Goal: Task Accomplishment & Management: Complete application form

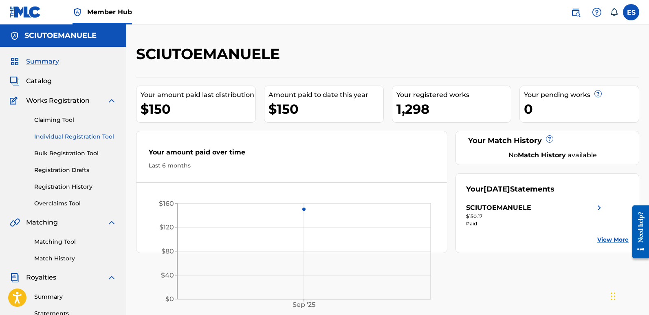
click at [75, 135] on link "Individual Registration Tool" at bounding box center [75, 136] width 82 height 9
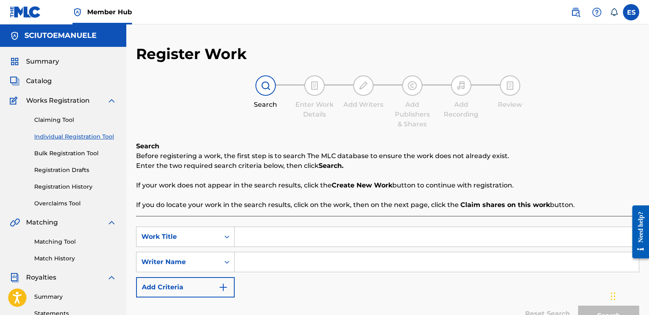
click at [285, 240] on input "Search Form" at bounding box center [437, 237] width 404 height 20
paste input "Atomic Dancer"
type input "Atomic Dancer"
click at [276, 263] on input "Search Form" at bounding box center [437, 262] width 404 height 20
type input "emanuelesciuto"
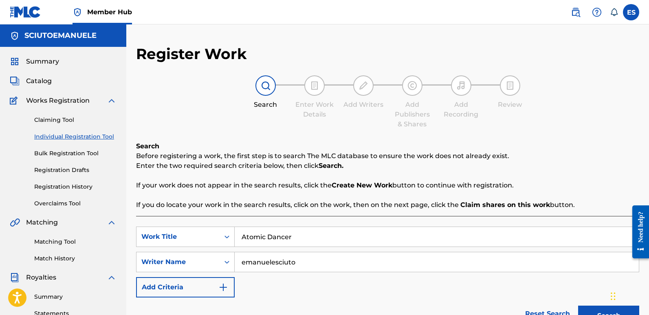
click at [578, 305] on button "Search" at bounding box center [608, 315] width 61 height 20
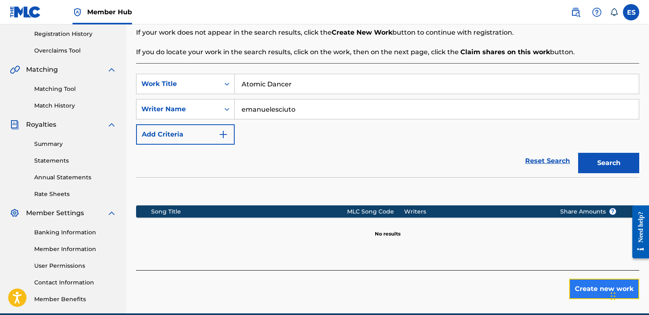
click at [589, 285] on button "Create new work" at bounding box center [604, 289] width 70 height 20
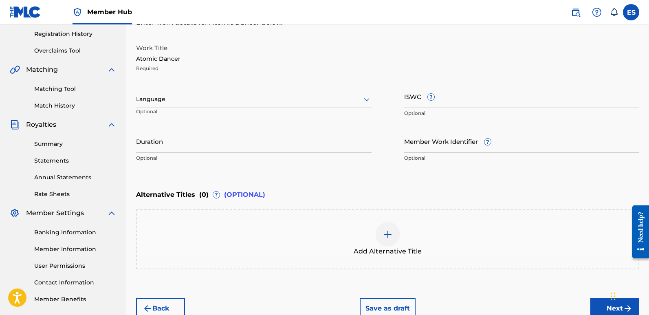
click at [205, 103] on div at bounding box center [253, 99] width 235 height 10
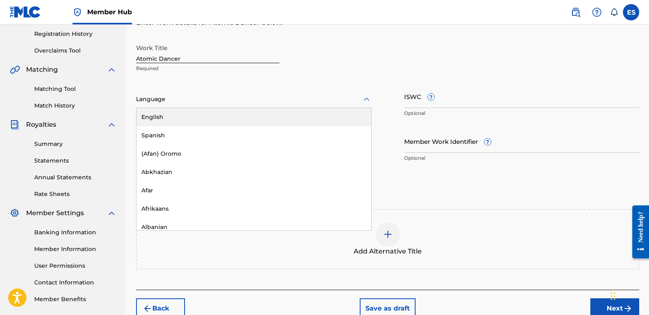
click at [180, 115] on div "English" at bounding box center [253, 117] width 235 height 18
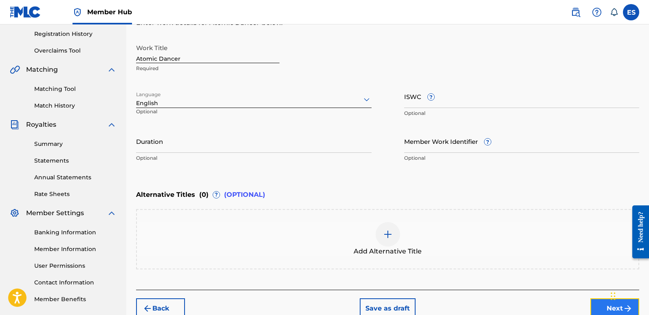
click at [597, 305] on button "Next" at bounding box center [614, 308] width 49 height 20
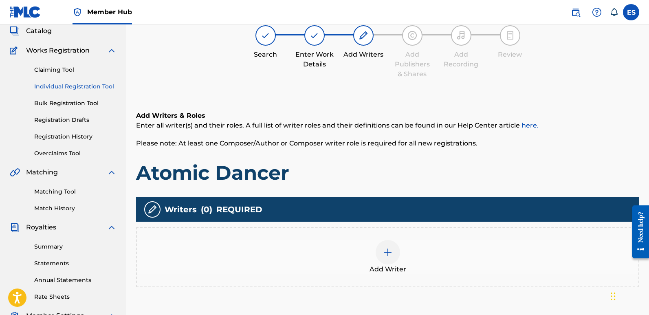
scroll to position [37, 0]
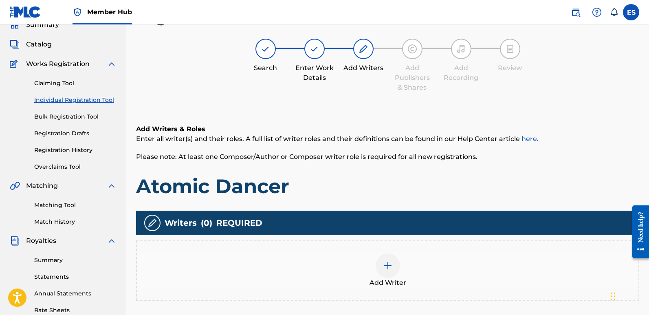
click at [392, 272] on div at bounding box center [388, 265] width 24 height 24
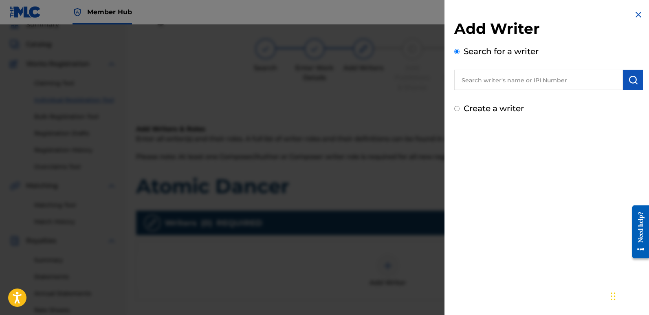
click at [523, 87] on input "text" at bounding box center [538, 80] width 169 height 20
type input "emanuelesciuto"
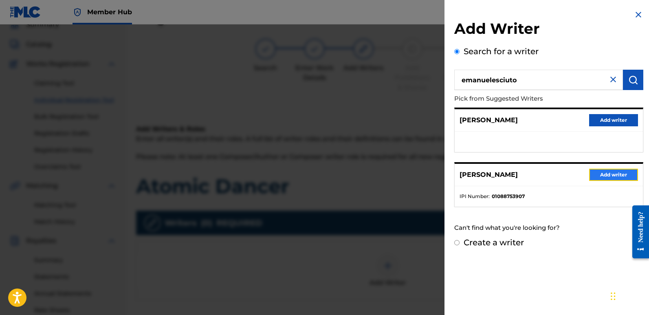
click at [620, 177] on button "Add writer" at bounding box center [613, 175] width 49 height 12
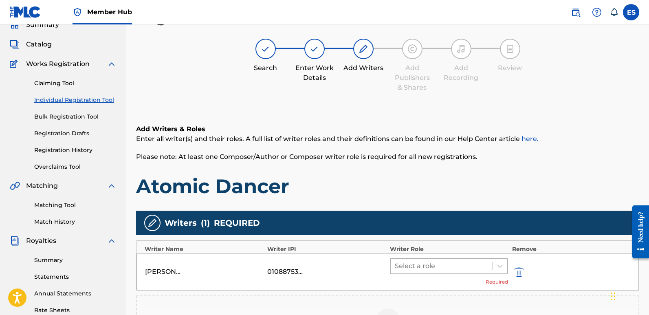
click at [416, 268] on div at bounding box center [441, 265] width 93 height 11
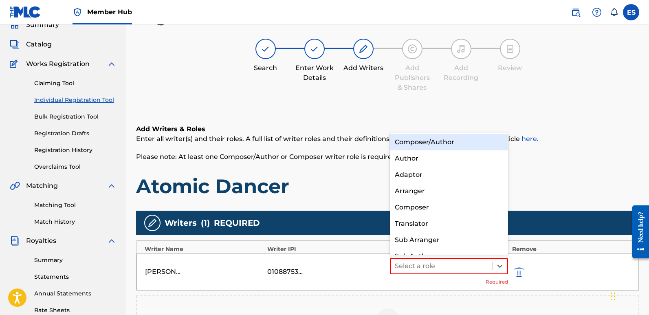
click at [444, 141] on div "Composer/Author" at bounding box center [449, 142] width 118 height 16
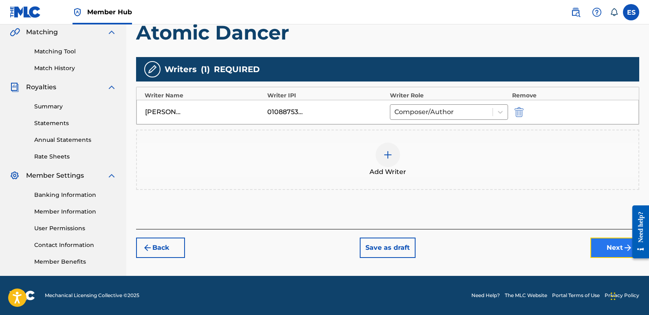
click at [600, 252] on button "Next" at bounding box center [614, 247] width 49 height 20
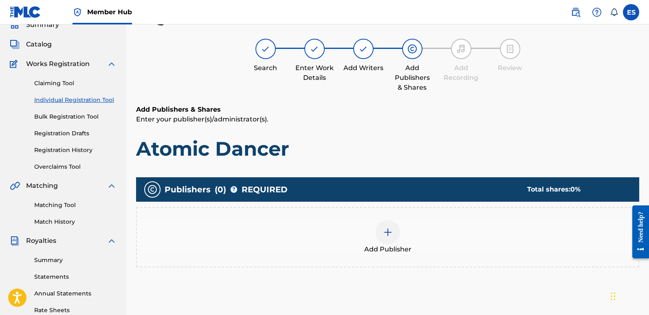
click at [395, 249] on span "Add Publisher" at bounding box center [387, 249] width 47 height 10
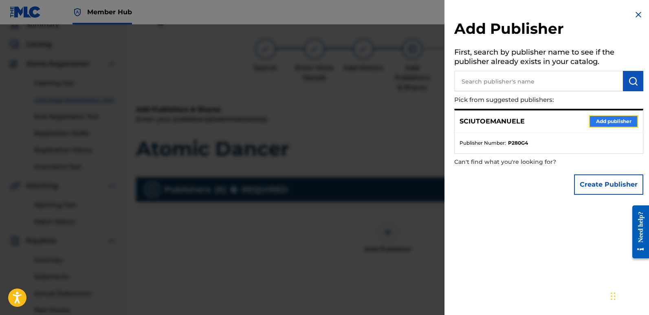
click at [618, 121] on button "Add publisher" at bounding box center [613, 121] width 49 height 12
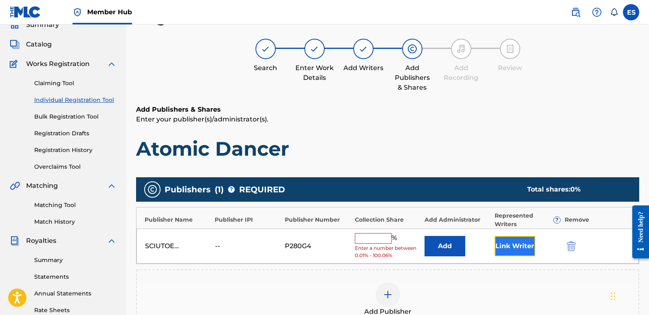
click at [506, 239] on button "Link Writer" at bounding box center [514, 246] width 41 height 20
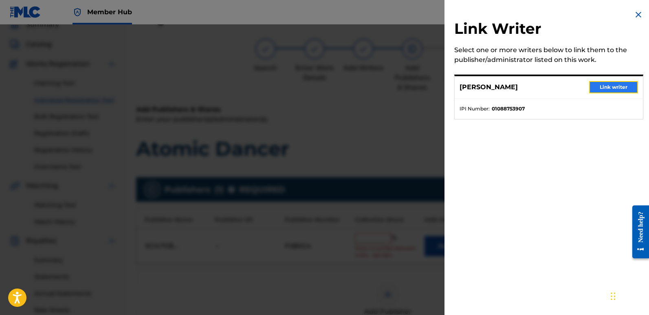
click at [616, 86] on button "Link writer" at bounding box center [613, 87] width 49 height 12
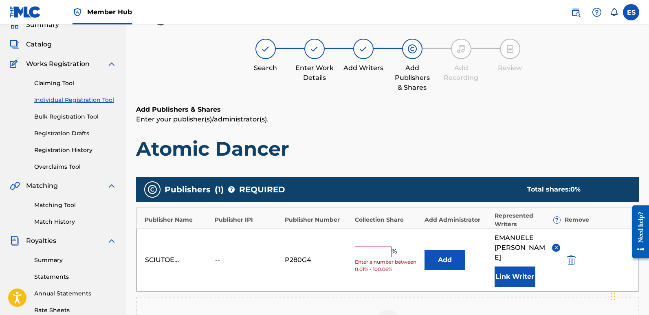
click at [363, 247] on input "text" at bounding box center [373, 251] width 37 height 11
type input "100"
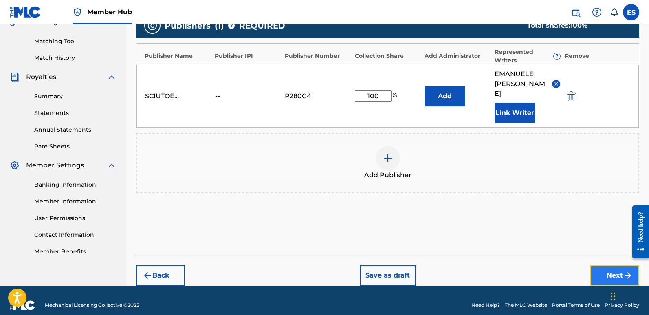
click at [610, 265] on button "Next" at bounding box center [614, 275] width 49 height 20
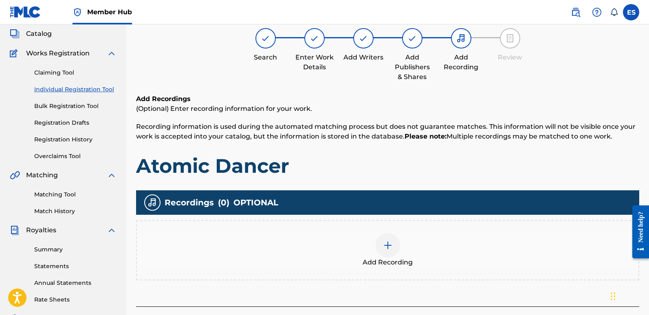
scroll to position [37, 0]
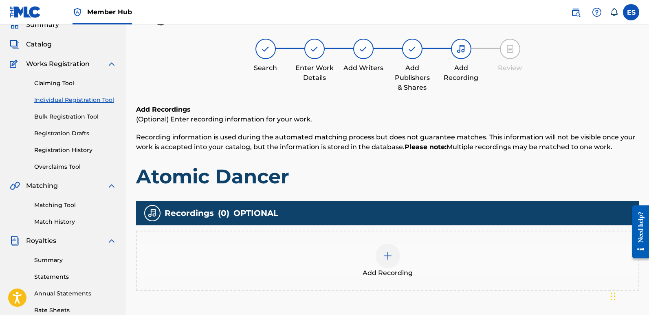
click at [413, 253] on div "Add Recording" at bounding box center [387, 261] width 501 height 34
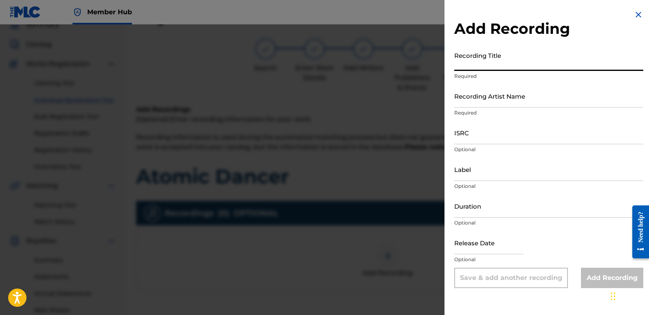
paste input "Atomic Dancer"
type input "Atomic Dancer"
click at [537, 94] on input "Recording Artist Name" at bounding box center [548, 95] width 189 height 23
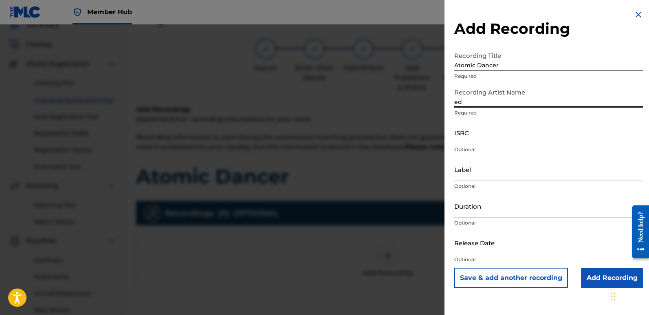
type input "EDM NATIVES"
click at [481, 136] on input "ISRC" at bounding box center [548, 132] width 189 height 23
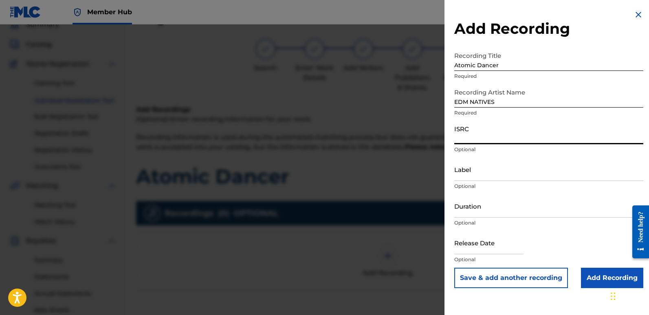
paste input "QT3F52545204"
type input "QT3F52545204"
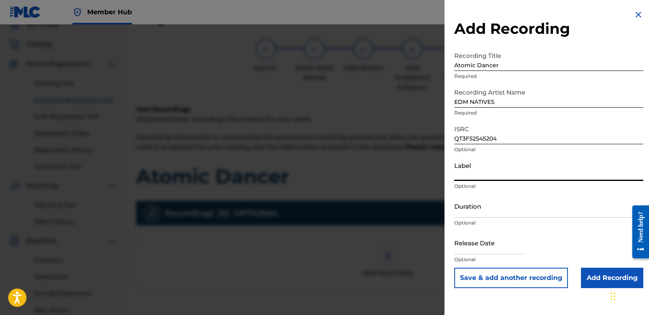
click at [484, 175] on input "Label" at bounding box center [548, 169] width 189 height 23
type input "Eurozoneflow"
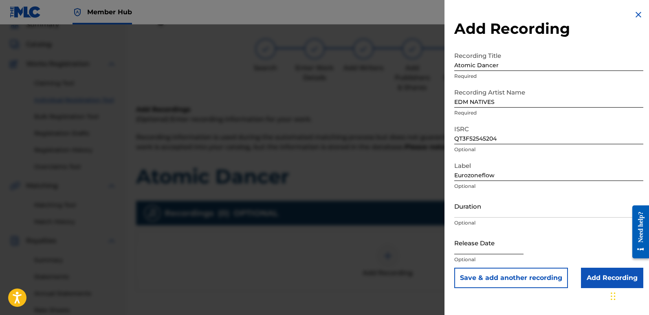
click at [462, 237] on input "text" at bounding box center [488, 242] width 69 height 23
select select "8"
select select "2025"
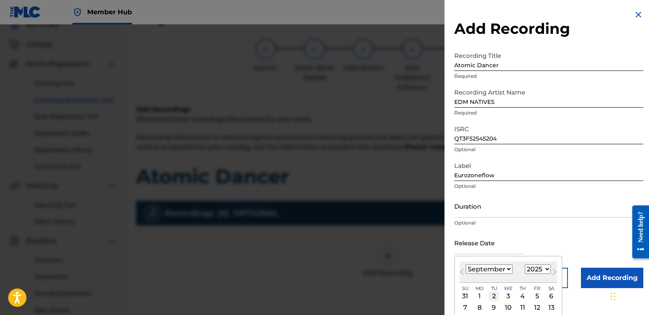
click at [495, 295] on div "2" at bounding box center [494, 296] width 10 height 10
type input "[DATE]"
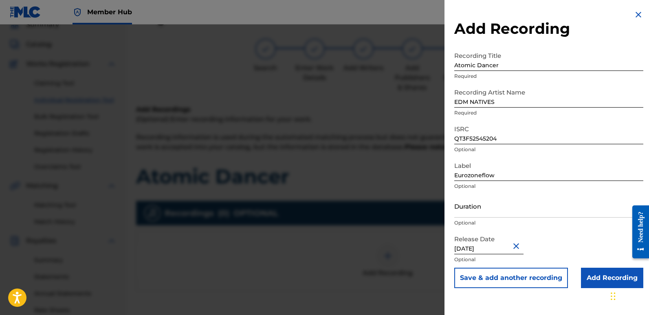
click at [490, 247] on input "[DATE]" at bounding box center [488, 242] width 69 height 23
select select "8"
select select "2025"
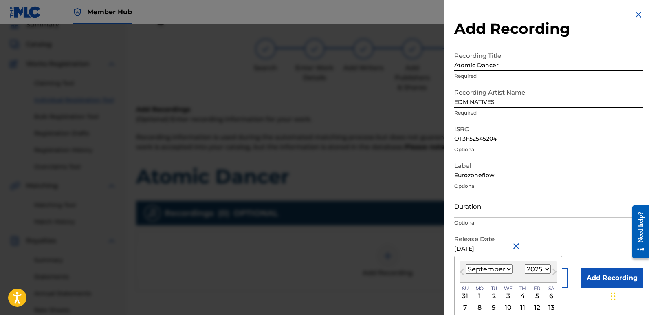
type input "[DATE]"
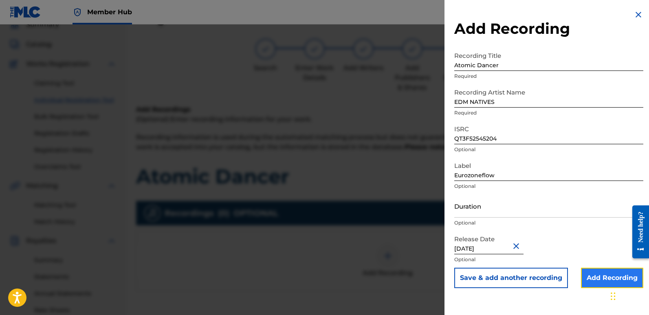
click at [602, 276] on input "Add Recording" at bounding box center [612, 278] width 62 height 20
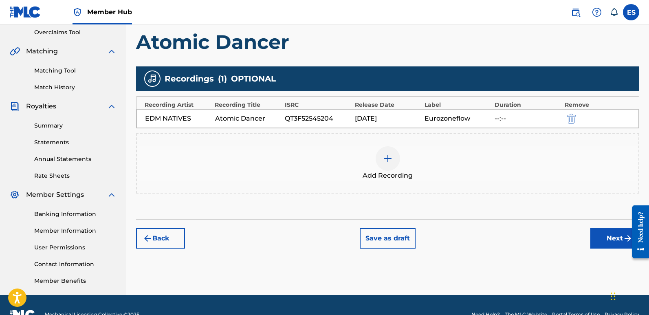
scroll to position [190, 0]
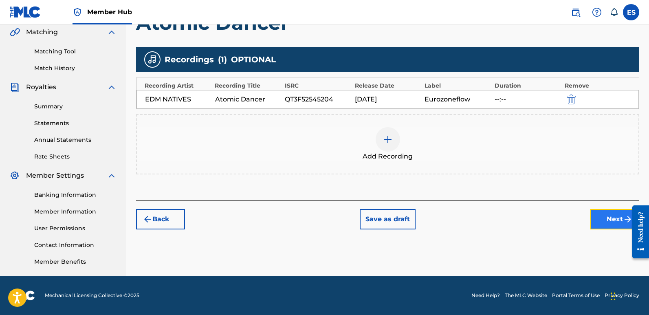
click at [594, 220] on button "Next" at bounding box center [614, 219] width 49 height 20
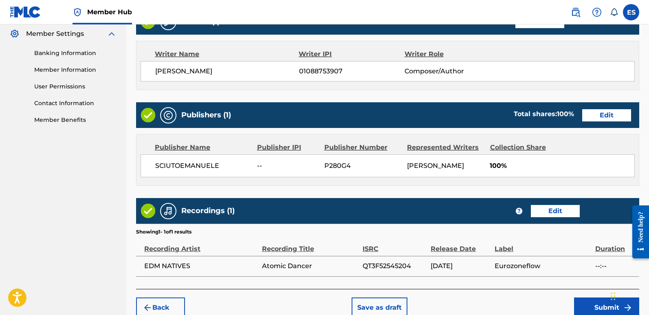
scroll to position [374, 0]
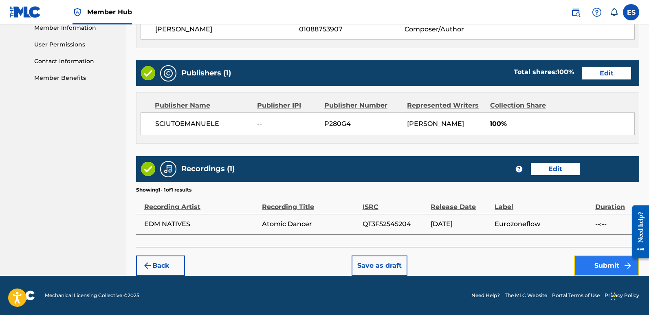
click at [602, 265] on button "Submit" at bounding box center [606, 265] width 65 height 20
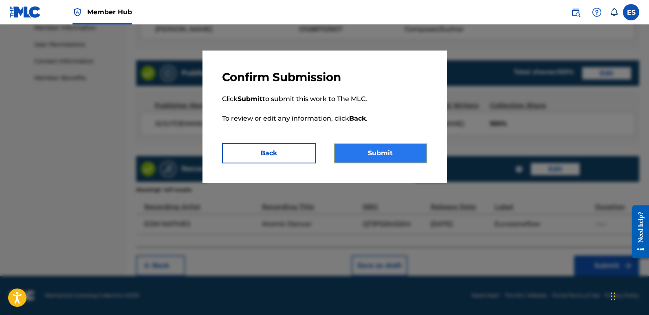
click at [418, 152] on button "Submit" at bounding box center [381, 153] width 94 height 20
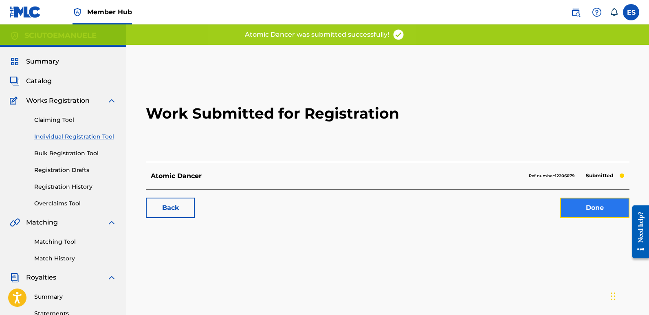
click at [605, 205] on link "Done" at bounding box center [594, 208] width 69 height 20
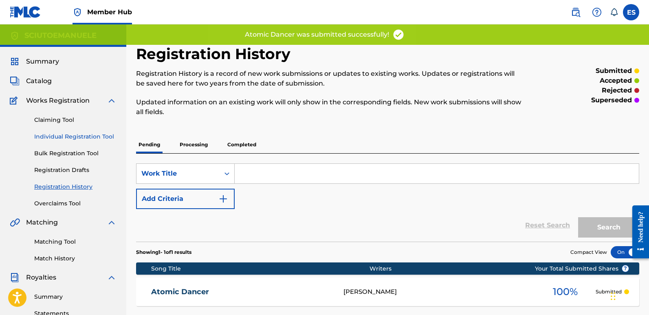
click at [97, 133] on link "Individual Registration Tool" at bounding box center [75, 136] width 82 height 9
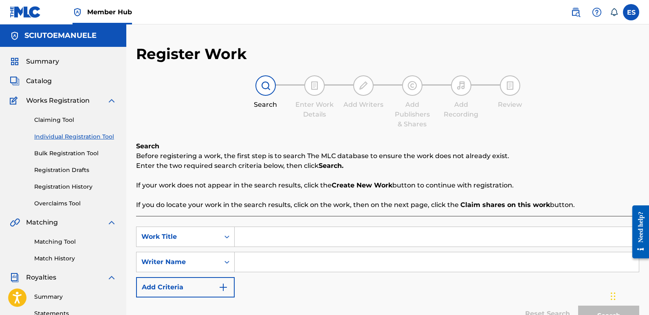
paste input "Fractal Of My Heart"
type input "Fractal Of My Heart"
click at [275, 261] on input "Search Form" at bounding box center [437, 262] width 404 height 20
type input "emanuelesciuto"
click at [578, 305] on button "Search" at bounding box center [608, 315] width 61 height 20
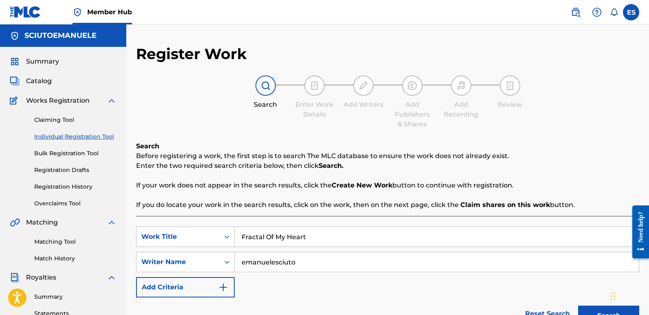
scroll to position [190, 0]
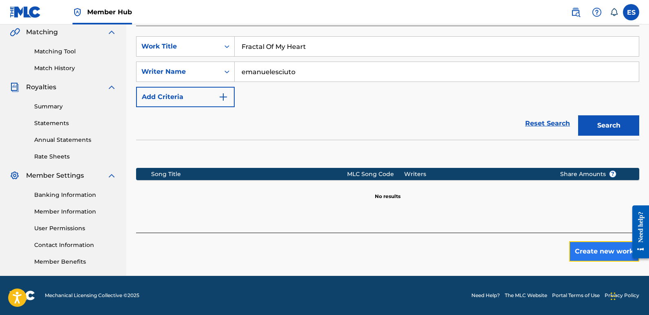
click at [597, 249] on button "Create new work" at bounding box center [604, 251] width 70 height 20
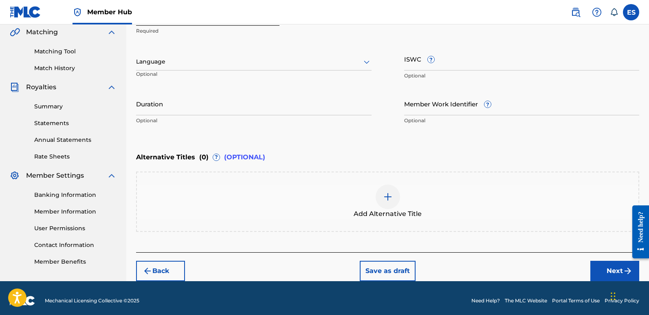
click at [220, 63] on div at bounding box center [253, 62] width 235 height 10
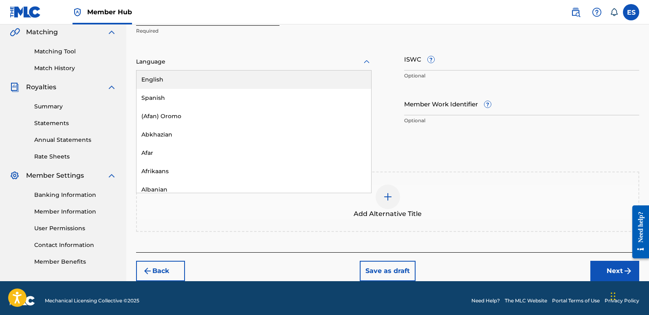
click at [169, 83] on div "English" at bounding box center [253, 79] width 235 height 18
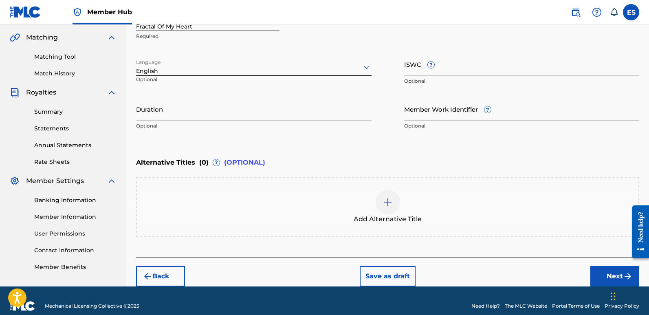
scroll to position [195, 0]
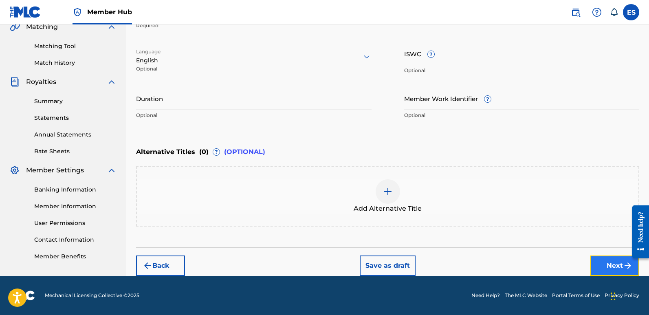
click at [601, 265] on button "Next" at bounding box center [614, 265] width 49 height 20
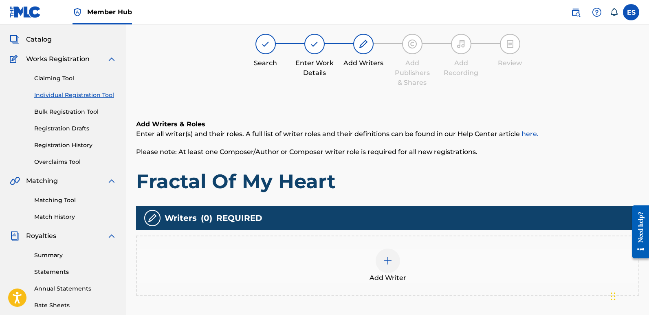
scroll to position [37, 0]
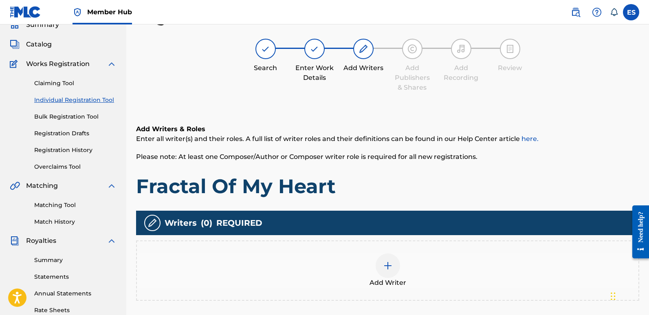
click at [385, 267] on img at bounding box center [388, 266] width 10 height 10
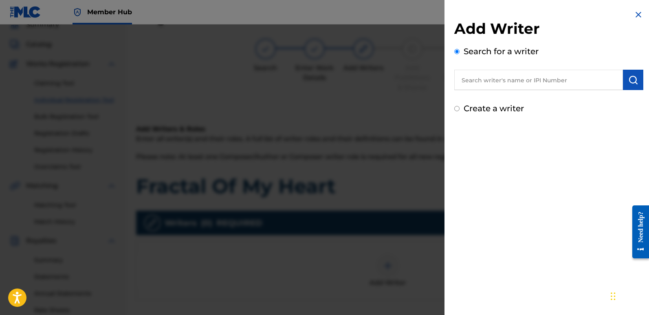
click at [492, 79] on input "text" at bounding box center [538, 80] width 169 height 20
type input "emanuelesciuto"
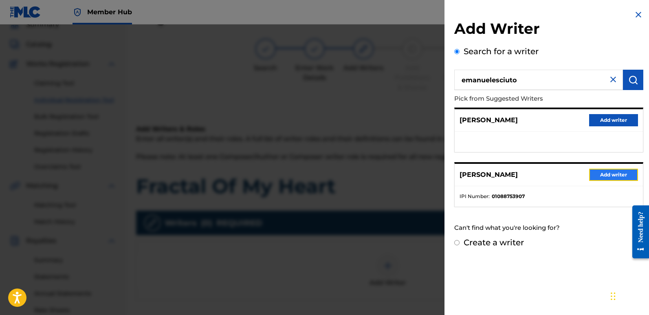
click at [619, 178] on button "Add writer" at bounding box center [613, 175] width 49 height 12
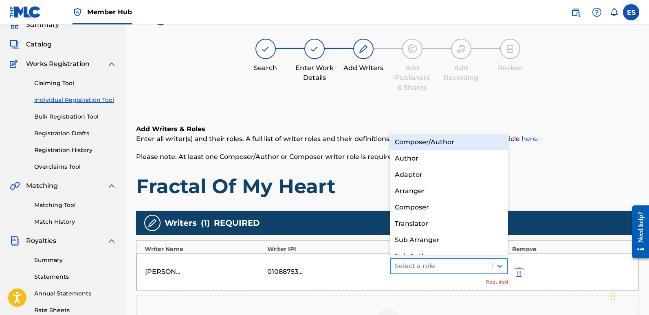
click at [416, 264] on div at bounding box center [441, 265] width 93 height 11
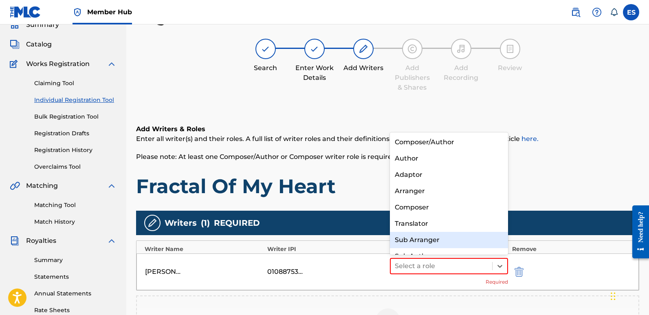
scroll to position [11, 0]
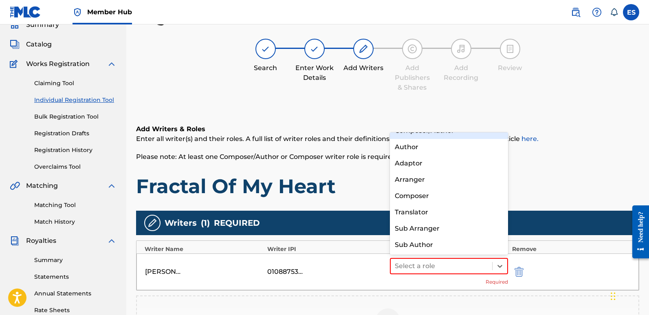
click at [415, 136] on div "Composer/Author" at bounding box center [449, 131] width 118 height 16
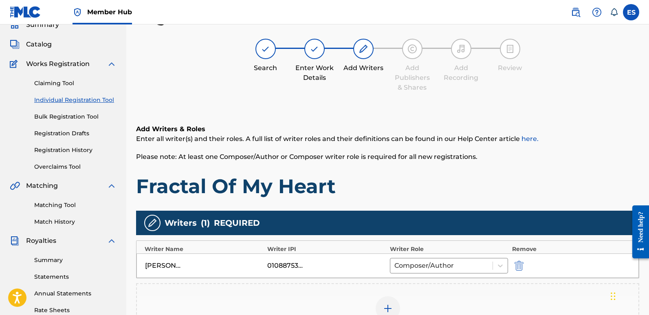
scroll to position [190, 0]
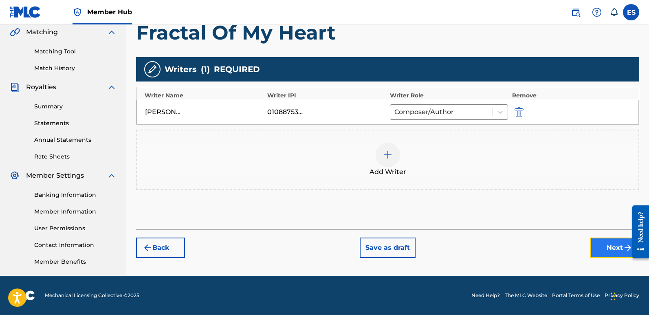
click at [606, 250] on button "Next" at bounding box center [614, 247] width 49 height 20
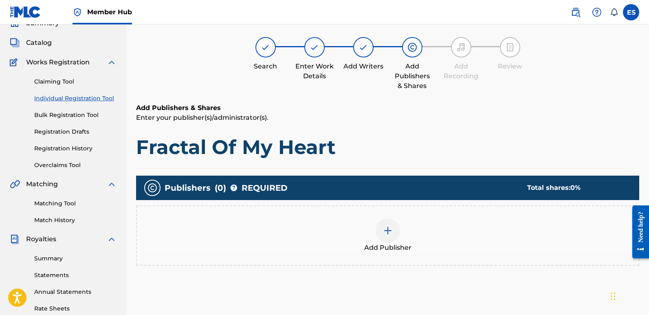
scroll to position [37, 0]
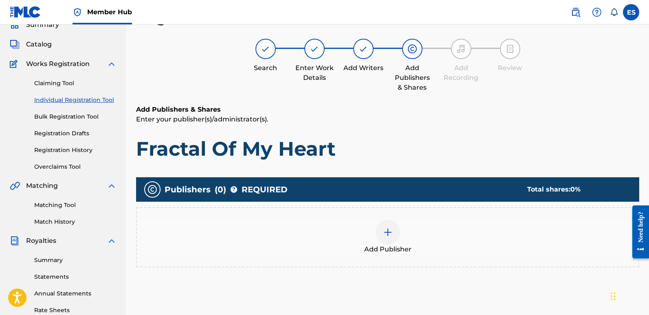
click at [365, 238] on div "Add Publisher" at bounding box center [387, 237] width 501 height 34
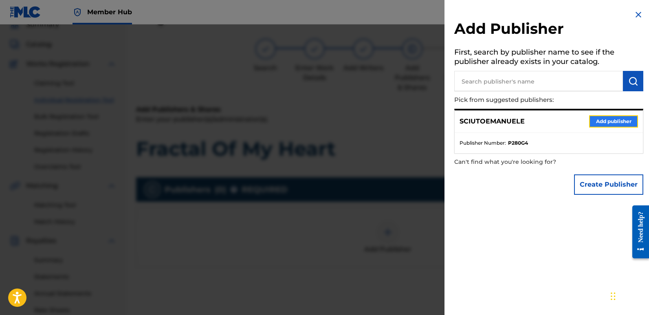
click at [613, 120] on button "Add publisher" at bounding box center [613, 121] width 49 height 12
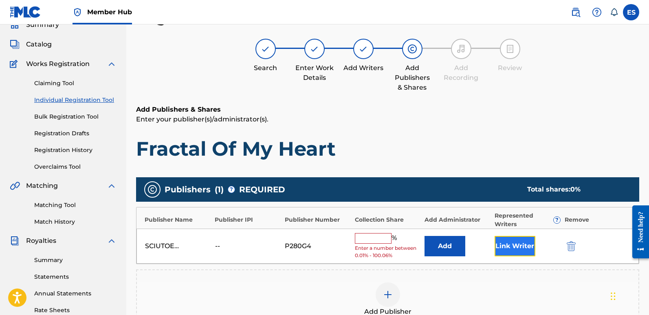
click at [511, 249] on button "Link Writer" at bounding box center [514, 246] width 41 height 20
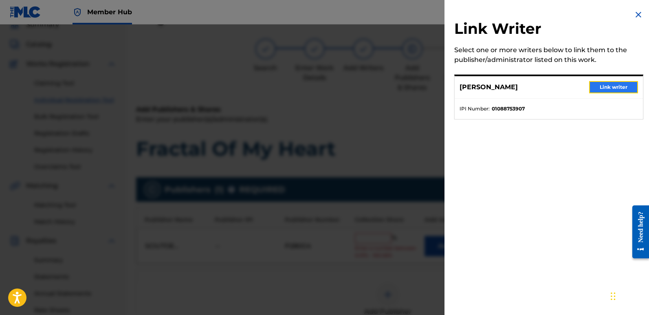
click at [619, 85] on button "Link writer" at bounding box center [613, 87] width 49 height 12
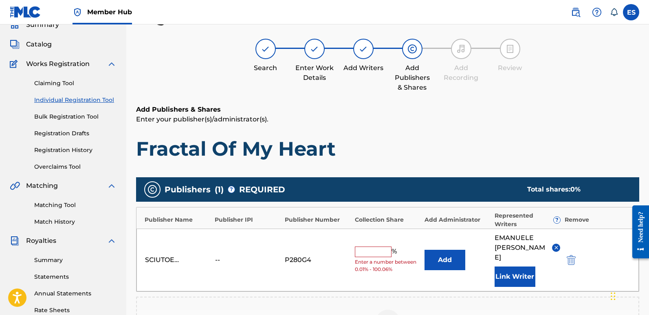
click at [373, 246] on input "text" at bounding box center [373, 251] width 37 height 11
type input "100"
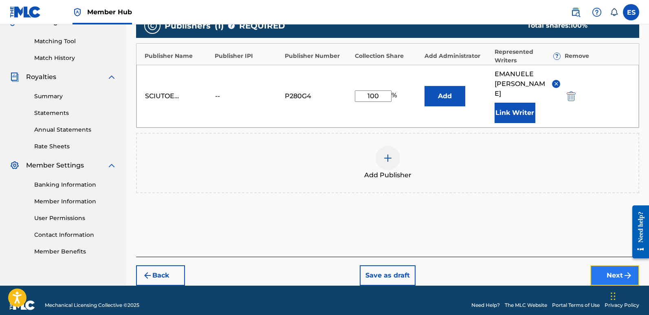
click at [600, 266] on button "Next" at bounding box center [614, 275] width 49 height 20
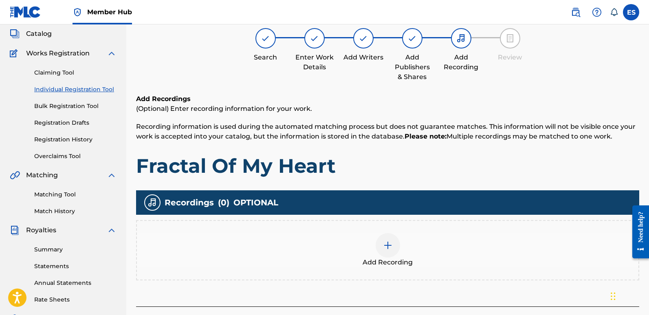
scroll to position [37, 0]
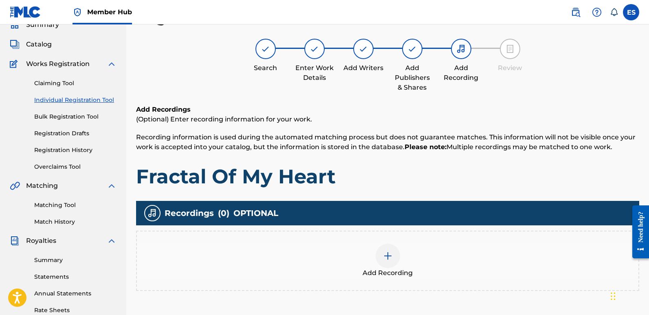
click at [378, 258] on div at bounding box center [388, 256] width 24 height 24
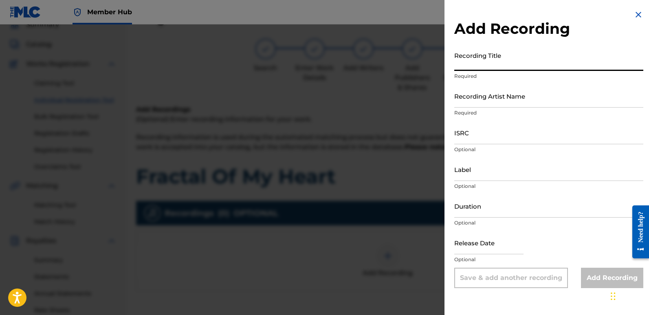
paste input "Fractal Of My Heart"
type input "Fractal Of My Heart"
click at [520, 103] on input "Recording Artist Name" at bounding box center [548, 95] width 189 height 23
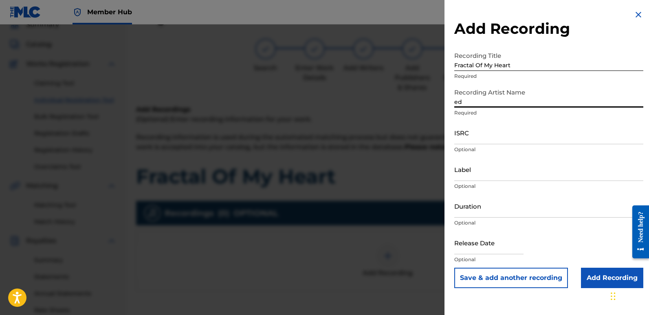
type input "EDM NATIVES"
click at [483, 135] on input "ISRC" at bounding box center [548, 132] width 189 height 23
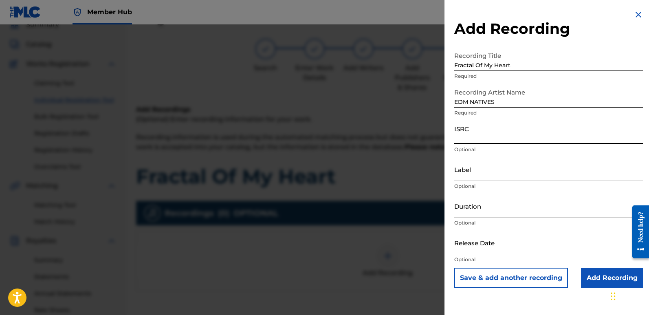
paste input "QT3F52545205"
type input "QT3F52545205"
click at [507, 174] on input "Label" at bounding box center [548, 169] width 189 height 23
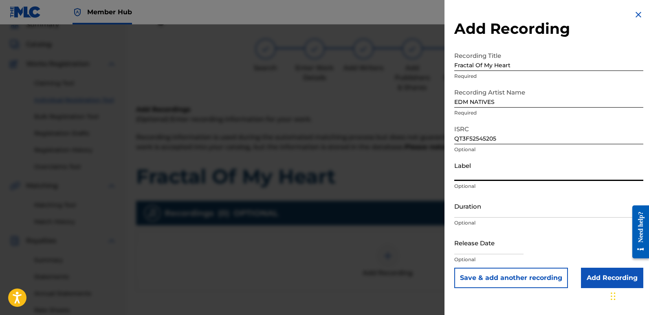
type input "Eurozoneflow"
click at [482, 250] on input "text" at bounding box center [488, 242] width 69 height 23
select select "8"
select select "2025"
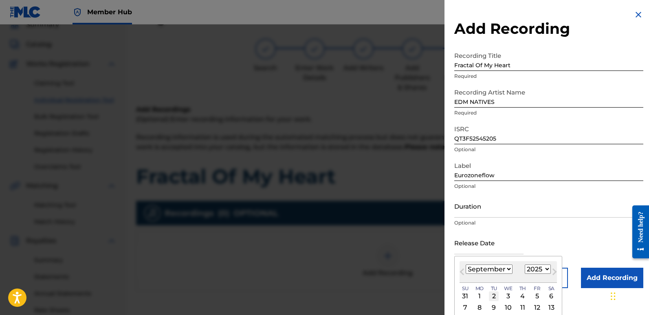
click at [494, 292] on div "2" at bounding box center [494, 296] width 10 height 10
type input "[DATE]"
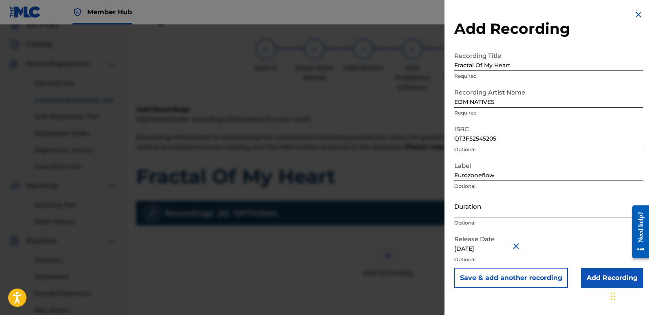
click at [490, 244] on input "[DATE]" at bounding box center [488, 242] width 69 height 23
select select "8"
select select "2025"
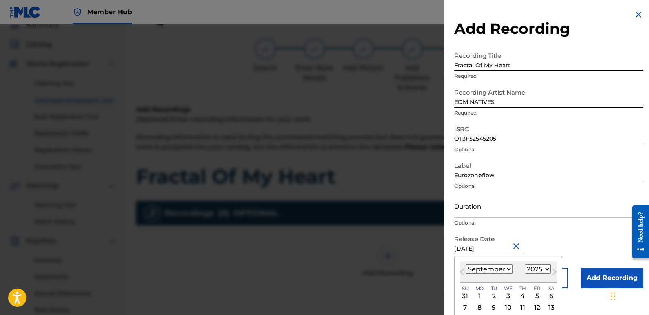
type input "[DATE]"
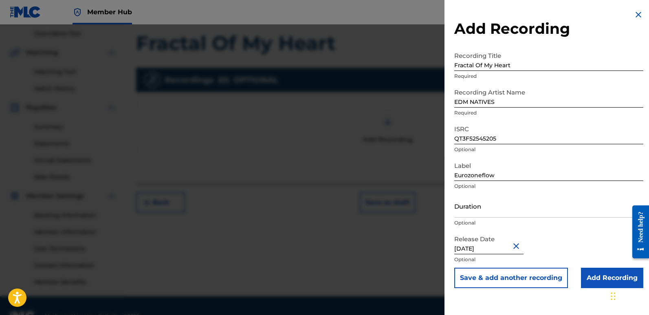
scroll to position [190, 0]
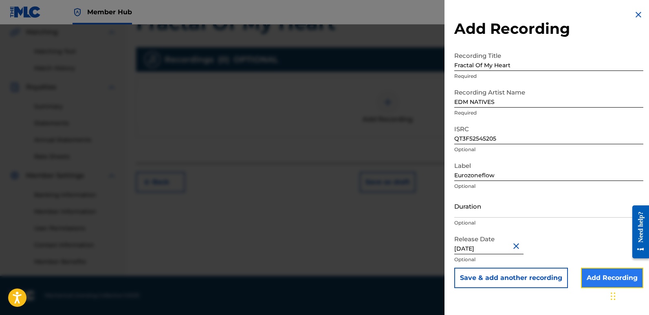
click at [592, 280] on input "Add Recording" at bounding box center [612, 278] width 62 height 20
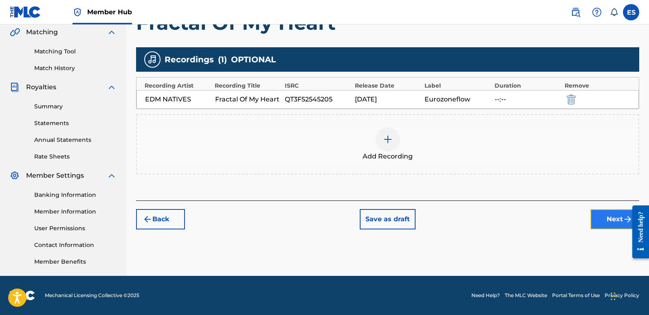
click at [605, 217] on button "Next" at bounding box center [614, 219] width 49 height 20
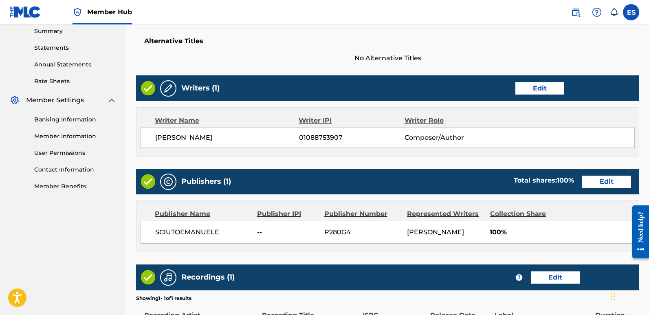
scroll to position [374, 0]
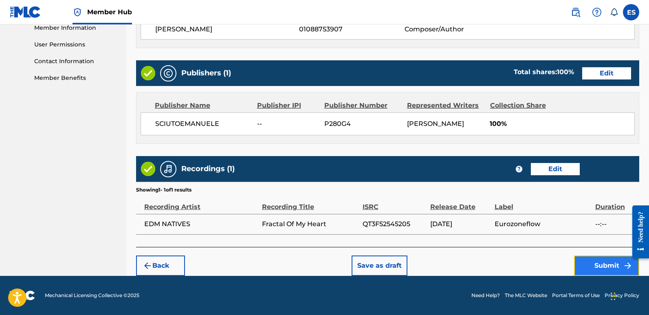
click at [601, 263] on button "Submit" at bounding box center [606, 265] width 65 height 20
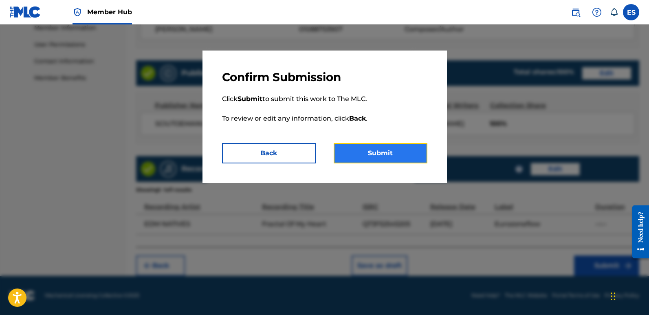
click at [367, 147] on button "Submit" at bounding box center [381, 153] width 94 height 20
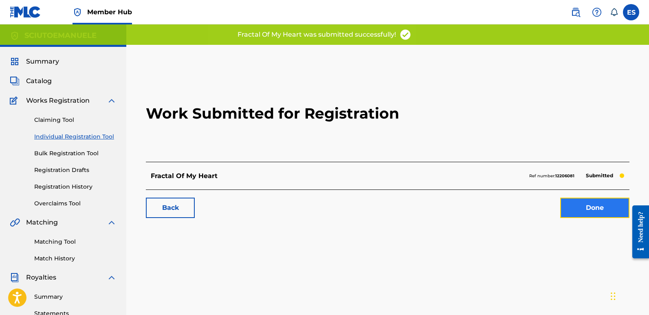
click at [601, 198] on link "Done" at bounding box center [594, 208] width 69 height 20
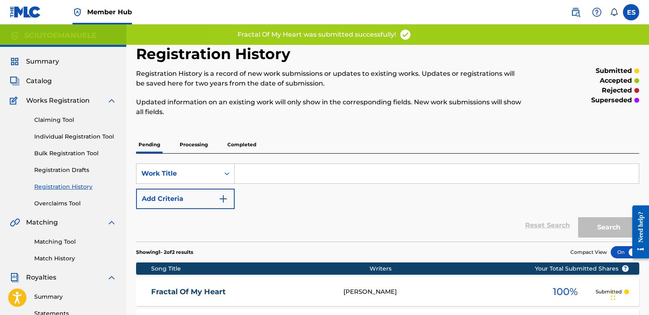
click at [76, 141] on div "Claiming Tool Individual Registration Tool Bulk Registration Tool Registration …" at bounding box center [63, 156] width 107 height 102
click at [78, 138] on link "Individual Registration Tool" at bounding box center [75, 136] width 82 height 9
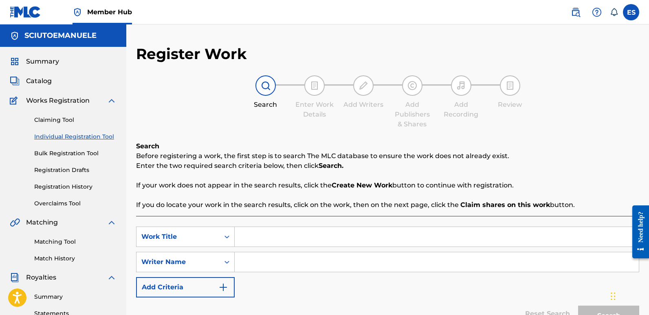
click at [260, 237] on input "Search Form" at bounding box center [437, 237] width 404 height 20
paste input "Illusions On The Skyline"
type input "Illusions On The Skyline"
click at [274, 263] on input "Search Form" at bounding box center [437, 262] width 404 height 20
type input "emanuelesciuto"
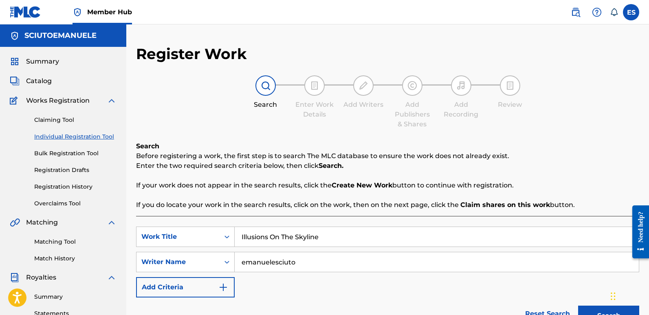
click at [578, 305] on button "Search" at bounding box center [608, 315] width 61 height 20
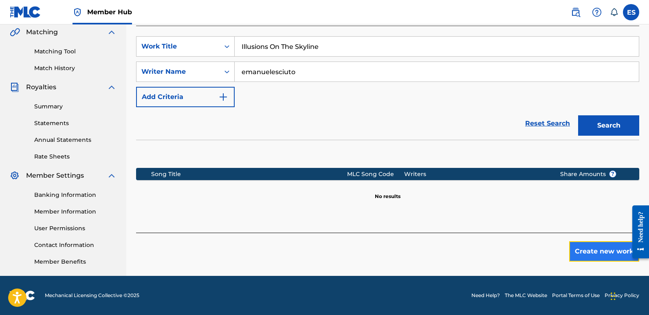
click at [592, 251] on button "Create new work" at bounding box center [604, 251] width 70 height 20
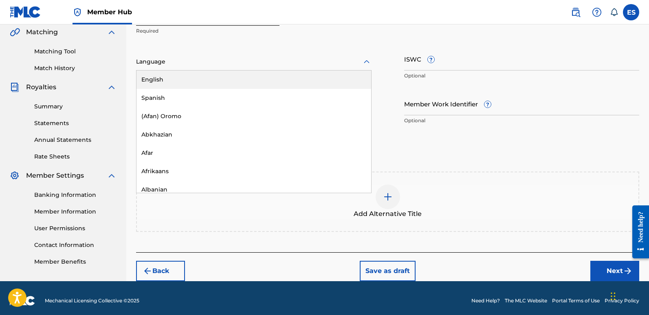
click at [223, 62] on div at bounding box center [253, 62] width 235 height 10
click at [193, 79] on div "English" at bounding box center [253, 79] width 235 height 18
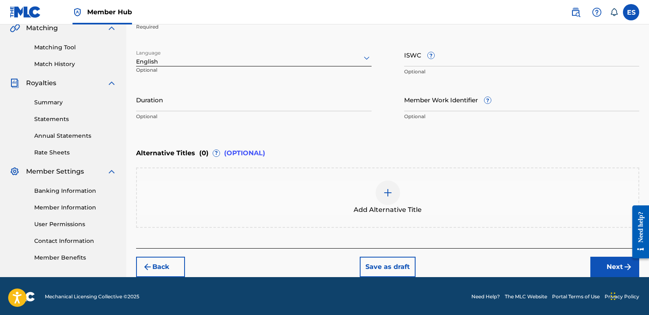
scroll to position [195, 0]
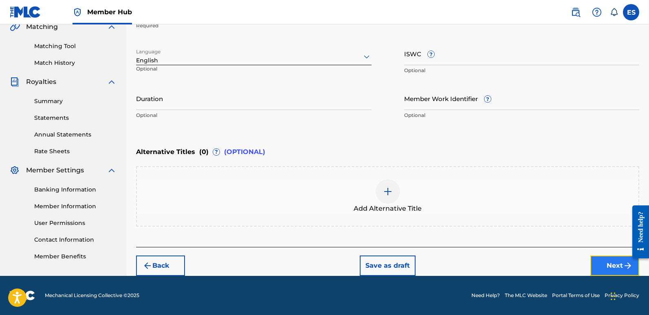
click at [609, 263] on button "Next" at bounding box center [614, 265] width 49 height 20
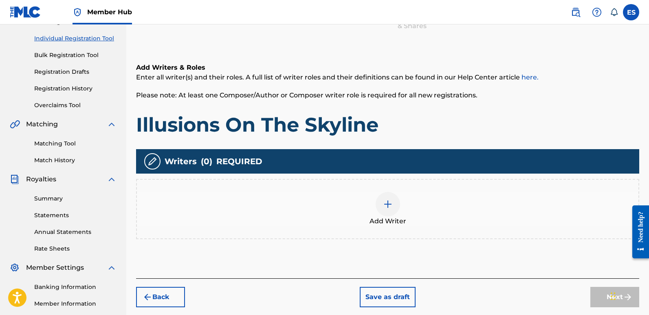
scroll to position [37, 0]
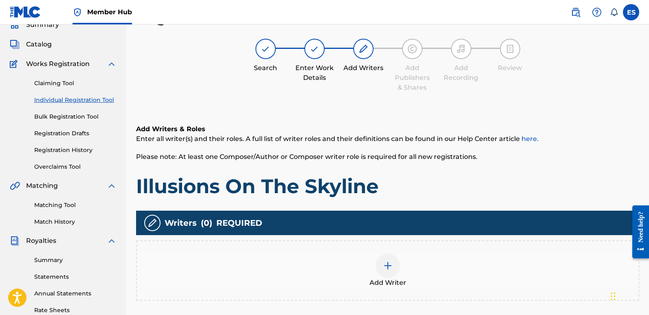
click at [374, 244] on div "Add Writer" at bounding box center [387, 270] width 503 height 60
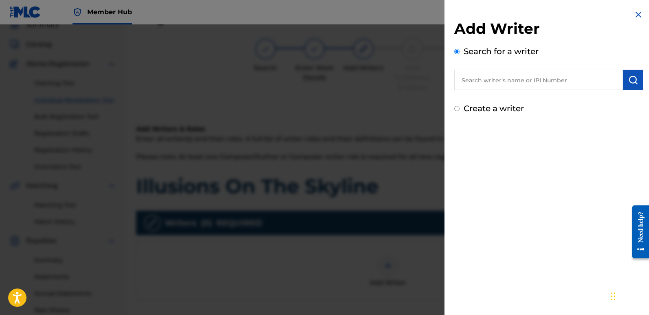
click at [538, 81] on input "text" at bounding box center [538, 80] width 169 height 20
type input "emanuelesciuto"
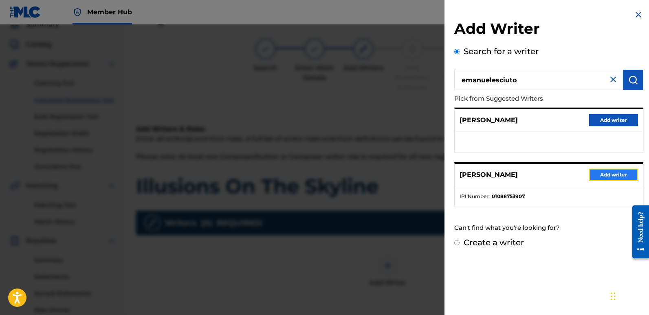
click at [613, 177] on button "Add writer" at bounding box center [613, 175] width 49 height 12
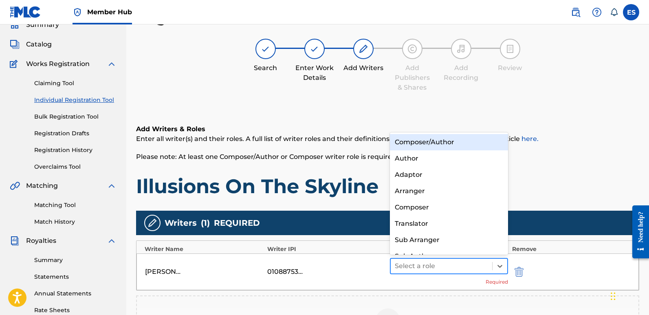
click at [433, 265] on div at bounding box center [441, 265] width 93 height 11
click at [427, 145] on div "Composer/Author" at bounding box center [449, 142] width 118 height 16
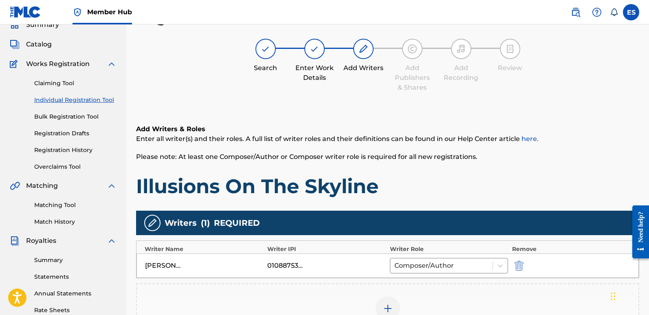
scroll to position [190, 0]
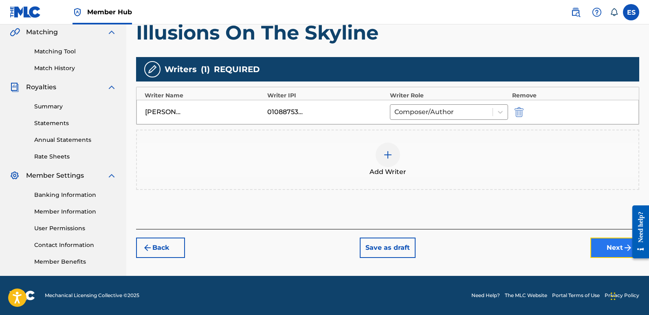
click at [603, 251] on button "Next" at bounding box center [614, 247] width 49 height 20
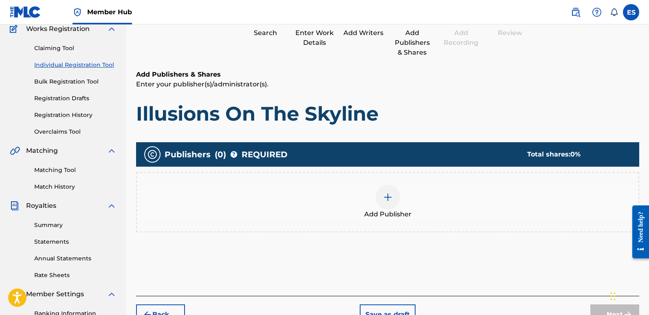
scroll to position [37, 0]
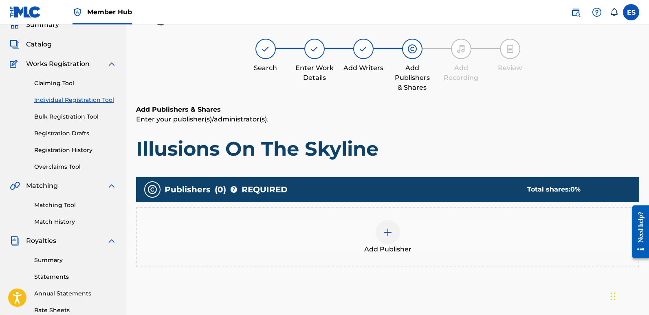
click at [376, 256] on div "Add Publisher" at bounding box center [387, 237] width 503 height 60
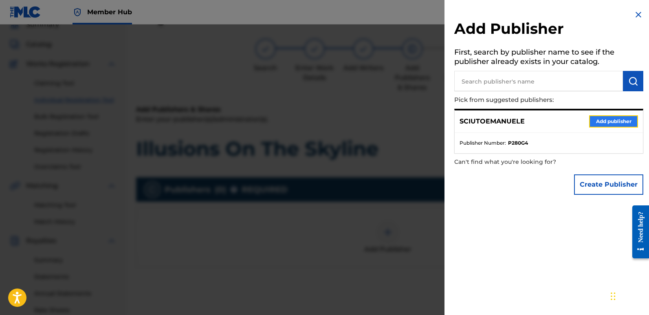
click at [619, 122] on button "Add publisher" at bounding box center [613, 121] width 49 height 12
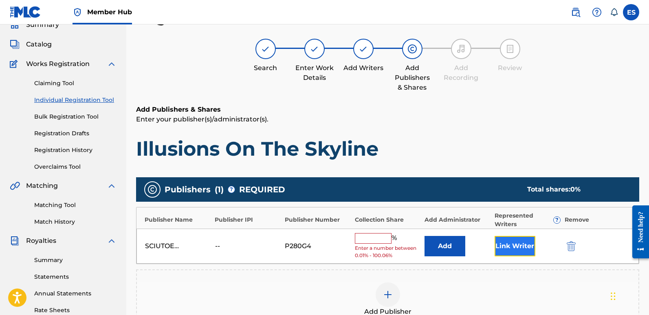
click at [513, 243] on button "Link Writer" at bounding box center [514, 246] width 41 height 20
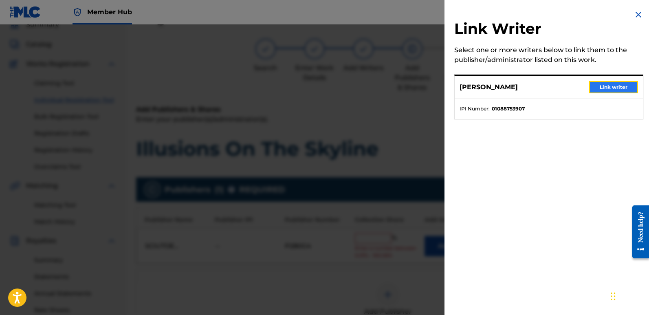
click at [608, 84] on button "Link writer" at bounding box center [613, 87] width 49 height 12
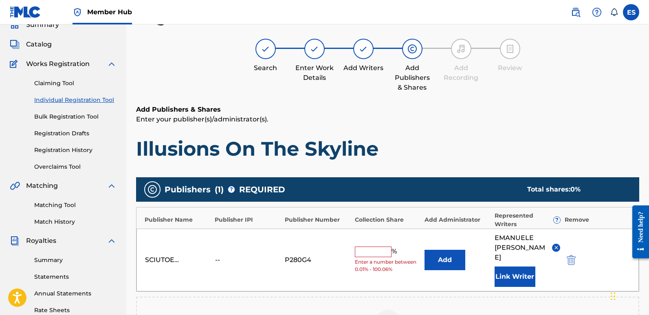
click at [378, 246] on input "text" at bounding box center [373, 251] width 37 height 11
type input "100"
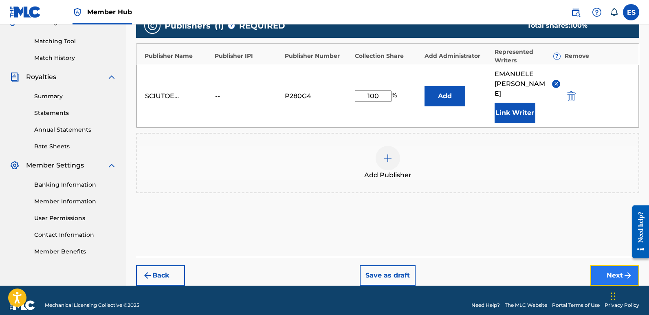
click at [607, 268] on button "Next" at bounding box center [614, 275] width 49 height 20
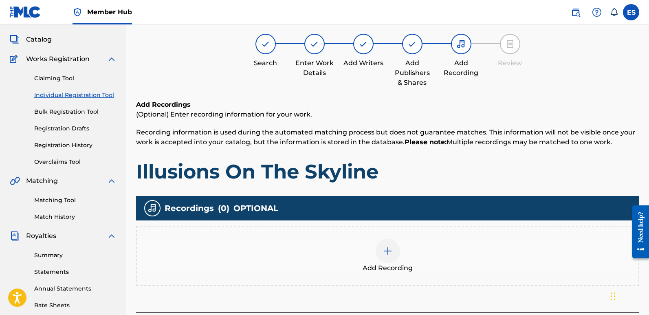
scroll to position [37, 0]
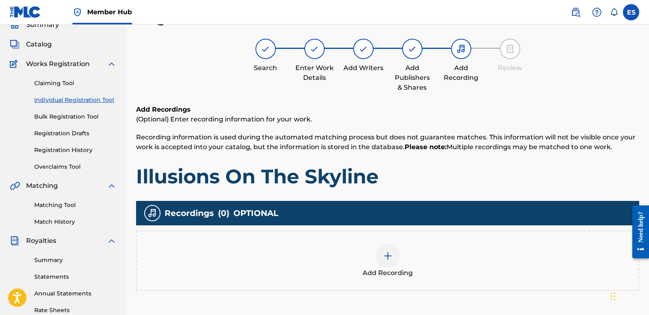
click at [400, 261] on div "Add Recording" at bounding box center [387, 261] width 501 height 34
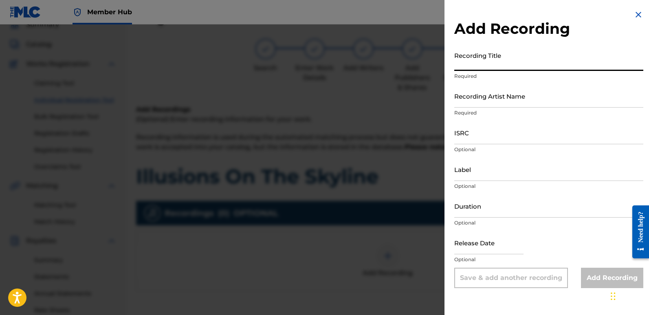
paste input "Illusions On The Skyline"
type input "Illusions On The Skyline"
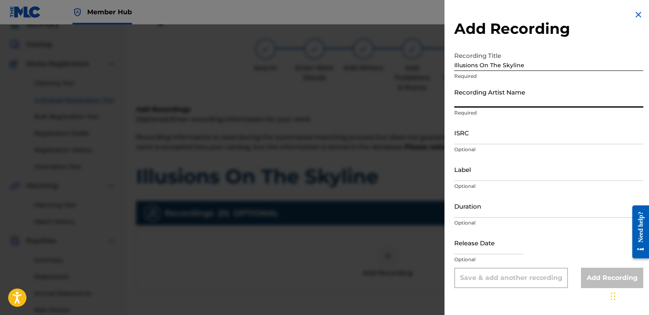
click at [520, 101] on input "Recording Artist Name" at bounding box center [548, 95] width 189 height 23
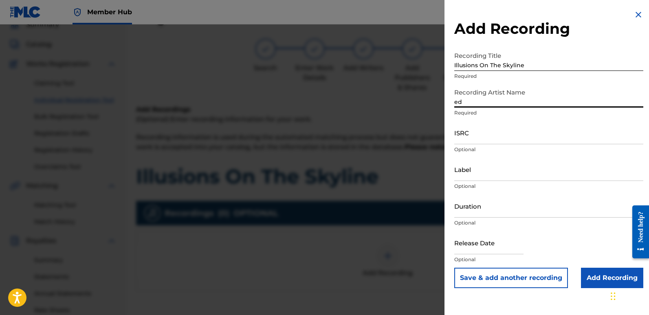
type input "EDM NATIVES"
click at [468, 134] on input "ISRC" at bounding box center [548, 132] width 189 height 23
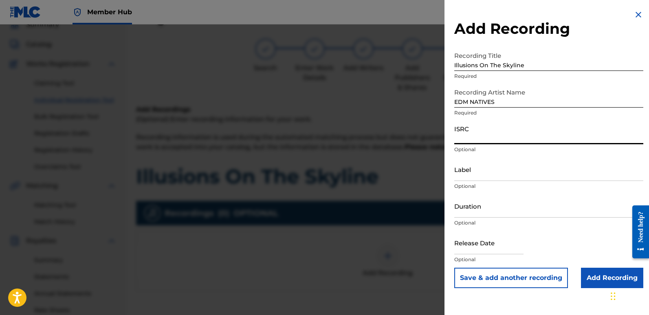
paste input "QT3F52545206"
type input "QT3F52545206"
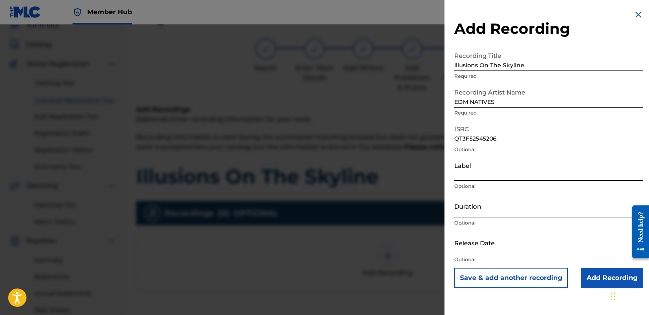
click at [536, 174] on input "Label" at bounding box center [548, 169] width 189 height 23
type input "Eurozoneflow"
click at [491, 249] on input "text" at bounding box center [488, 242] width 69 height 23
select select "8"
select select "2025"
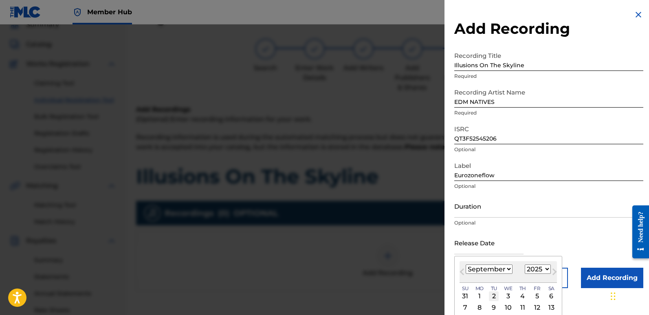
click at [494, 299] on div "2" at bounding box center [494, 296] width 10 height 10
type input "[DATE]"
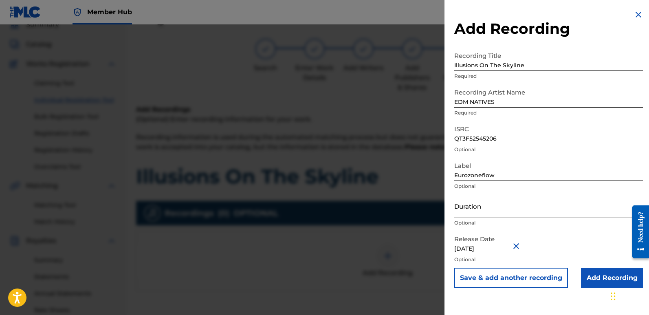
click at [490, 247] on input "[DATE]" at bounding box center [488, 242] width 69 height 23
select select "8"
select select "2025"
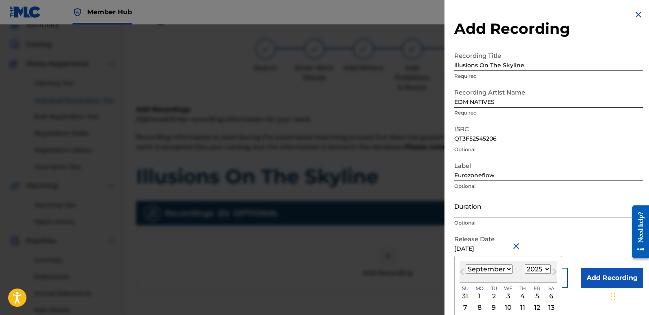
type input "[DATE]"
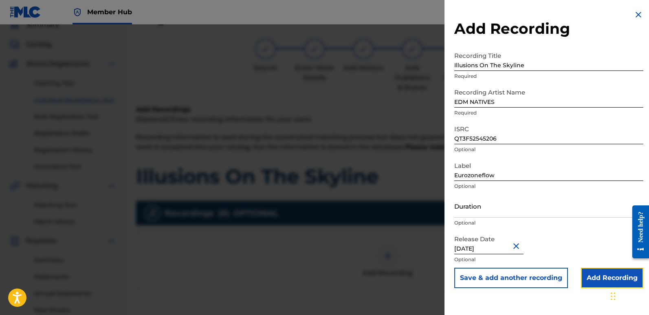
click at [600, 278] on input "Add Recording" at bounding box center [612, 278] width 62 height 20
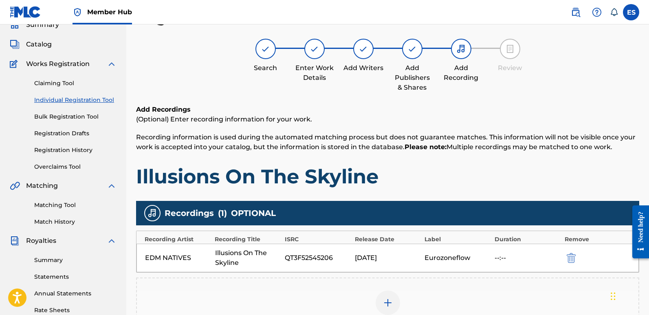
scroll to position [190, 0]
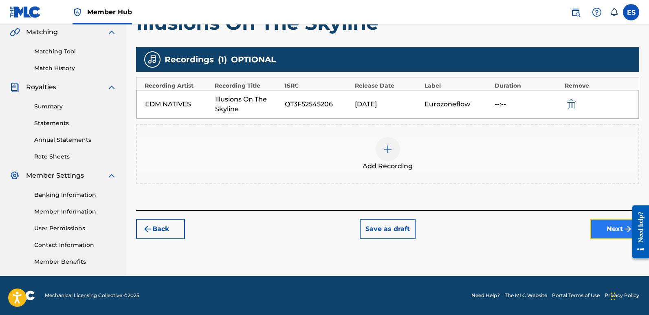
click at [604, 237] on button "Next" at bounding box center [614, 229] width 49 height 20
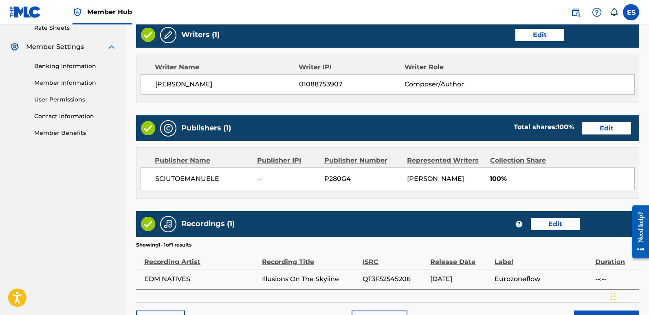
scroll to position [374, 0]
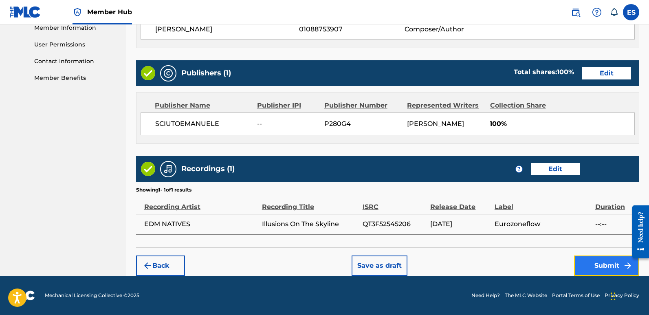
click at [609, 271] on button "Submit" at bounding box center [606, 265] width 65 height 20
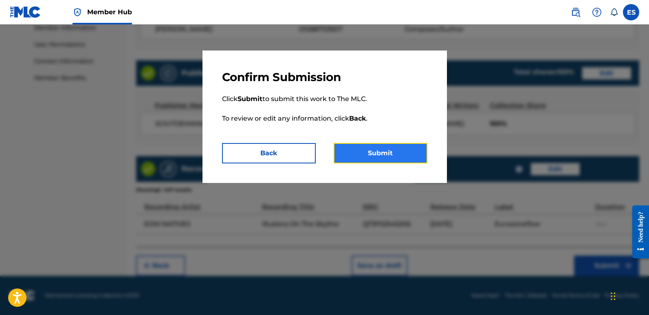
click at [390, 148] on button "Submit" at bounding box center [381, 153] width 94 height 20
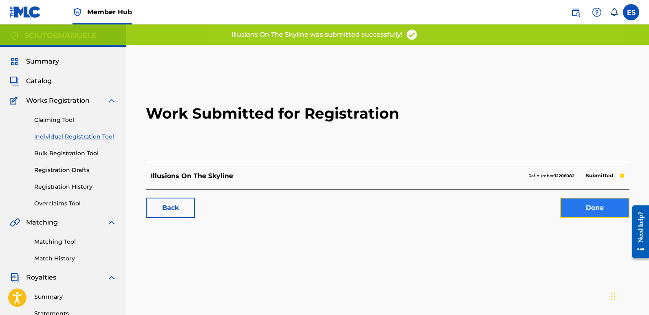
click at [577, 206] on link "Done" at bounding box center [594, 208] width 69 height 20
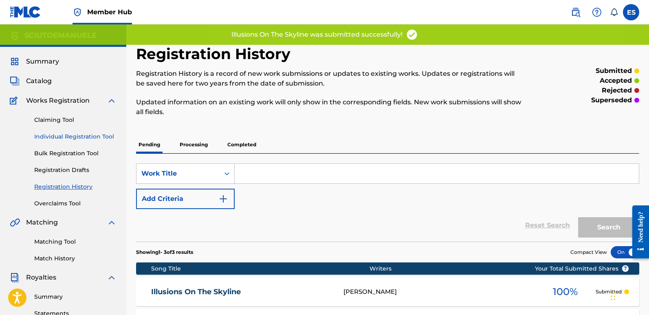
click at [88, 136] on link "Individual Registration Tool" at bounding box center [75, 136] width 82 height 9
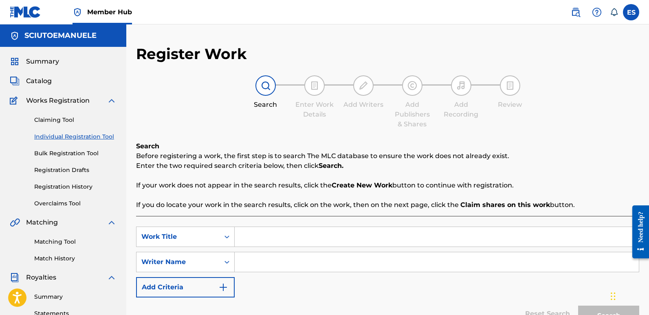
click at [257, 243] on input "Search Form" at bounding box center [437, 237] width 404 height 20
paste input "Inertia Of Memories"
type input "Inertia Of Memories"
click at [267, 262] on input "Search Form" at bounding box center [437, 262] width 404 height 20
type input "emanuelesciuto"
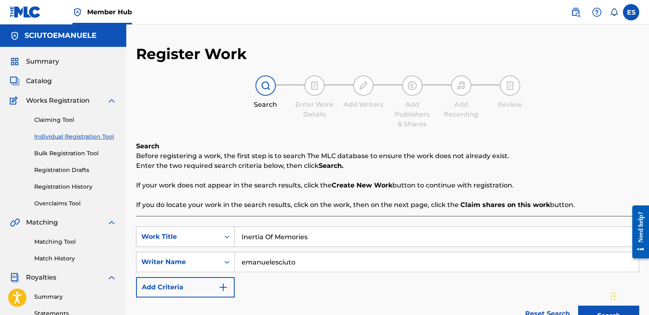
click at [578, 305] on button "Search" at bounding box center [608, 315] width 61 height 20
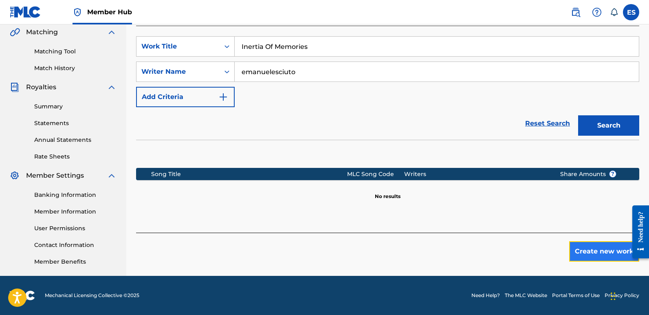
click at [592, 255] on button "Create new work" at bounding box center [604, 251] width 70 height 20
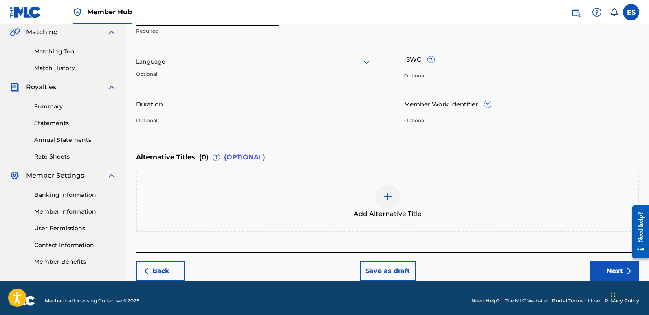
click at [217, 63] on div at bounding box center [253, 62] width 235 height 10
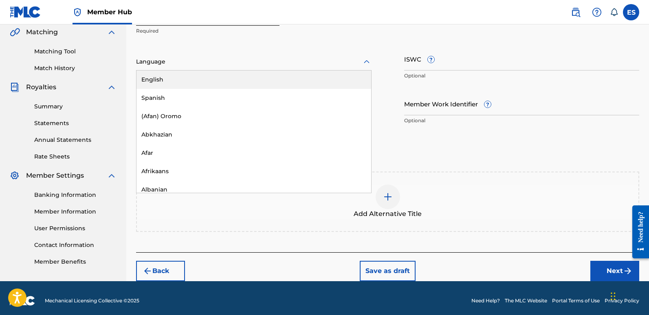
click at [184, 76] on div "English" at bounding box center [253, 79] width 235 height 18
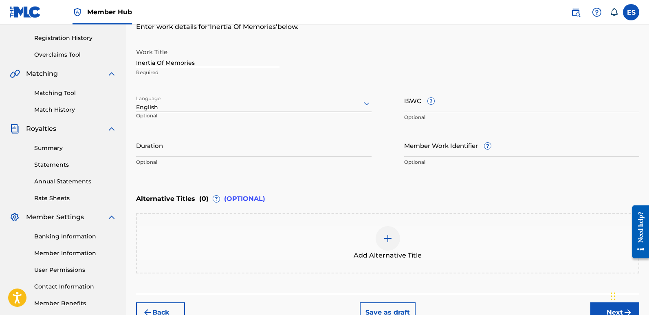
scroll to position [195, 0]
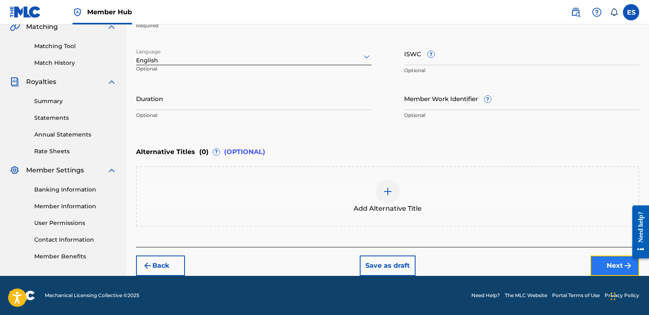
click at [608, 260] on button "Next" at bounding box center [614, 265] width 49 height 20
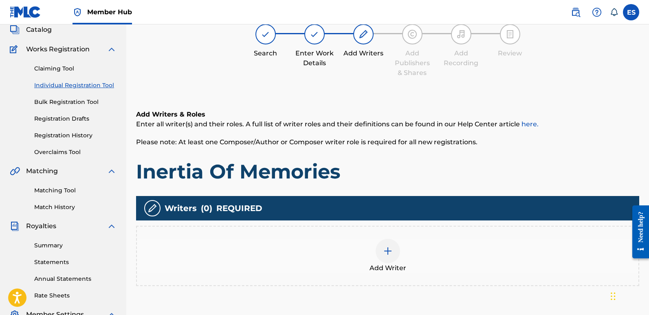
scroll to position [37, 0]
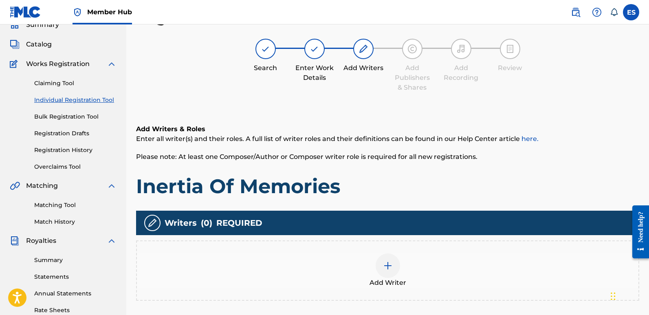
click at [390, 272] on div at bounding box center [388, 265] width 24 height 24
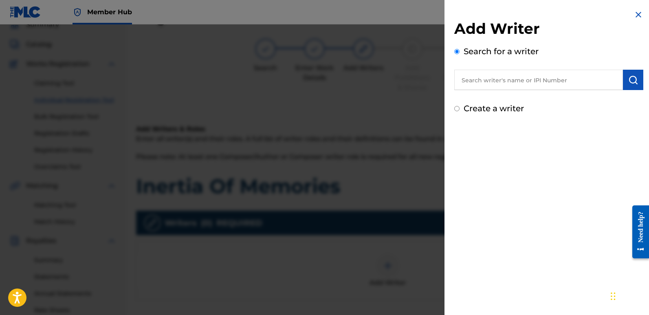
click at [522, 76] on input "text" at bounding box center [538, 80] width 169 height 20
type input "emanuelesciuto"
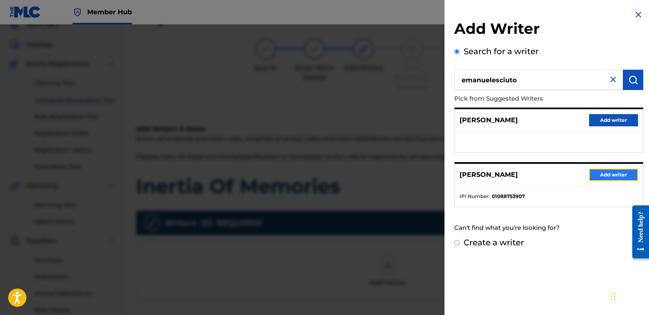
click at [608, 176] on button "Add writer" at bounding box center [613, 175] width 49 height 12
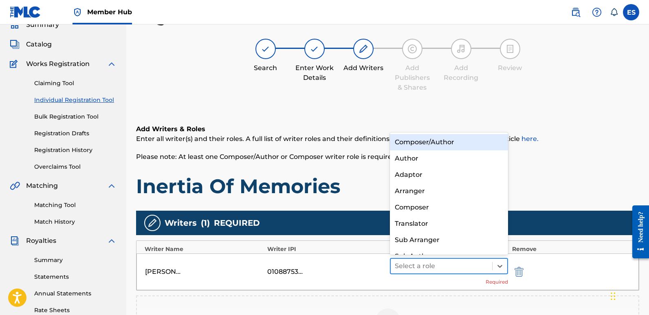
click at [446, 263] on div at bounding box center [441, 265] width 93 height 11
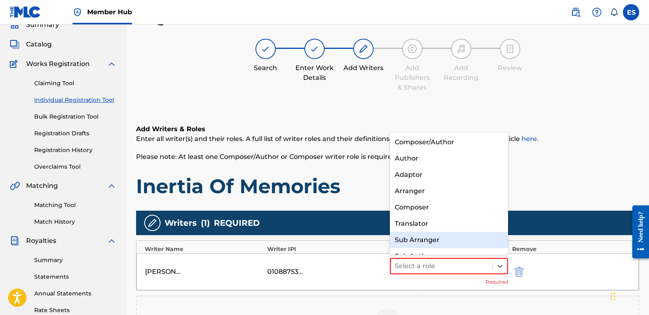
scroll to position [11, 0]
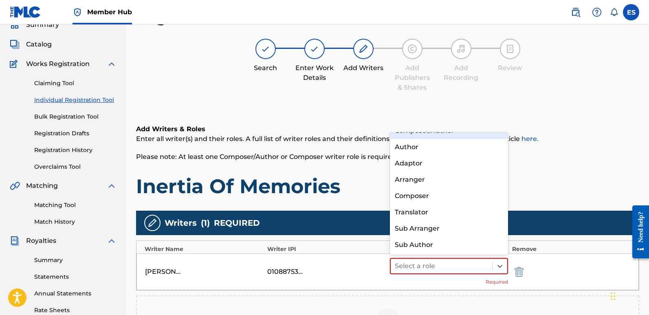
click at [415, 134] on div "Composer/Author" at bounding box center [449, 131] width 118 height 16
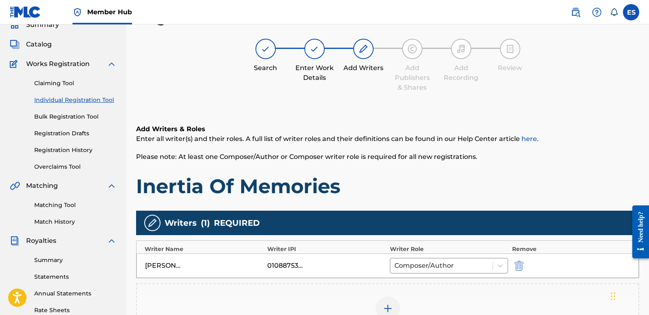
scroll to position [190, 0]
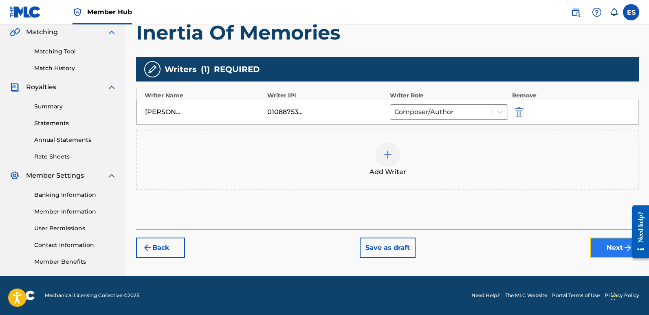
click at [602, 242] on button "Next" at bounding box center [614, 247] width 49 height 20
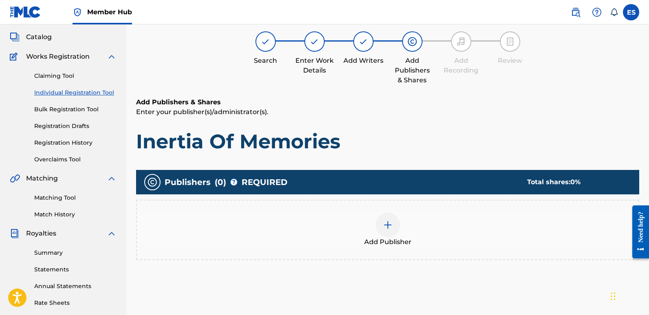
scroll to position [37, 0]
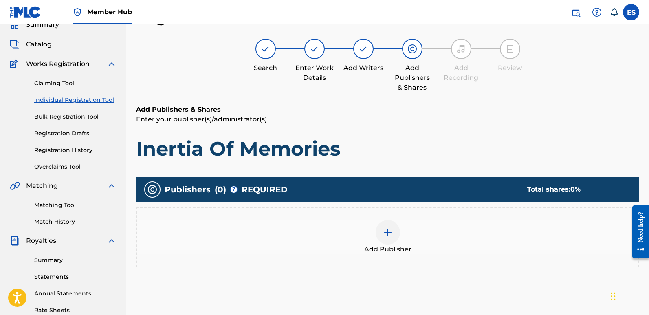
click at [387, 237] on div at bounding box center [388, 232] width 24 height 24
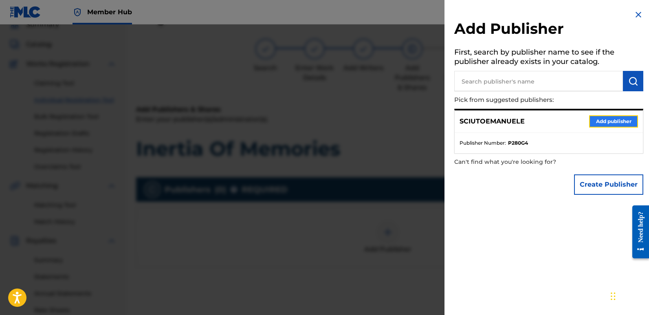
click at [605, 119] on button "Add publisher" at bounding box center [613, 121] width 49 height 12
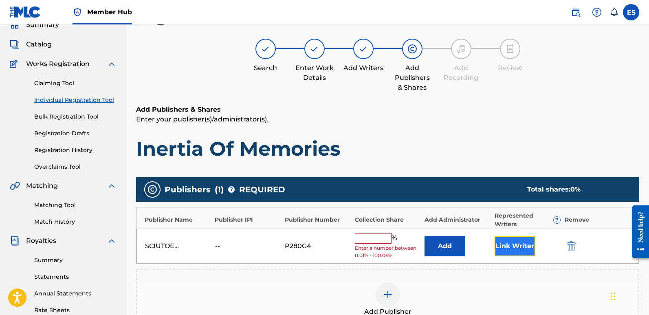
click at [518, 240] on button "Link Writer" at bounding box center [514, 246] width 41 height 20
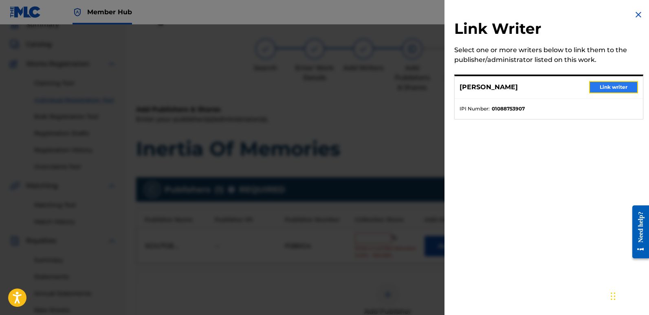
click at [601, 87] on button "Link writer" at bounding box center [613, 87] width 49 height 12
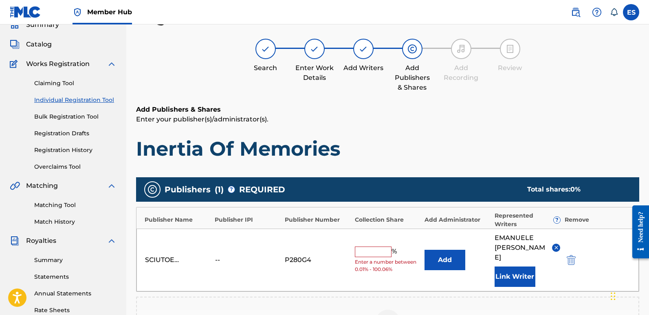
click at [369, 249] on input "text" at bounding box center [373, 251] width 37 height 11
type input "100"
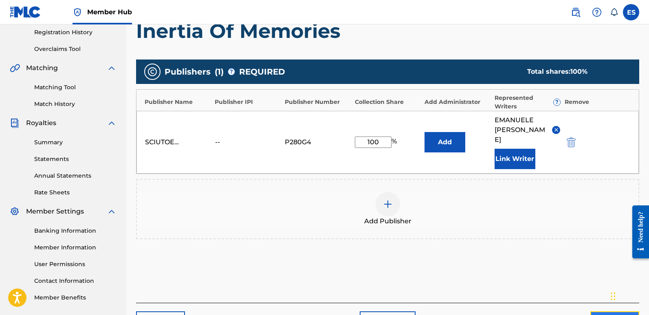
click at [602, 311] on button "Next" at bounding box center [614, 321] width 49 height 20
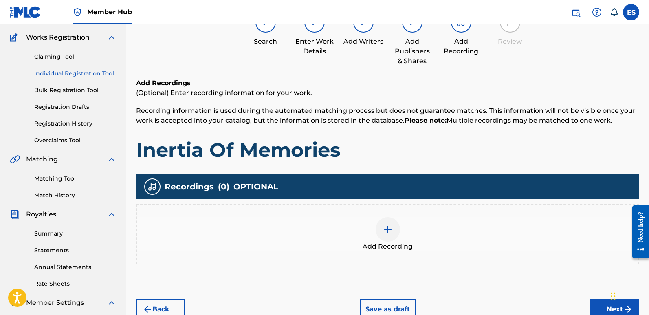
scroll to position [37, 0]
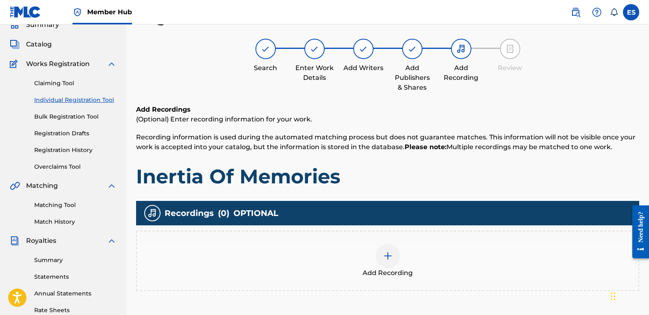
click at [396, 279] on div "Add Recording" at bounding box center [387, 261] width 503 height 60
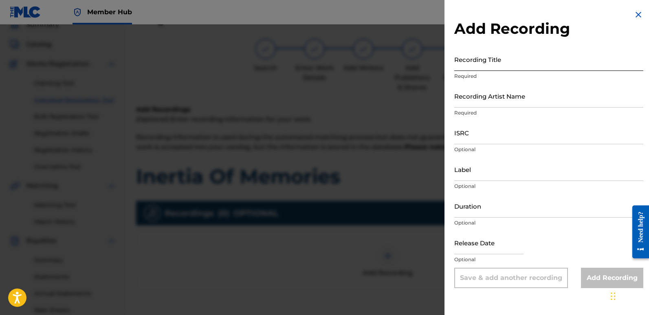
click at [486, 64] on input "Recording Title" at bounding box center [548, 59] width 189 height 23
paste input "Inertia Of Memories"
type input "Inertia Of Memories"
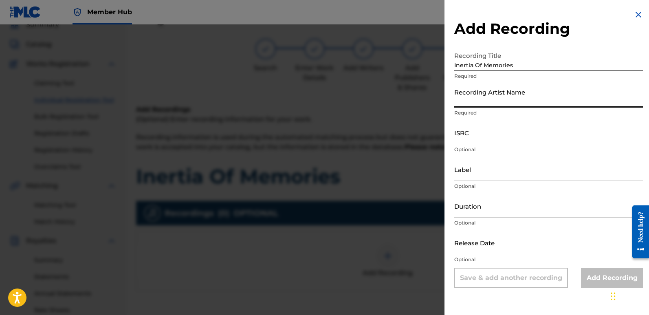
click at [510, 92] on input "Recording Artist Name" at bounding box center [548, 95] width 189 height 23
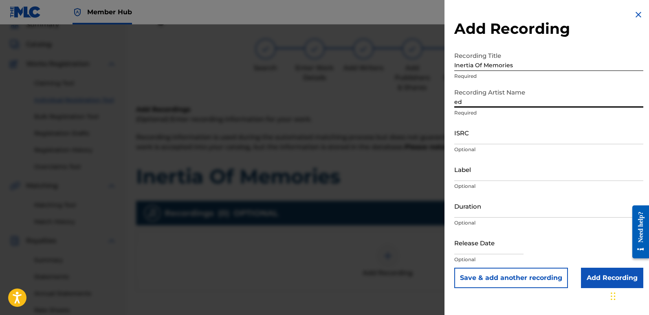
type input "EDM NATIVES"
click at [485, 131] on input "ISRC" at bounding box center [548, 132] width 189 height 23
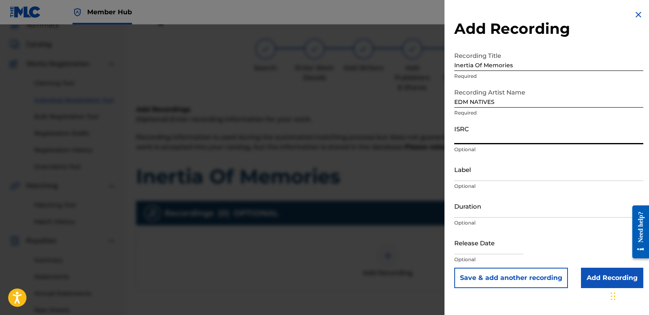
paste input "QT3F52545207"
type input "QT3F52545207"
click at [520, 167] on input "Label" at bounding box center [548, 169] width 189 height 23
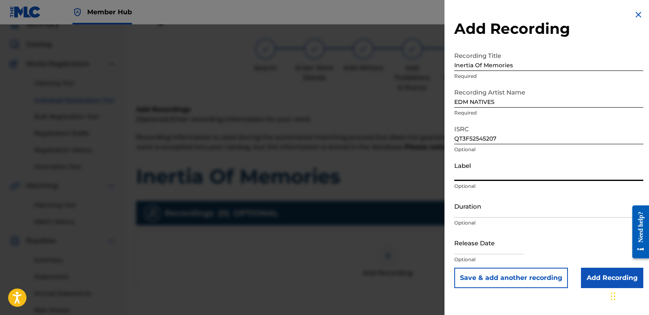
type input "Eurozoneflow"
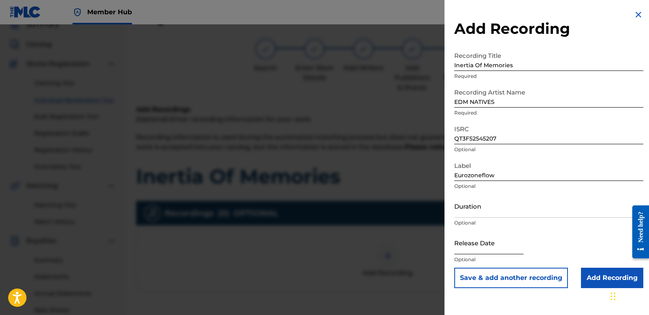
click at [480, 242] on input "text" at bounding box center [488, 242] width 69 height 23
select select "8"
select select "2025"
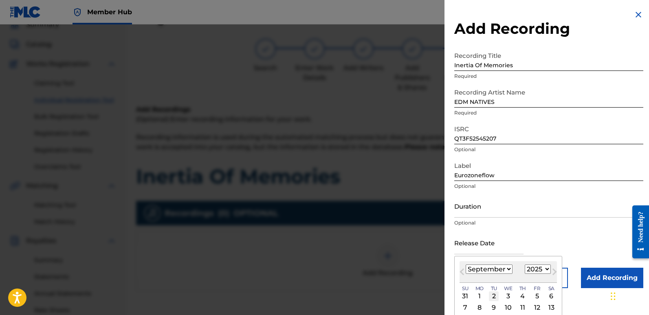
click at [495, 293] on div "2" at bounding box center [494, 296] width 10 height 10
type input "[DATE]"
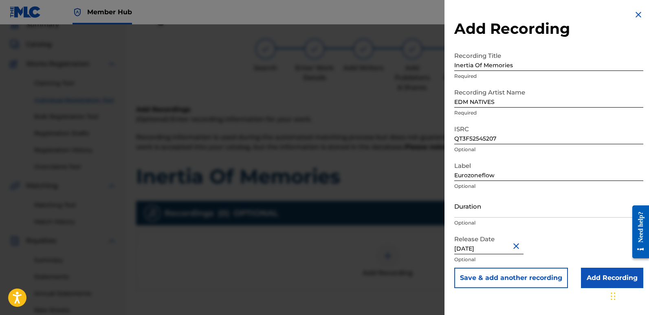
click at [490, 246] on input "[DATE]" at bounding box center [488, 242] width 69 height 23
select select "8"
select select "2025"
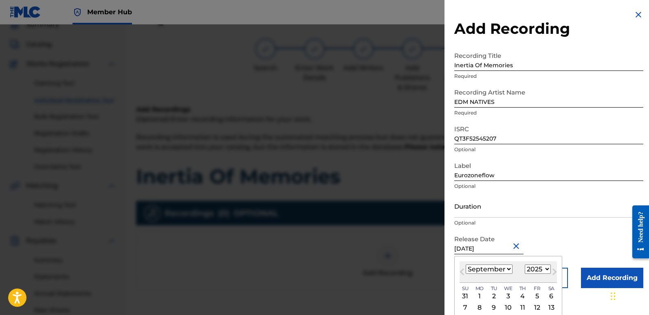
type input "[DATE]"
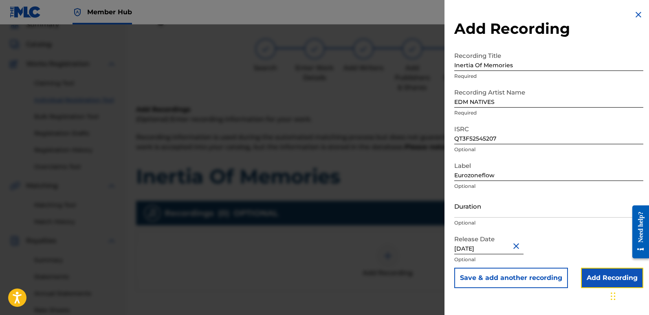
click at [594, 274] on input "Add Recording" at bounding box center [612, 278] width 62 height 20
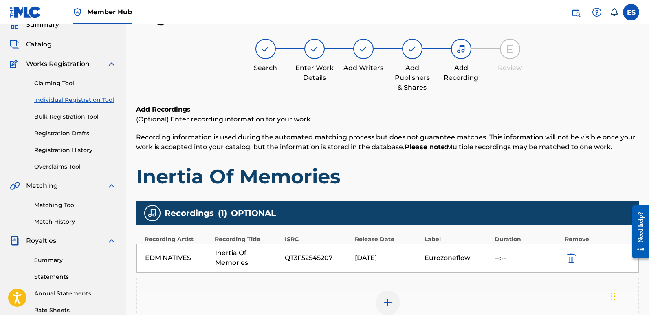
scroll to position [190, 0]
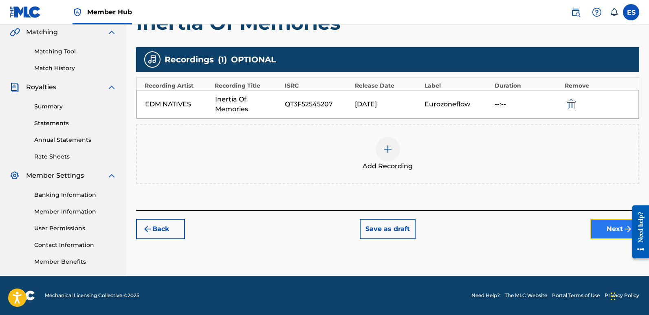
click at [602, 232] on button "Next" at bounding box center [614, 229] width 49 height 20
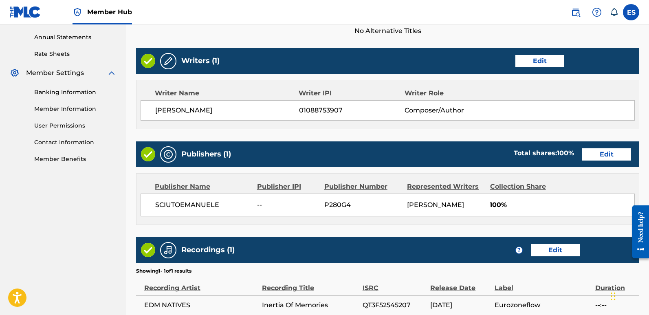
scroll to position [374, 0]
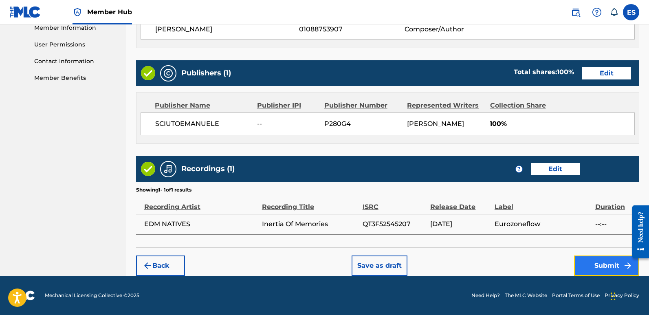
click at [600, 266] on button "Submit" at bounding box center [606, 265] width 65 height 20
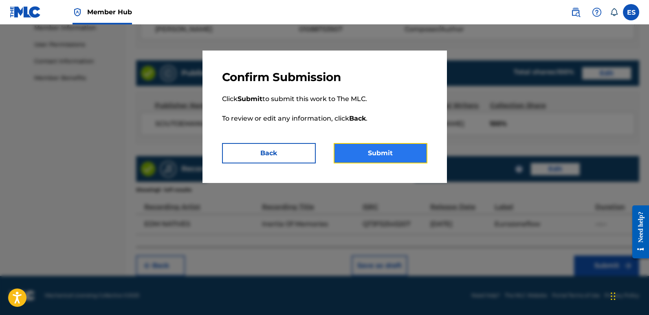
click at [407, 155] on button "Submit" at bounding box center [381, 153] width 94 height 20
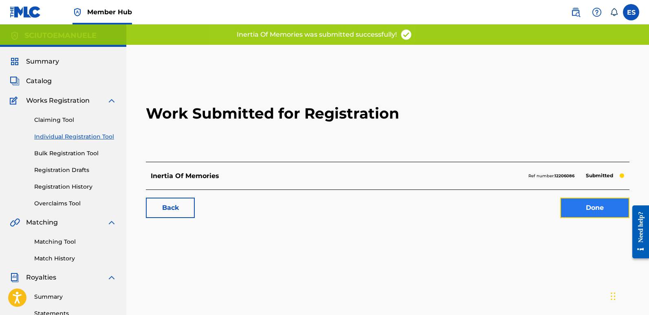
click at [597, 204] on link "Done" at bounding box center [594, 208] width 69 height 20
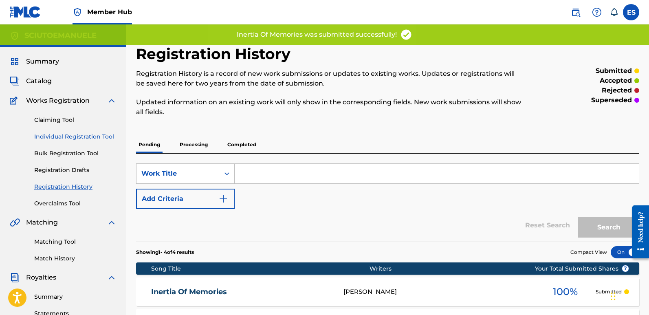
click at [83, 138] on link "Individual Registration Tool" at bounding box center [75, 136] width 82 height 9
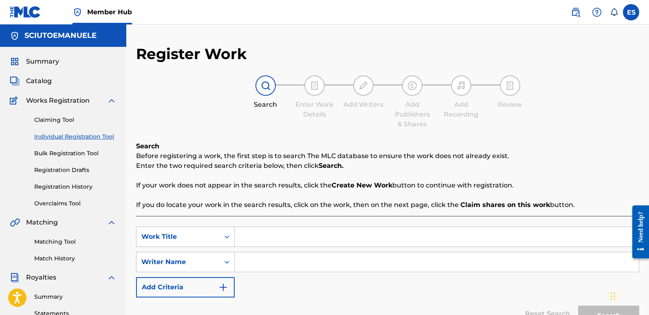
click at [246, 238] on input "Search Form" at bounding box center [437, 237] width 404 height 20
paste input "Out Of Phase (Radio Edit)"
type input "Out Of Phase (Radio Edit)"
click at [274, 267] on input "Search Form" at bounding box center [437, 262] width 404 height 20
type input "emanuelesciuto"
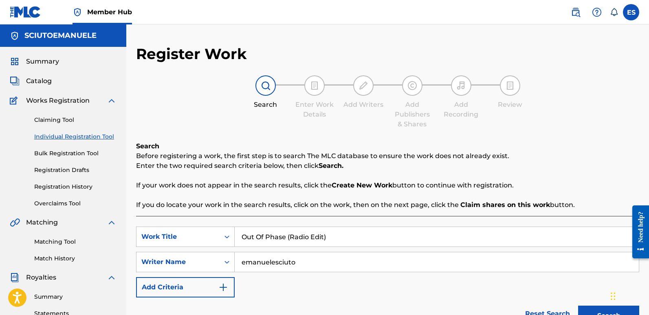
click at [578, 305] on button "Search" at bounding box center [608, 315] width 61 height 20
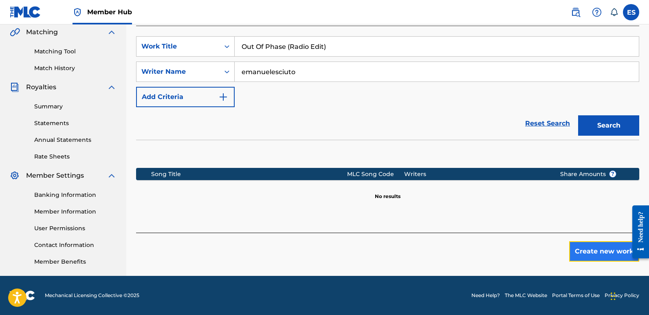
click at [585, 245] on button "Create new work" at bounding box center [604, 251] width 70 height 20
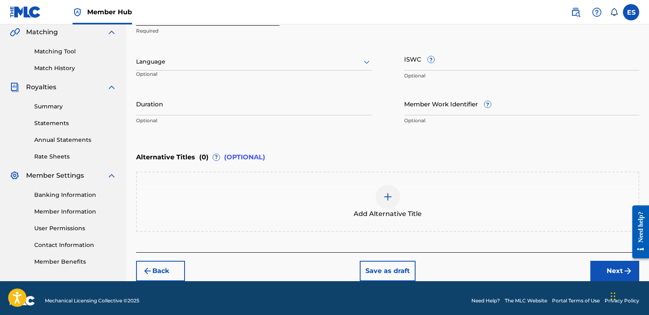
click at [222, 64] on div at bounding box center [253, 62] width 235 height 10
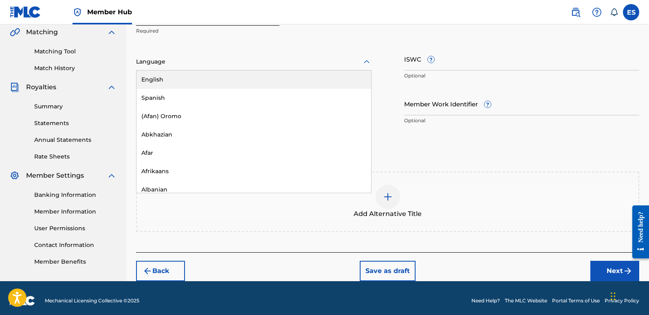
click at [185, 84] on div "English" at bounding box center [253, 79] width 235 height 18
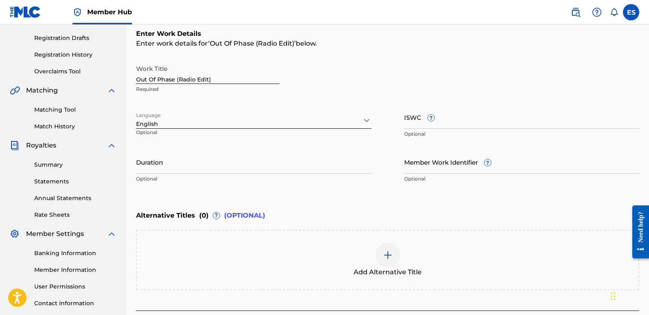
scroll to position [195, 0]
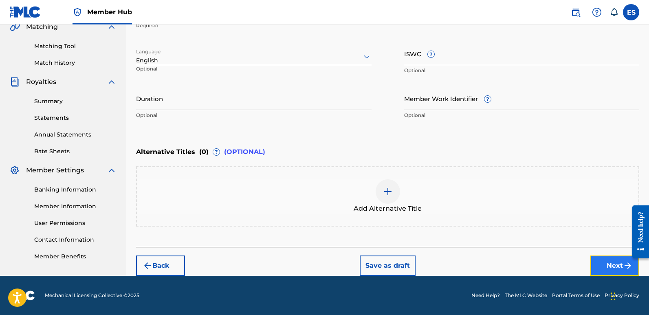
click at [609, 264] on button "Next" at bounding box center [614, 265] width 49 height 20
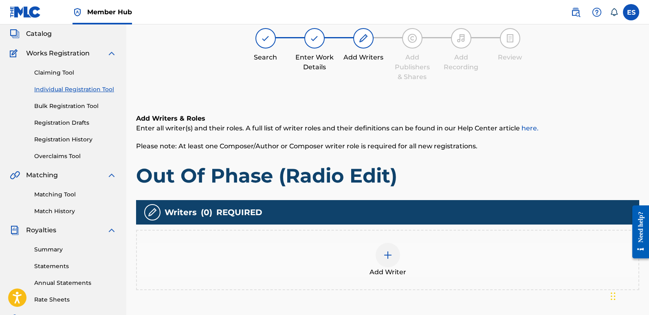
scroll to position [37, 0]
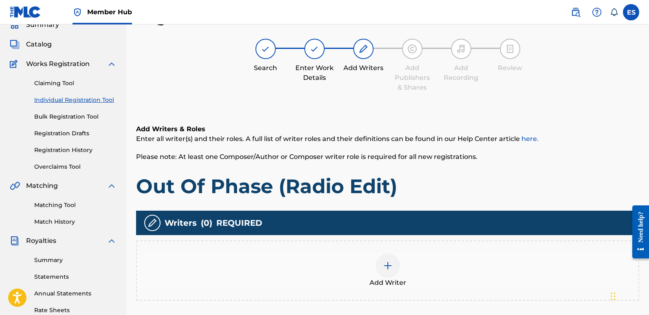
click at [398, 270] on div at bounding box center [388, 265] width 24 height 24
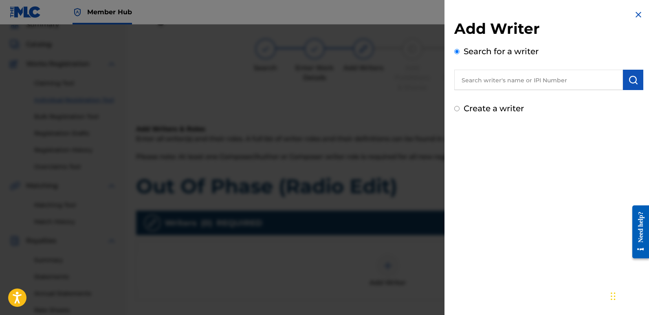
click at [507, 84] on input "text" at bounding box center [538, 80] width 169 height 20
type input "emanuelesciuto"
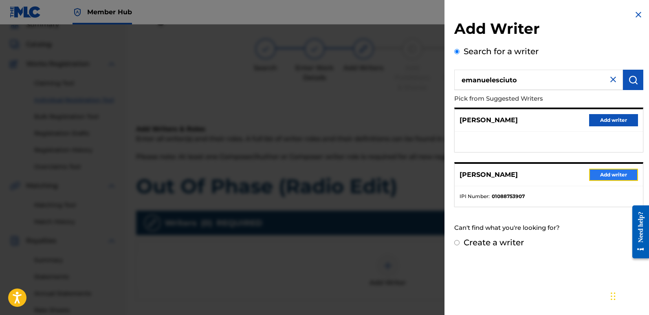
click at [611, 175] on button "Add writer" at bounding box center [613, 175] width 49 height 12
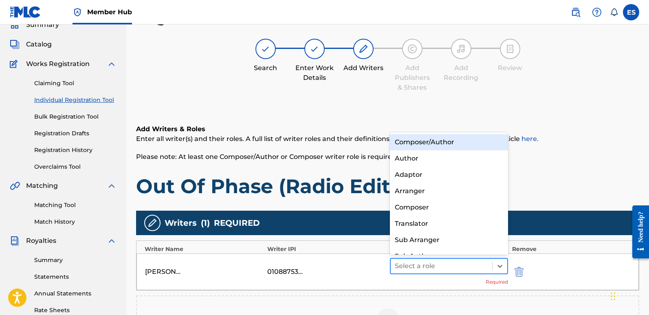
click at [452, 264] on div at bounding box center [441, 265] width 93 height 11
click at [422, 142] on div "Composer/Author" at bounding box center [449, 142] width 118 height 16
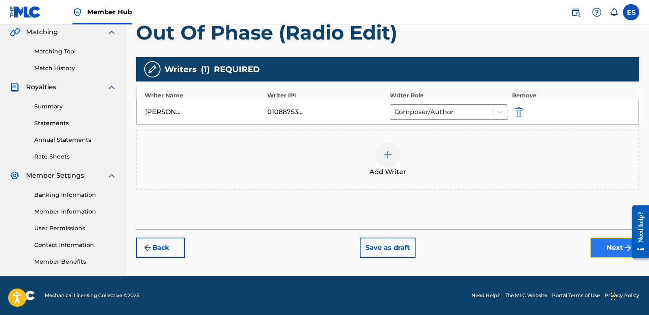
click at [605, 248] on button "Next" at bounding box center [614, 247] width 49 height 20
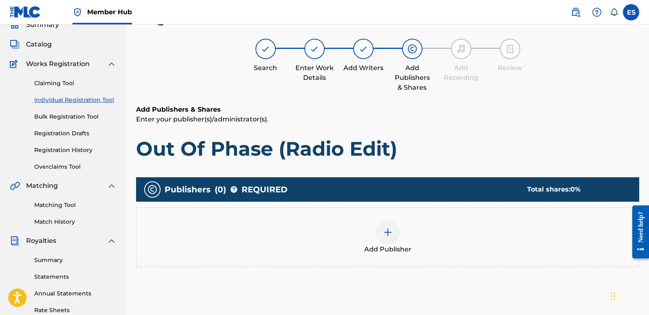
click at [383, 248] on span "Add Publisher" at bounding box center [387, 249] width 47 height 10
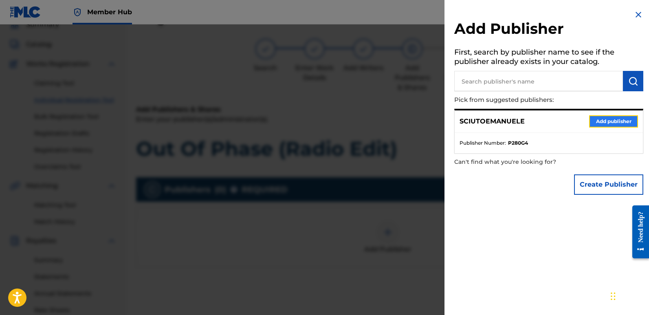
click at [602, 123] on button "Add publisher" at bounding box center [613, 121] width 49 height 12
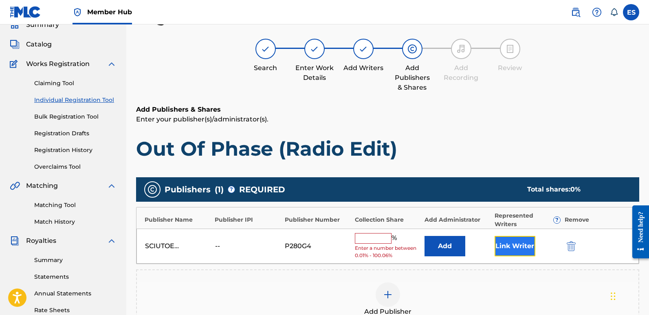
click at [512, 249] on button "Link Writer" at bounding box center [514, 246] width 41 height 20
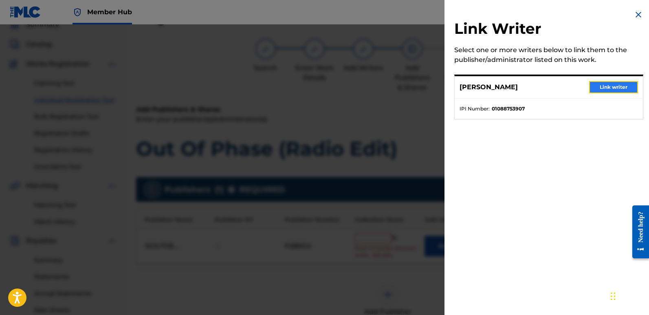
click at [604, 86] on button "Link writer" at bounding box center [613, 87] width 49 height 12
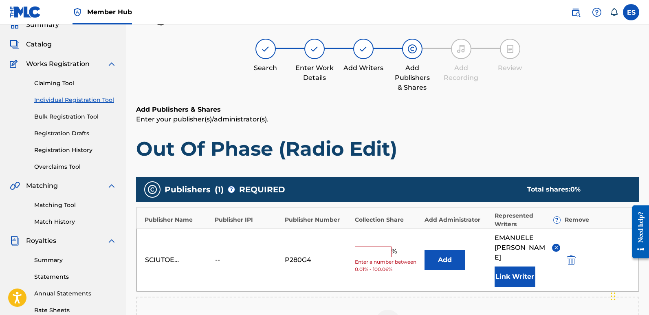
click at [373, 246] on input "text" at bounding box center [373, 251] width 37 height 11
type input "100"
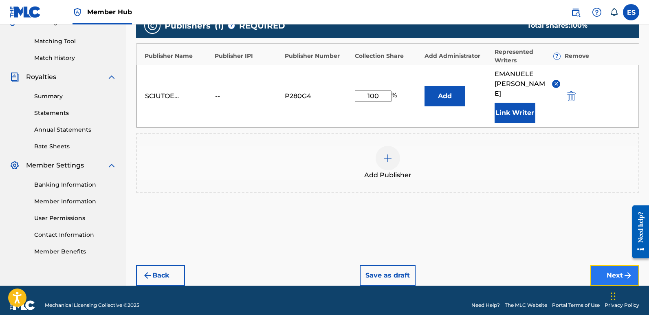
click at [602, 265] on button "Next" at bounding box center [614, 275] width 49 height 20
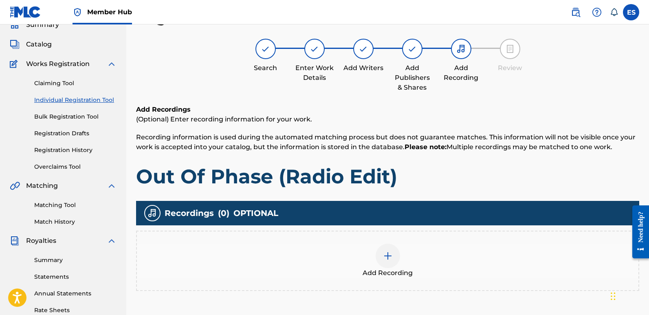
click at [390, 263] on div at bounding box center [388, 256] width 24 height 24
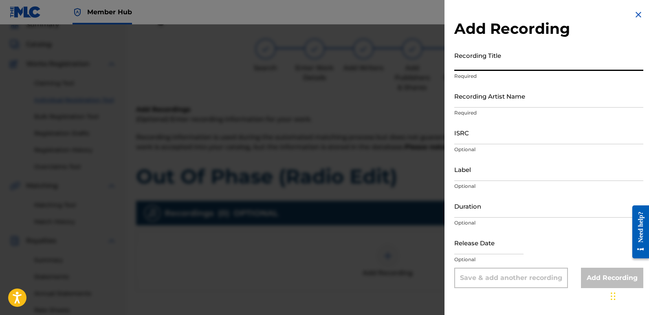
paste input "Out Of Phase (Radio Edit)"
type input "Out Of Phase (Radio Edit)"
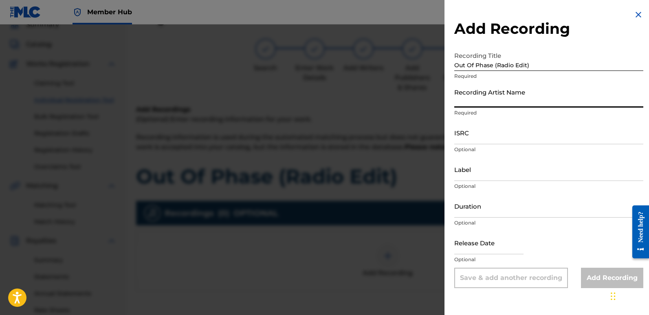
click at [497, 96] on input "Recording Artist Name" at bounding box center [548, 95] width 189 height 23
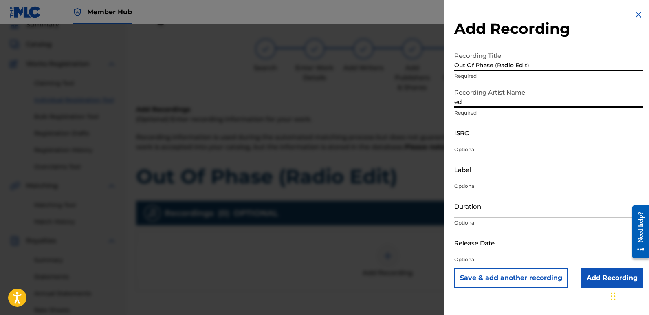
type input "EDM NATIVES"
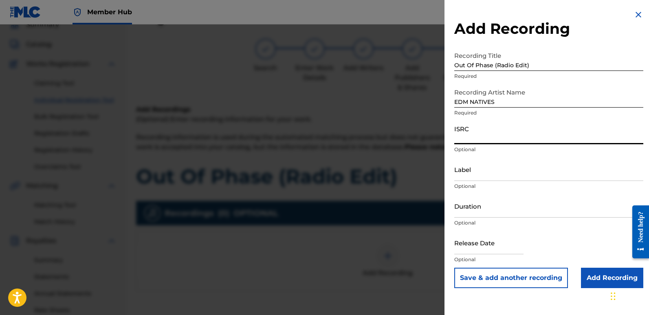
click at [475, 138] on input "ISRC" at bounding box center [548, 132] width 189 height 23
paste input "QT3F52545208"
type input "QT3F52545208"
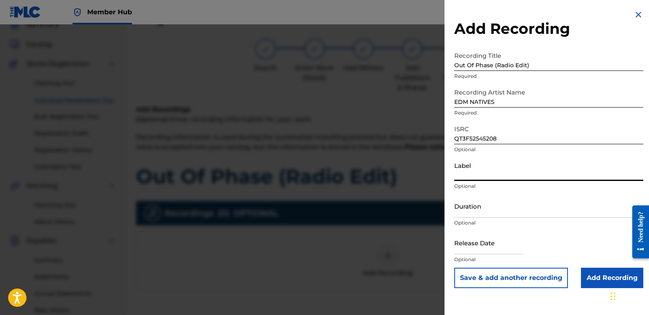
click at [500, 174] on input "Label" at bounding box center [548, 169] width 189 height 23
type input "Eurozoneflow"
click at [474, 240] on input "text" at bounding box center [488, 242] width 69 height 23
select select "8"
select select "2025"
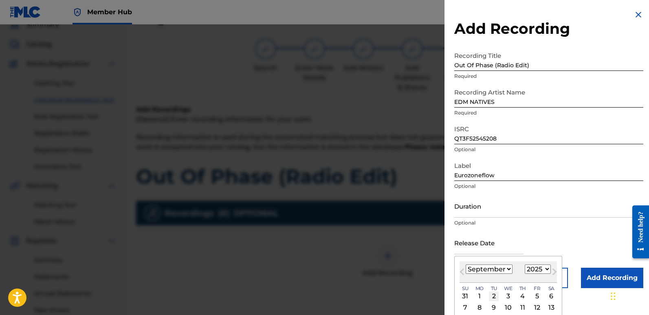
click at [494, 294] on div "2" at bounding box center [494, 296] width 10 height 10
type input "[DATE]"
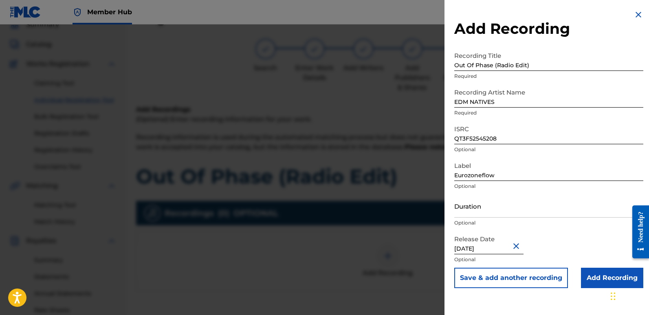
click at [490, 246] on input "[DATE]" at bounding box center [488, 242] width 69 height 23
select select "8"
select select "2025"
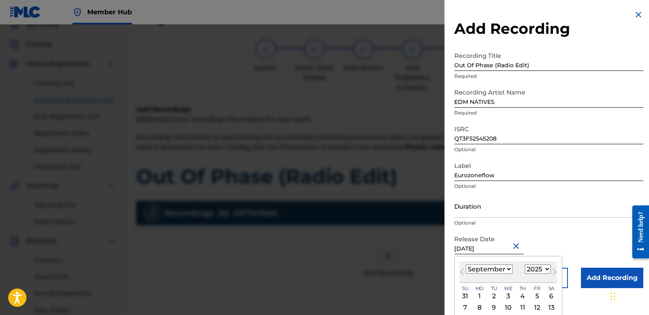
type input "[DATE]"
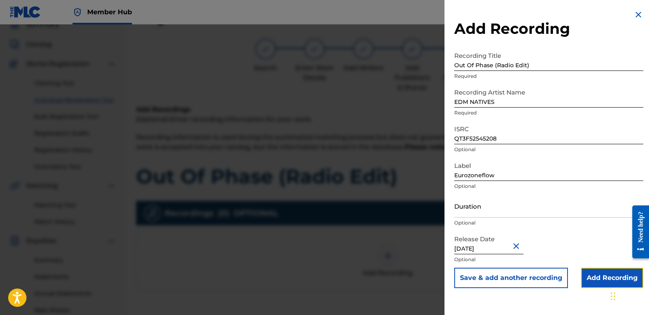
click at [598, 272] on input "Add Recording" at bounding box center [612, 278] width 62 height 20
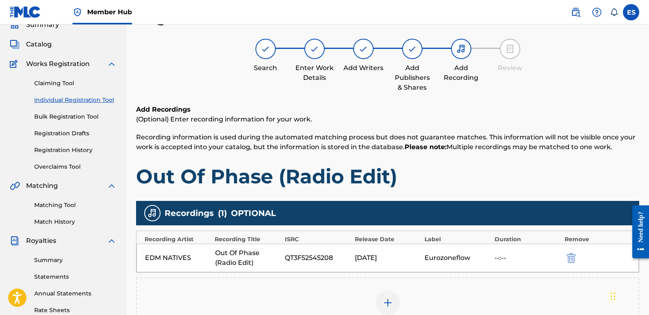
scroll to position [190, 0]
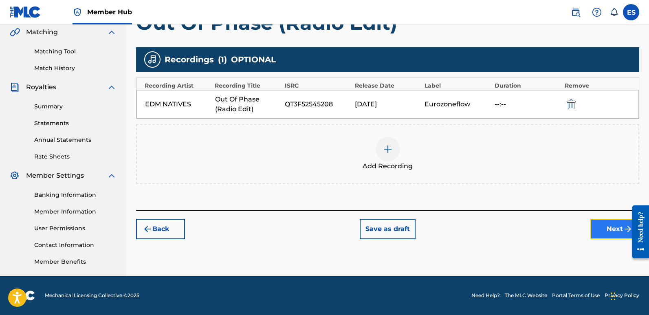
click at [607, 233] on button "Next" at bounding box center [614, 229] width 49 height 20
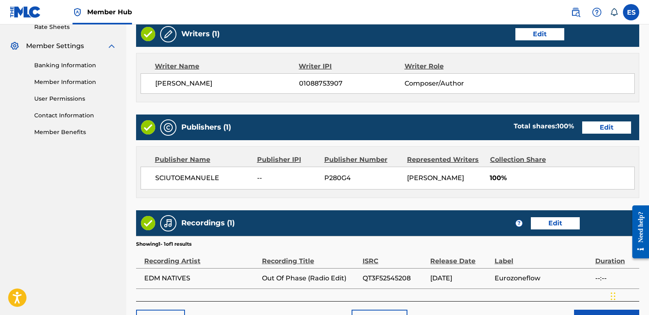
scroll to position [374, 0]
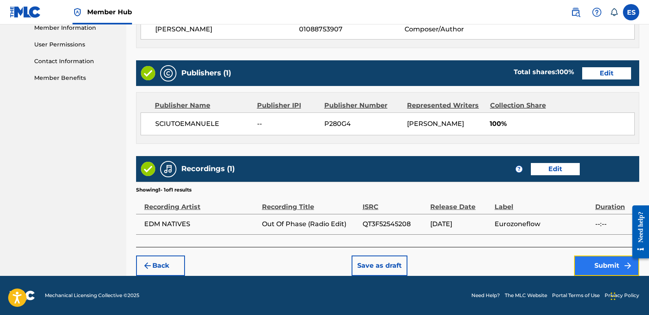
click at [603, 268] on button "Submit" at bounding box center [606, 265] width 65 height 20
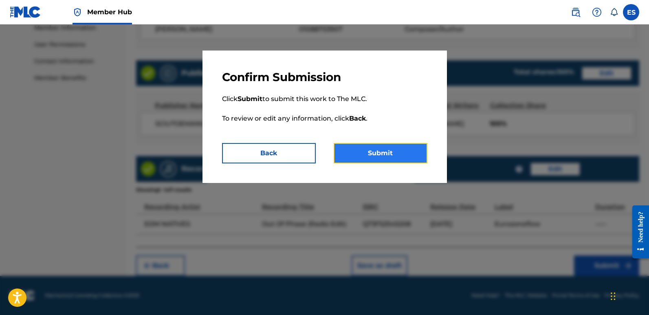
click at [409, 151] on button "Submit" at bounding box center [381, 153] width 94 height 20
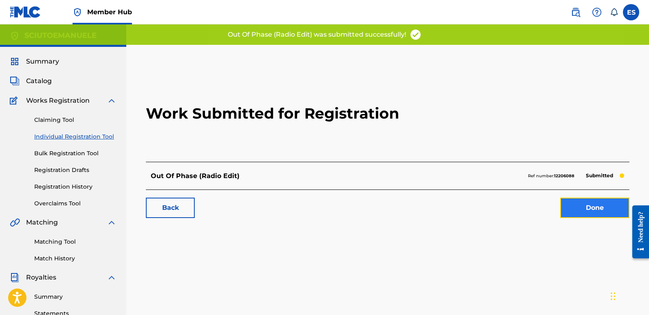
click at [604, 204] on link "Done" at bounding box center [594, 208] width 69 height 20
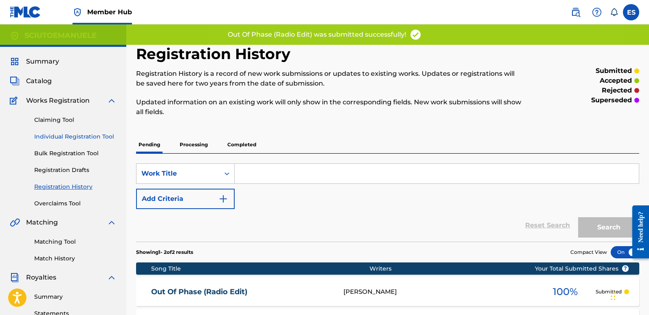
click at [106, 136] on link "Individual Registration Tool" at bounding box center [75, 136] width 82 height 9
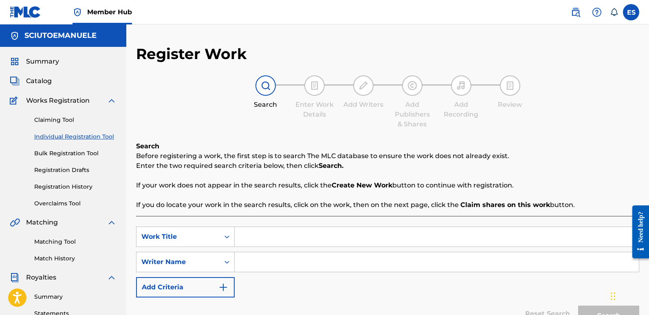
click at [279, 236] on input "Search Form" at bounding box center [437, 237] width 404 height 20
paste input "Phantom Frequencies"
type input "Phantom Frequencies"
click at [259, 270] on input "Search Form" at bounding box center [437, 262] width 404 height 20
type input "emanuelesciuto"
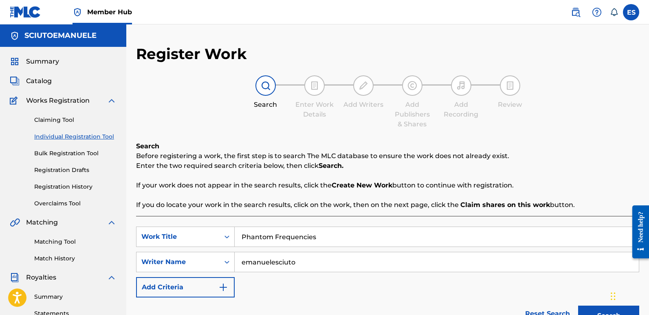
click at [578, 305] on button "Search" at bounding box center [608, 315] width 61 height 20
click at [596, 307] on button "Search" at bounding box center [608, 315] width 61 height 20
drag, startPoint x: 648, startPoint y: 43, endPoint x: 651, endPoint y: 129, distance: 86.4
click at [648, 129] on html "Accessibility Screen-Reader Guide, Feedback, and Issue Reporting | New window 0…" at bounding box center [324, 157] width 649 height 315
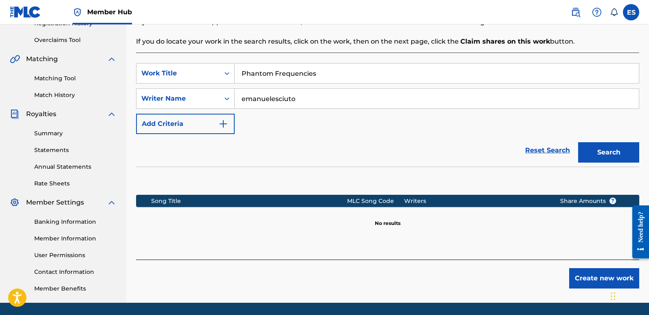
scroll to position [190, 0]
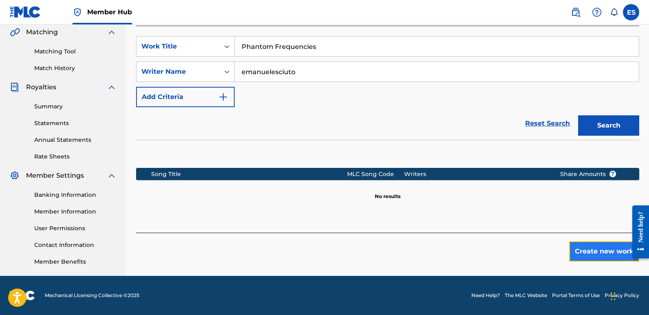
click at [593, 244] on button "Create new work" at bounding box center [604, 251] width 70 height 20
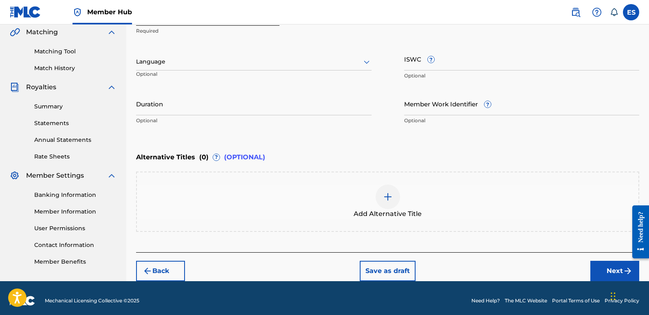
click at [167, 58] on div at bounding box center [253, 62] width 235 height 10
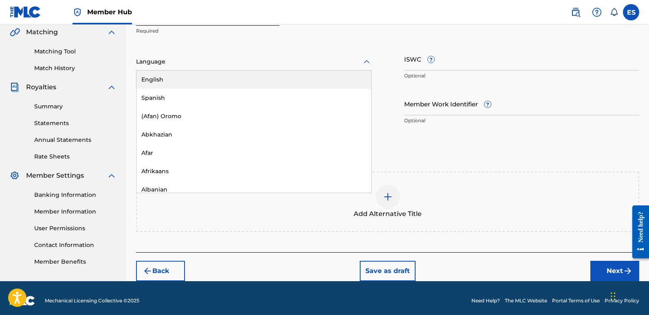
click at [174, 75] on div "English" at bounding box center [253, 79] width 235 height 18
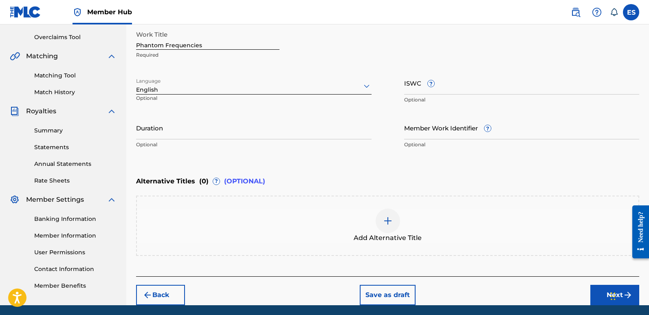
scroll to position [195, 0]
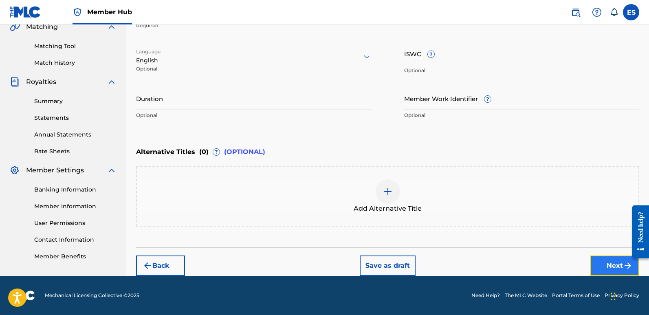
click at [610, 266] on button "Next" at bounding box center [614, 265] width 49 height 20
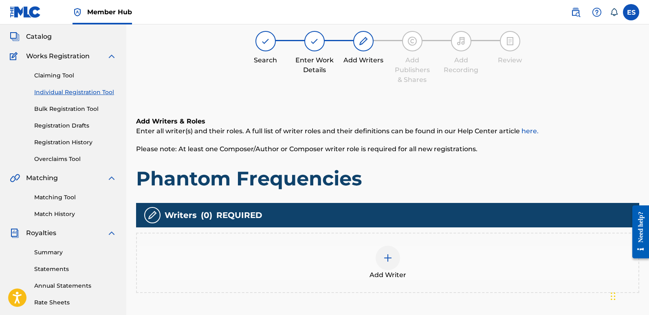
scroll to position [37, 0]
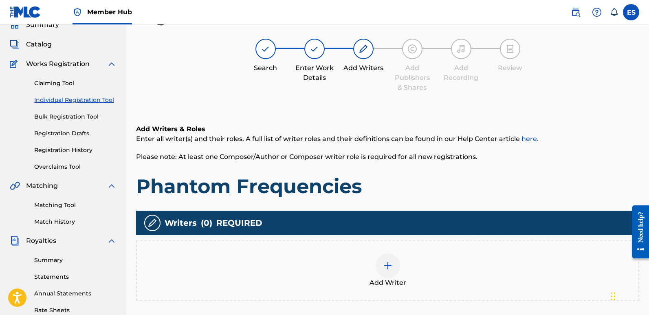
click at [379, 274] on div at bounding box center [388, 265] width 24 height 24
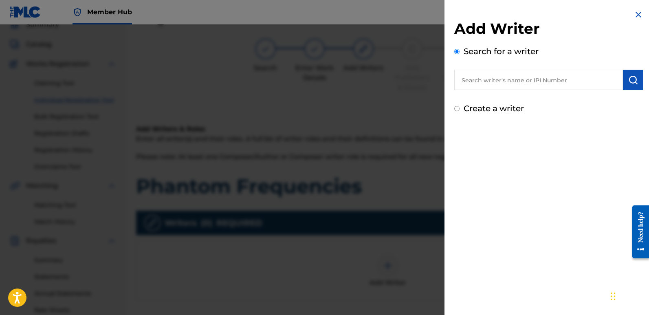
click at [502, 78] on input "text" at bounding box center [538, 80] width 169 height 20
type input "emanuelesciuto"
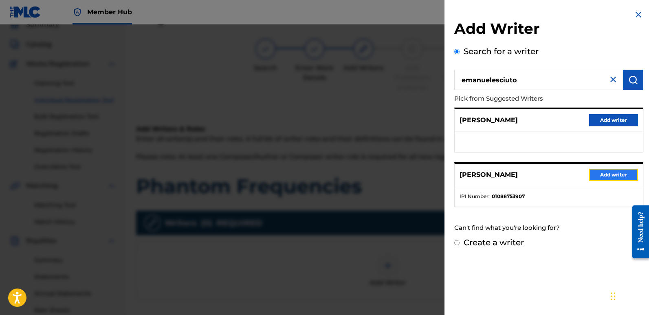
click at [608, 178] on button "Add writer" at bounding box center [613, 175] width 49 height 12
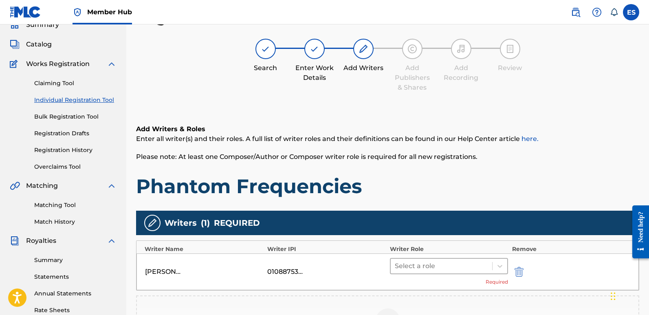
click at [393, 266] on div "Select a role" at bounding box center [441, 266] width 101 height 15
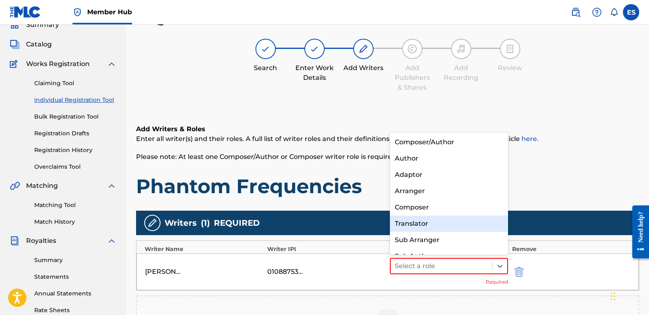
scroll to position [11, 0]
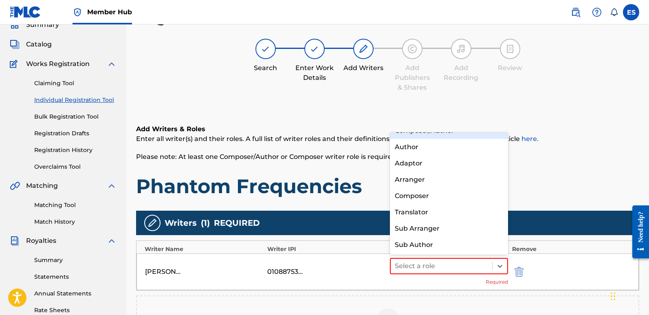
click at [420, 137] on div "Composer/Author" at bounding box center [449, 131] width 118 height 16
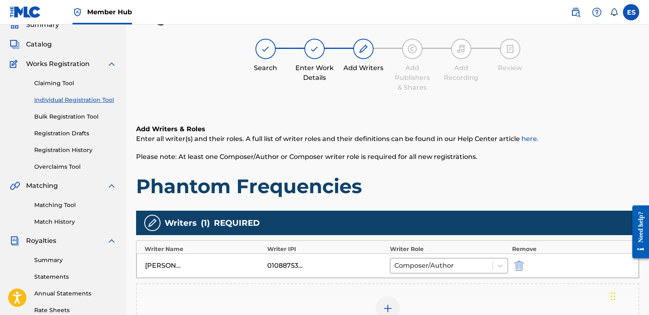
scroll to position [190, 0]
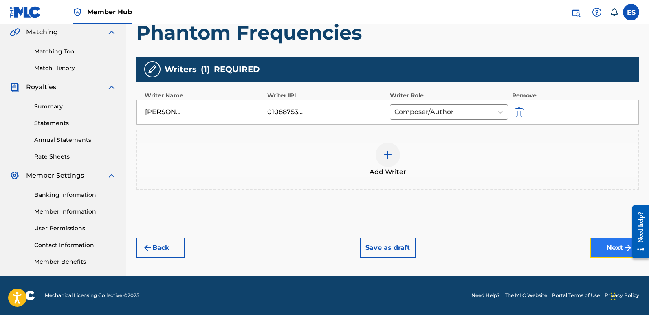
click at [599, 250] on button "Next" at bounding box center [614, 247] width 49 height 20
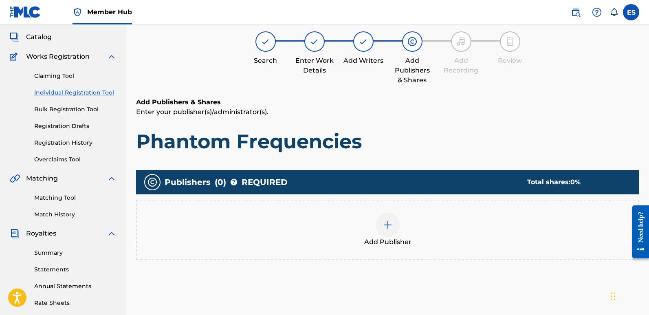
scroll to position [37, 0]
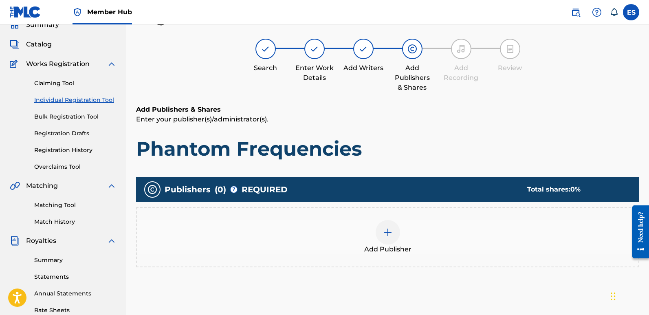
click at [376, 247] on span "Add Publisher" at bounding box center [387, 249] width 47 height 10
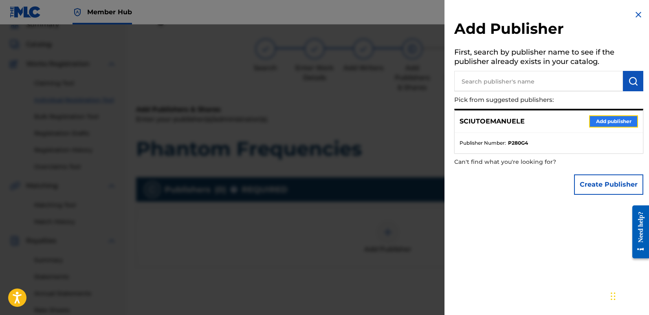
click at [608, 121] on button "Add publisher" at bounding box center [613, 121] width 49 height 12
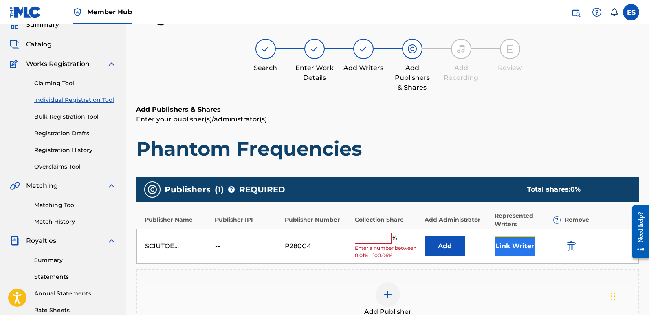
click at [518, 248] on button "Link Writer" at bounding box center [514, 246] width 41 height 20
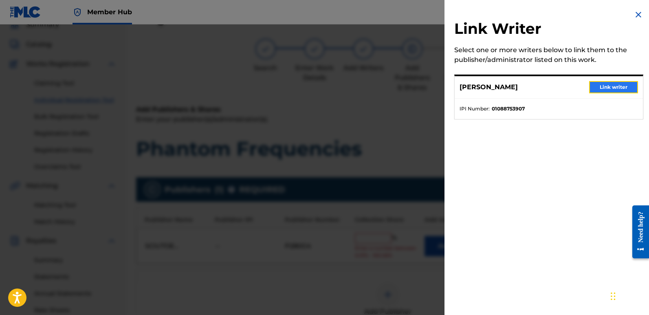
click at [609, 90] on button "Link writer" at bounding box center [613, 87] width 49 height 12
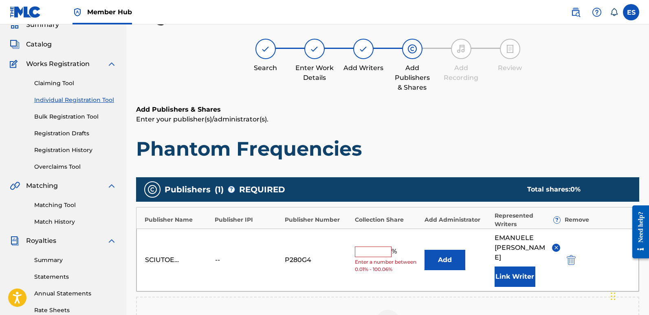
click at [376, 250] on input "text" at bounding box center [373, 251] width 37 height 11
type input "100"
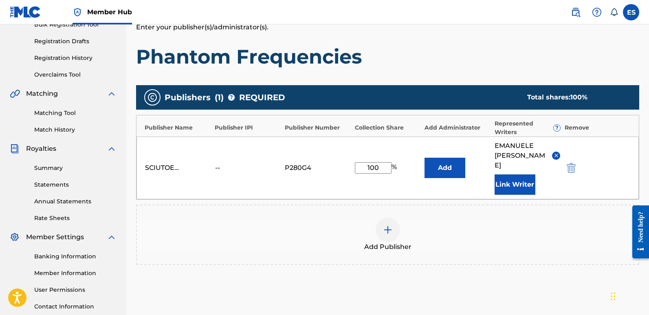
scroll to position [200, 0]
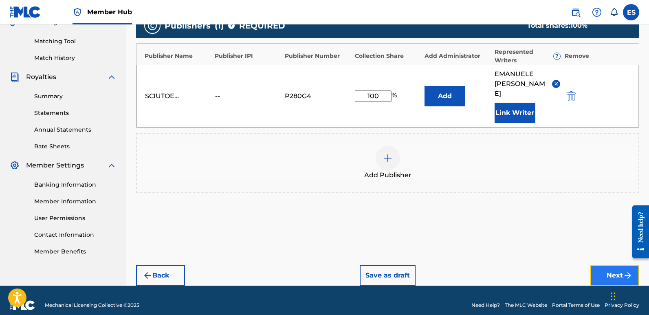
click at [610, 266] on button "Next" at bounding box center [614, 275] width 49 height 20
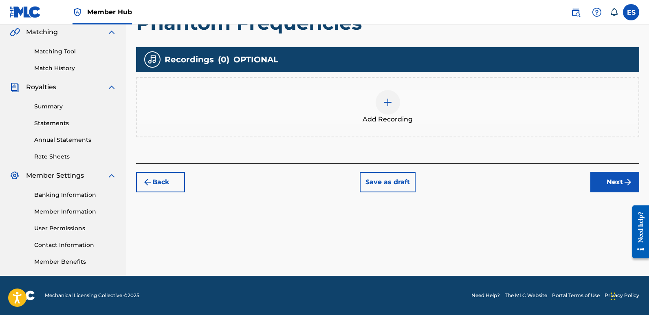
scroll to position [37, 0]
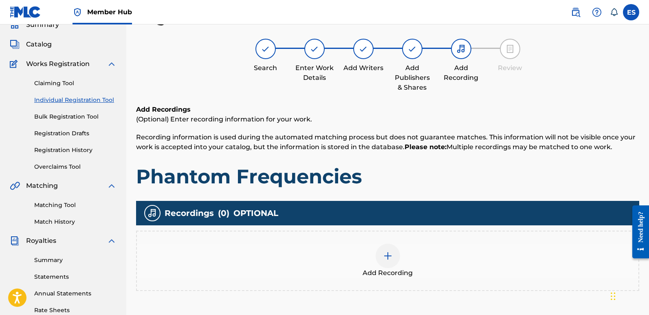
click at [378, 264] on div "Add Recording" at bounding box center [387, 261] width 501 height 34
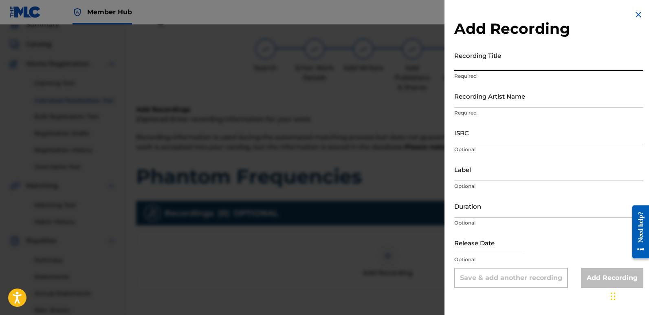
paste input "Phantom Frequencies"
type input "Phantom Frequencies"
click at [503, 100] on input "Recording Artist Name" at bounding box center [548, 95] width 189 height 23
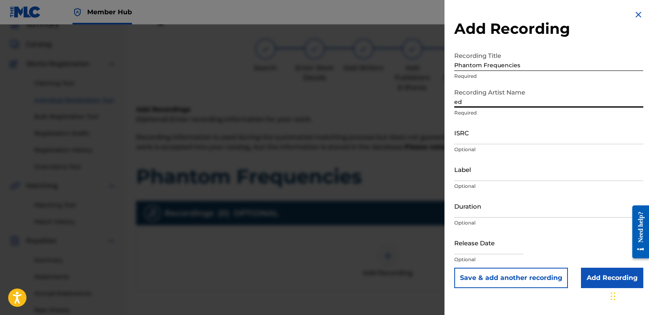
type input "EDM NATIVES"
click at [504, 131] on input "ISRC" at bounding box center [548, 132] width 189 height 23
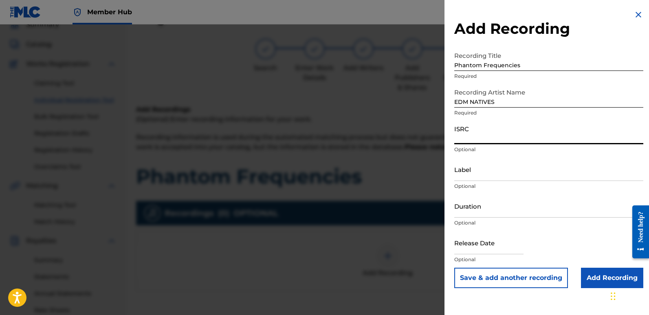
paste input "QT3F52545209"
type input "QT3F52545209"
click at [536, 168] on input "Label" at bounding box center [548, 169] width 189 height 23
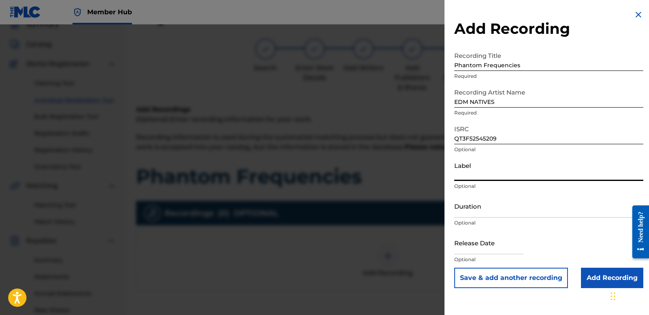
type input "Eurozoneflow"
click at [503, 245] on input "text" at bounding box center [488, 242] width 69 height 23
select select "8"
select select "2025"
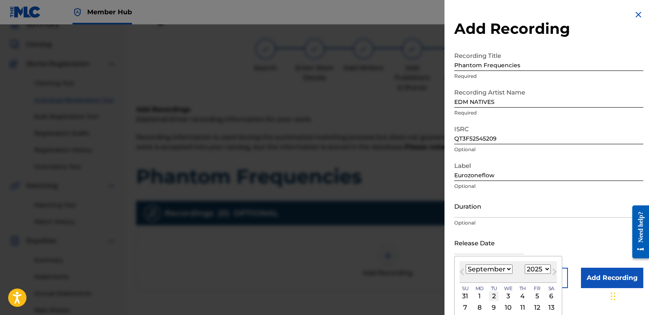
click at [495, 296] on div "2" at bounding box center [494, 296] width 10 height 10
type input "[DATE]"
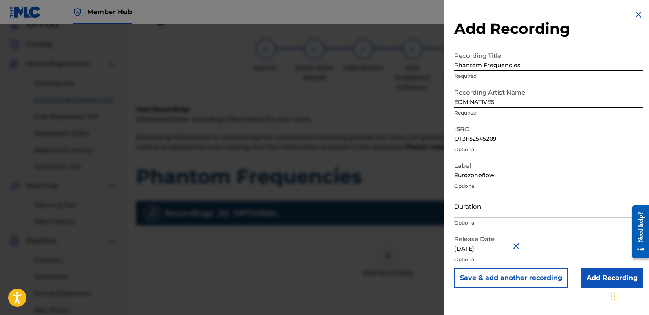
click at [492, 246] on input "[DATE]" at bounding box center [488, 242] width 69 height 23
select select "8"
select select "2025"
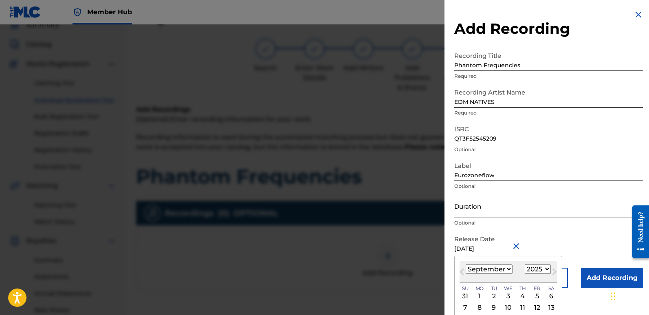
type input "[DATE]"
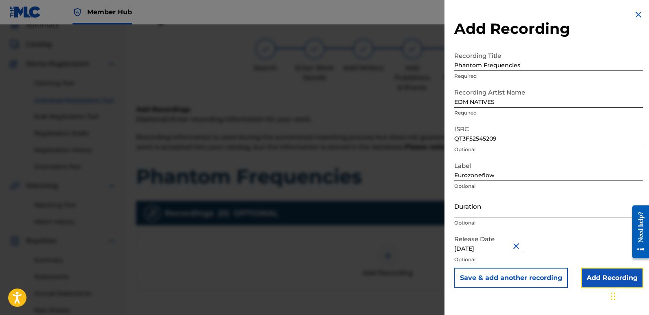
click at [584, 270] on input "Add Recording" at bounding box center [612, 278] width 62 height 20
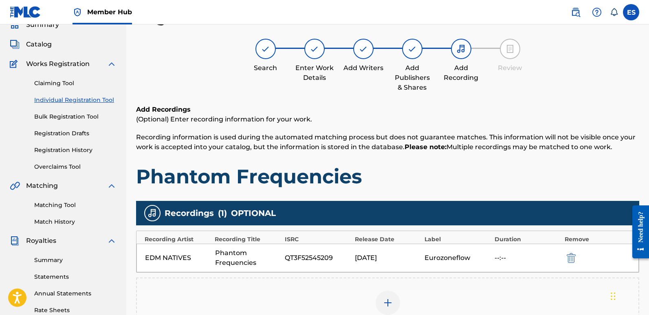
scroll to position [190, 0]
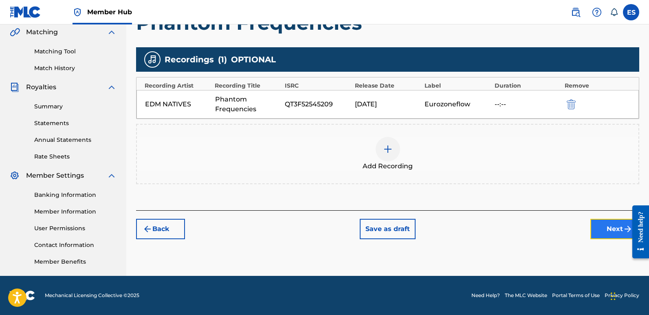
click at [604, 235] on button "Next" at bounding box center [614, 229] width 49 height 20
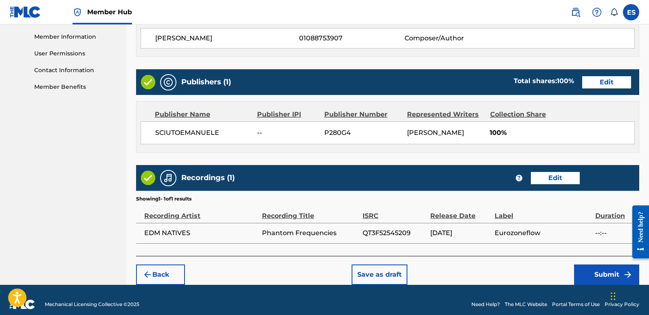
scroll to position [374, 0]
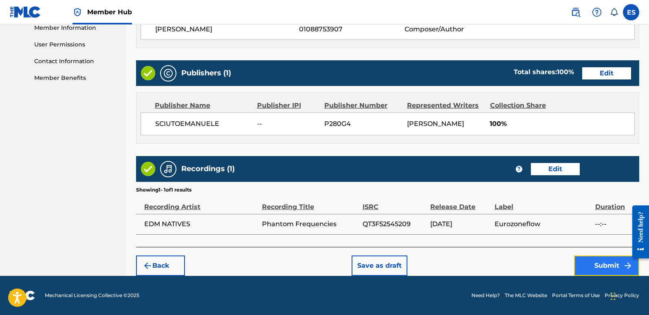
click at [600, 271] on button "Submit" at bounding box center [606, 265] width 65 height 20
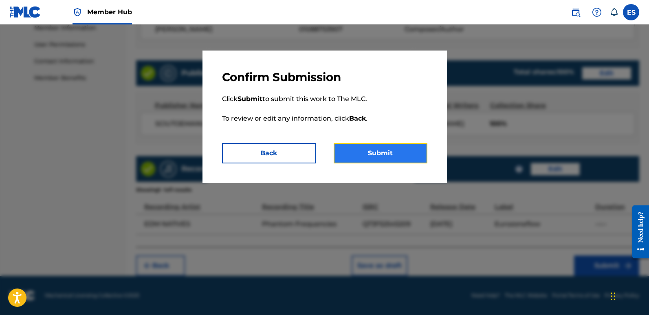
click at [390, 152] on button "Submit" at bounding box center [381, 153] width 94 height 20
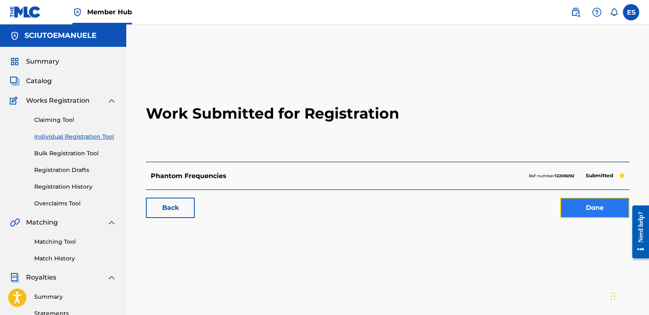
click at [593, 207] on link "Done" at bounding box center [594, 208] width 69 height 20
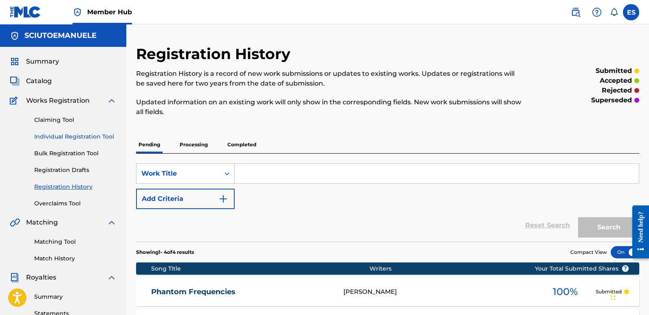
click at [85, 136] on link "Individual Registration Tool" at bounding box center [75, 136] width 82 height 9
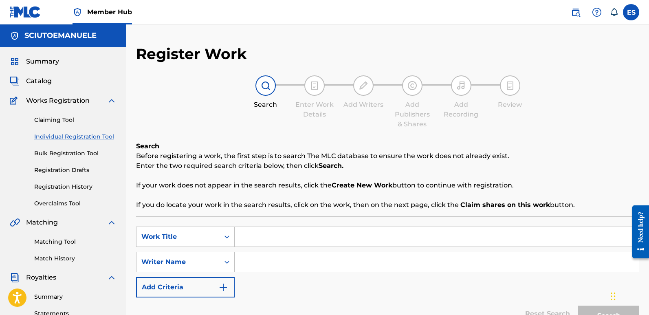
click at [281, 233] on input "Search Form" at bounding box center [437, 237] width 404 height 20
paste input "Polaroids Of The Future"
type input "Polaroids Of The Future"
click at [296, 263] on input "Search Form" at bounding box center [437, 262] width 404 height 20
type input "emanuelesciuto"
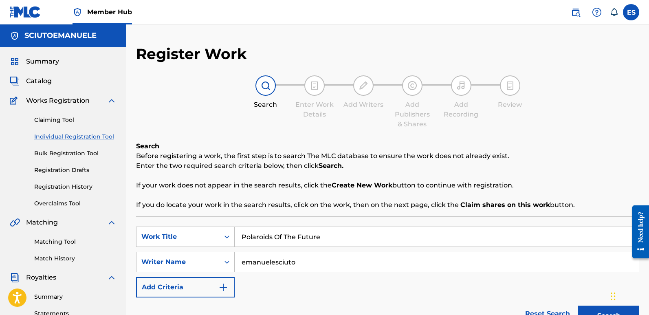
click at [578, 305] on button "Search" at bounding box center [608, 315] width 61 height 20
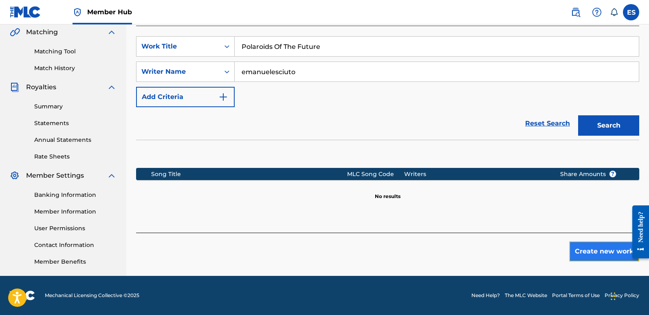
click at [598, 254] on button "Create new work" at bounding box center [604, 251] width 70 height 20
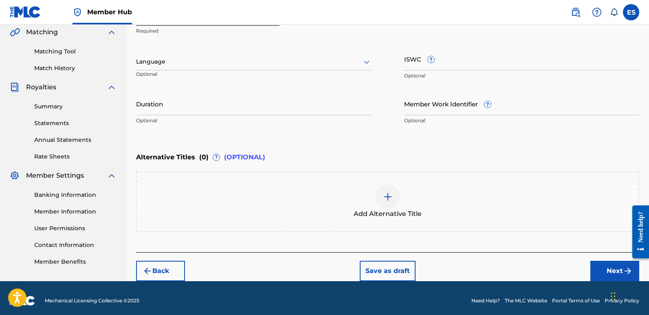
click at [214, 64] on div at bounding box center [253, 62] width 235 height 10
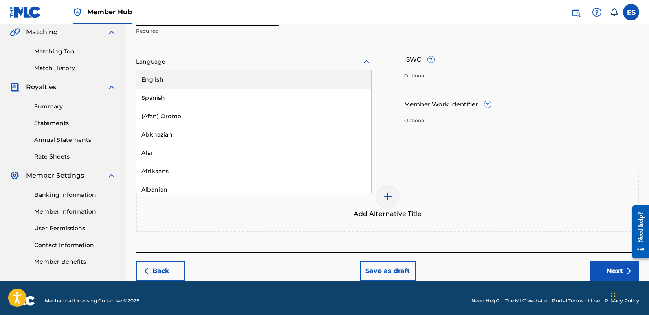
click at [191, 77] on div "English" at bounding box center [253, 79] width 235 height 18
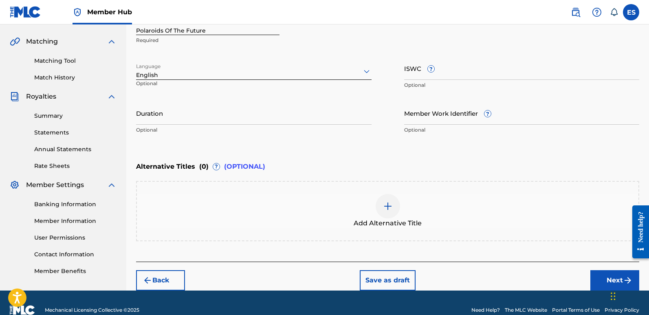
scroll to position [195, 0]
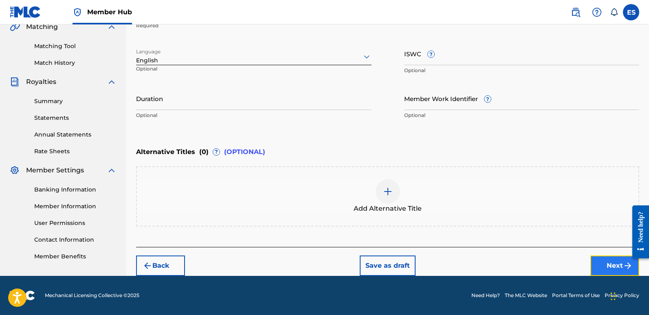
click at [615, 262] on button "Next" at bounding box center [614, 265] width 49 height 20
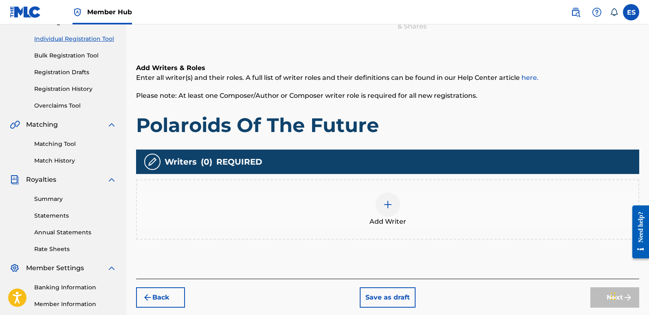
scroll to position [37, 0]
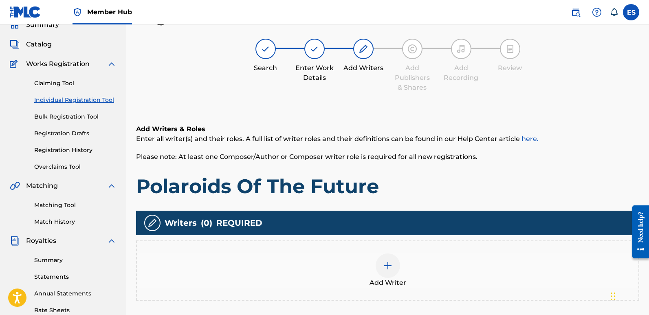
click at [403, 268] on div "Add Writer" at bounding box center [387, 270] width 501 height 34
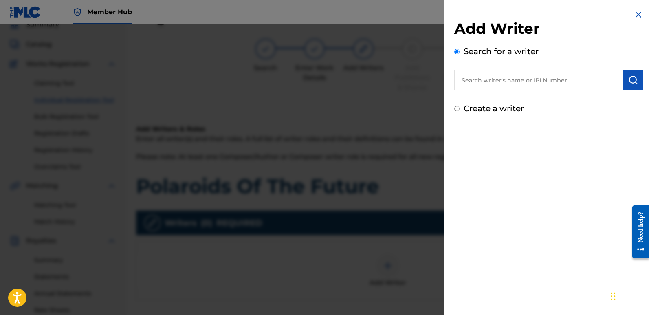
click at [526, 79] on input "text" at bounding box center [538, 80] width 169 height 20
type input "emanuelesciuto"
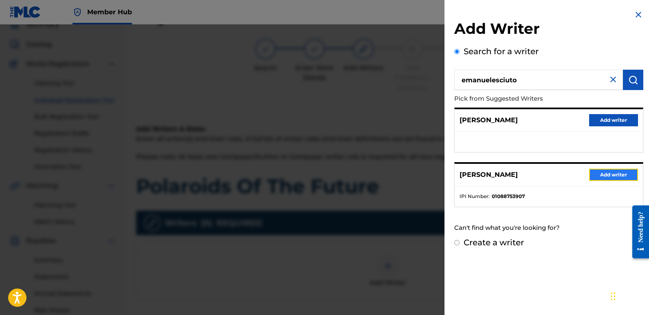
click at [609, 174] on button "Add writer" at bounding box center [613, 175] width 49 height 12
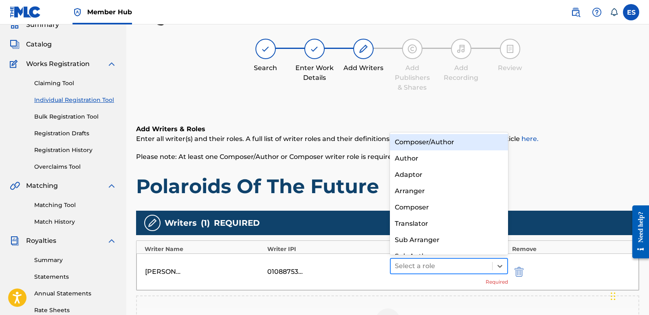
click at [460, 262] on div at bounding box center [441, 265] width 93 height 11
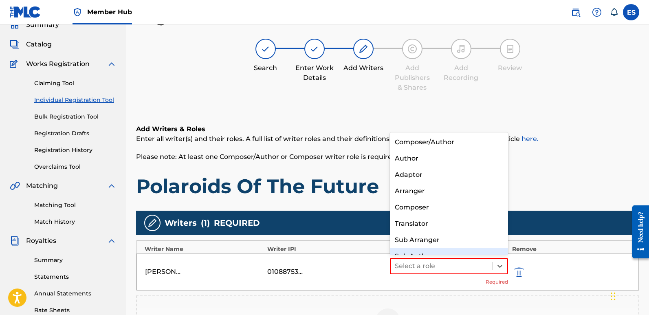
scroll to position [11, 0]
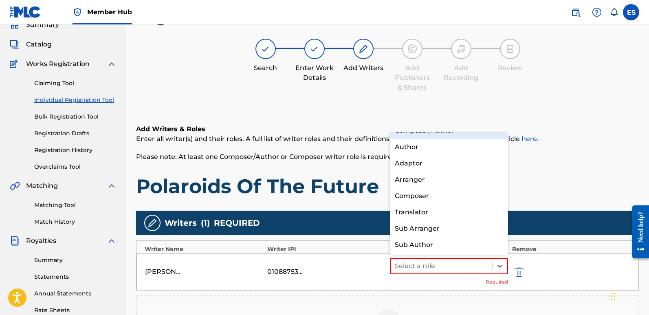
click at [420, 136] on div "Composer/Author" at bounding box center [449, 131] width 118 height 16
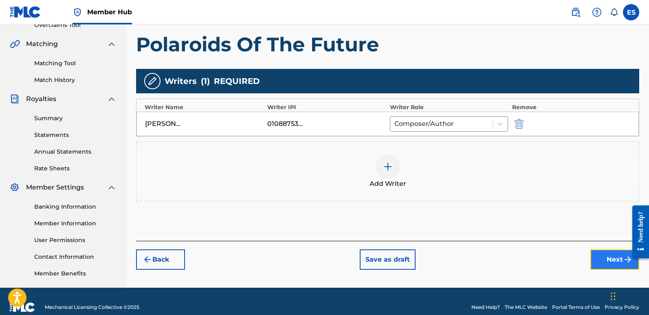
click at [602, 255] on button "Next" at bounding box center [614, 259] width 49 height 20
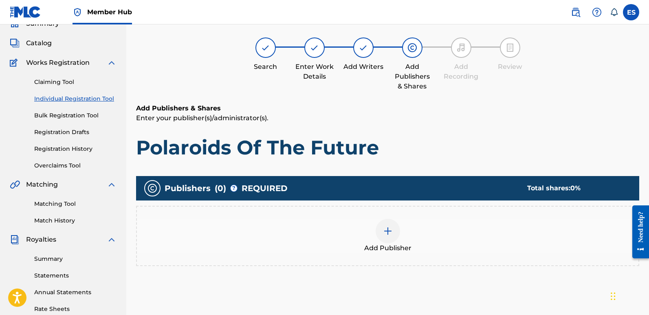
scroll to position [37, 0]
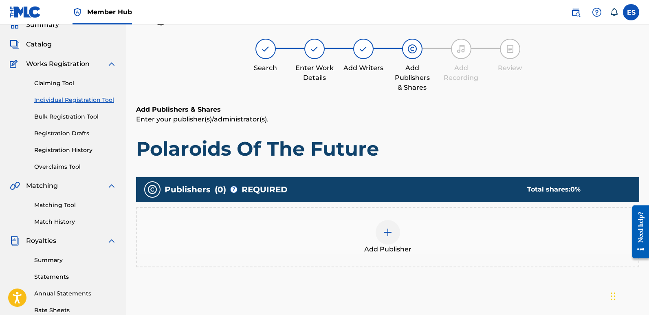
click at [395, 239] on div at bounding box center [388, 232] width 24 height 24
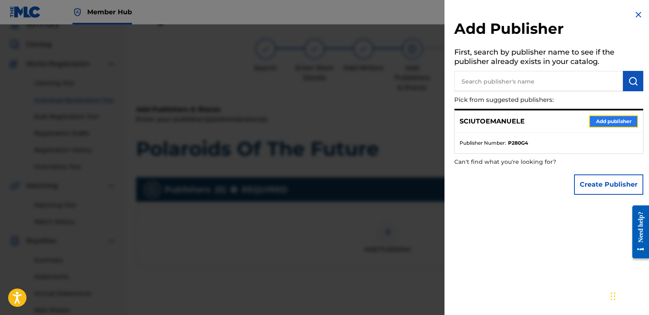
click at [617, 120] on button "Add publisher" at bounding box center [613, 121] width 49 height 12
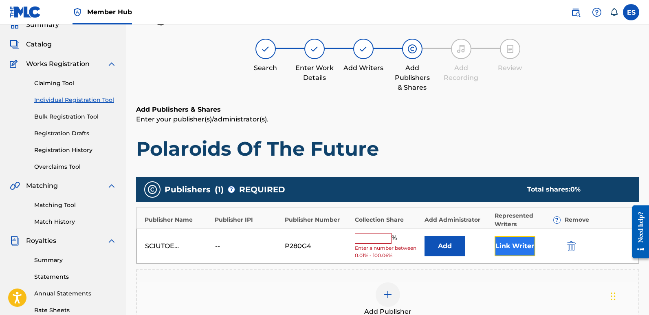
click at [515, 238] on button "Link Writer" at bounding box center [514, 246] width 41 height 20
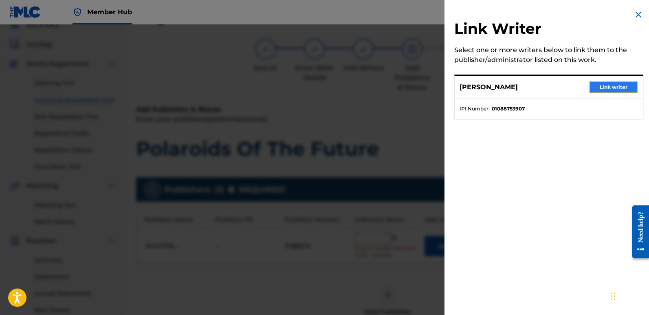
click at [609, 88] on button "Link writer" at bounding box center [613, 87] width 49 height 12
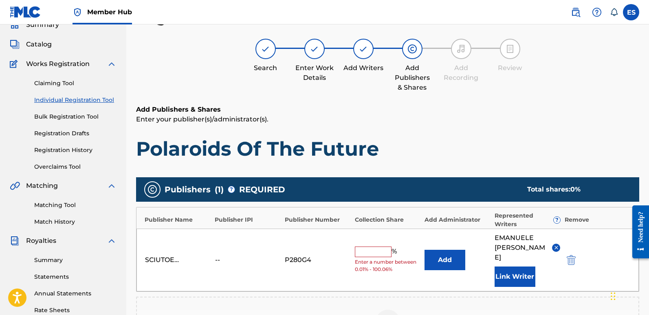
click at [375, 250] on input "text" at bounding box center [373, 251] width 37 height 11
type input "100"
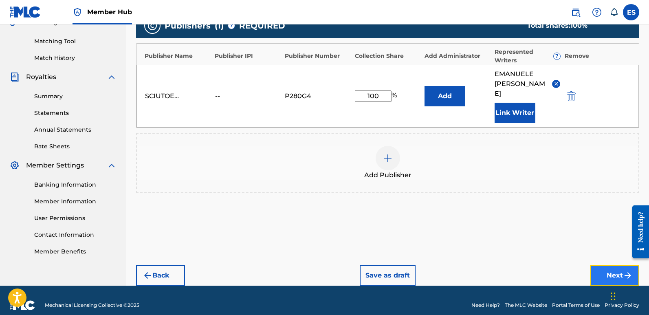
click at [607, 268] on button "Next" at bounding box center [614, 275] width 49 height 20
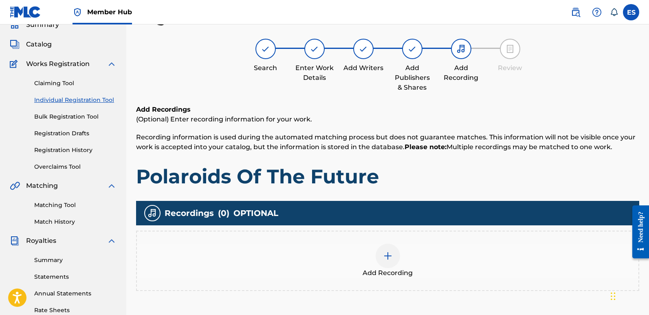
click at [390, 253] on img at bounding box center [388, 256] width 10 height 10
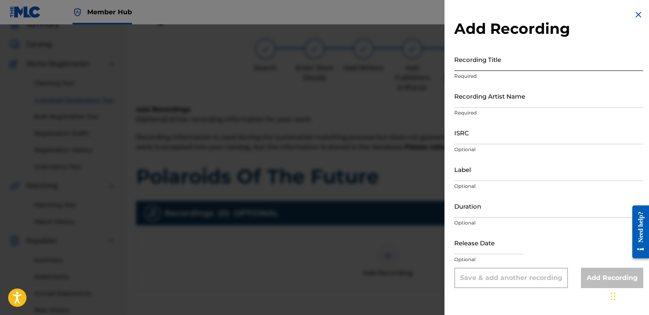
click at [497, 63] on input "Recording Title" at bounding box center [548, 59] width 189 height 23
paste input "Polaroids Of The Future"
type input "Polaroids Of The Future"
click at [506, 101] on input "Recording Artist Name" at bounding box center [548, 95] width 189 height 23
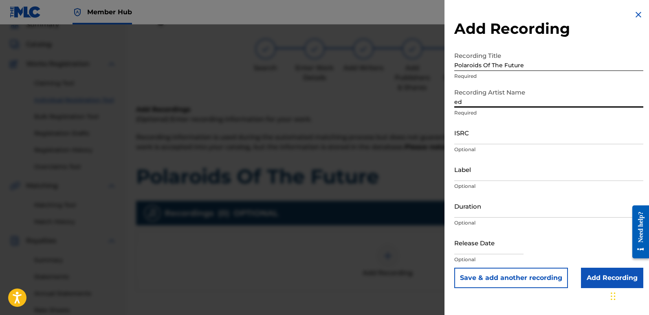
type input "EDM NATIVES"
click at [475, 129] on input "ISRC" at bounding box center [548, 132] width 189 height 23
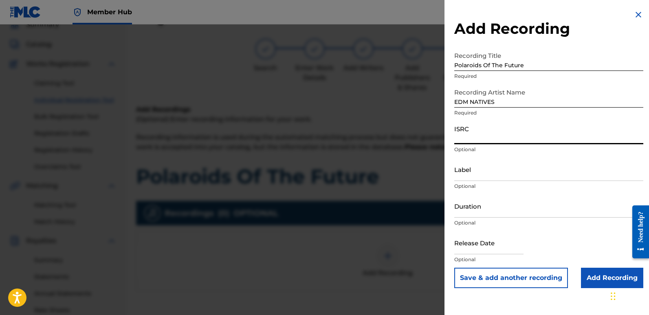
paste input "QT3F52545210"
type input "QT3F52545210"
click at [494, 171] on input "Label" at bounding box center [548, 169] width 189 height 23
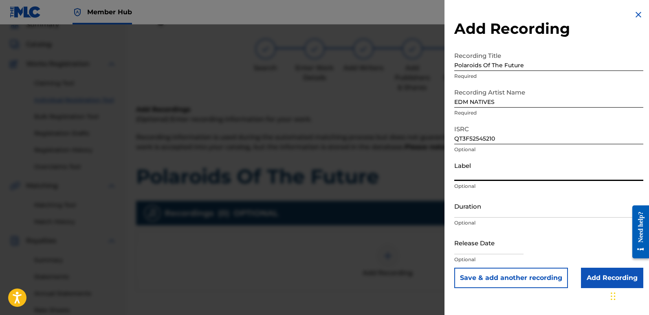
type input "Eurozoneflow"
click at [486, 242] on input "text" at bounding box center [488, 242] width 69 height 23
select select "8"
select select "2025"
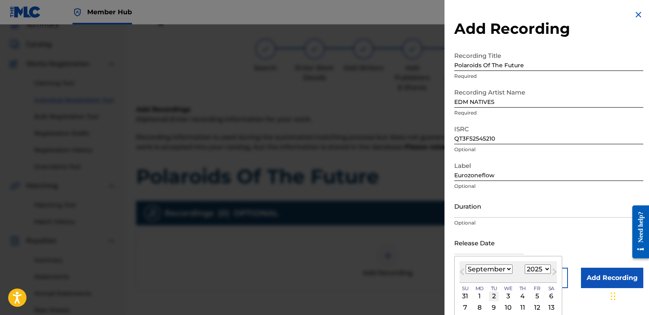
click at [495, 293] on div "2" at bounding box center [494, 296] width 10 height 10
type input "[DATE]"
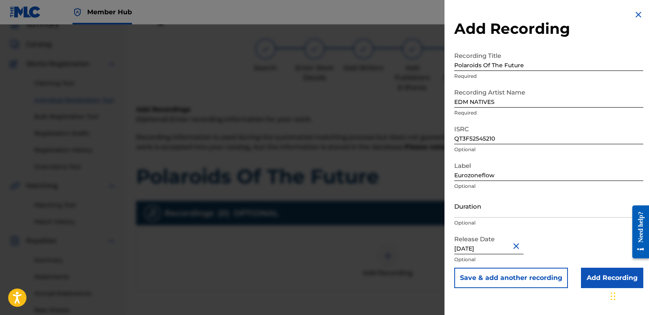
click at [490, 246] on input "[DATE]" at bounding box center [488, 242] width 69 height 23
select select "8"
select select "2025"
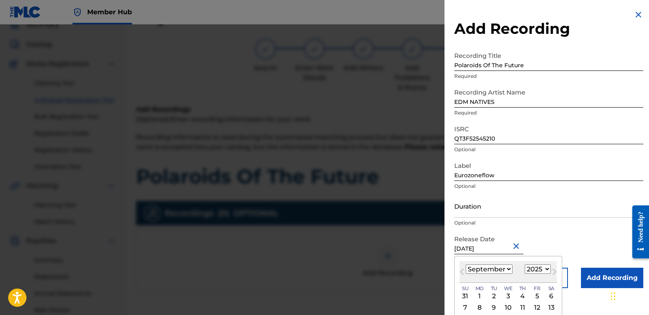
type input "[DATE]"
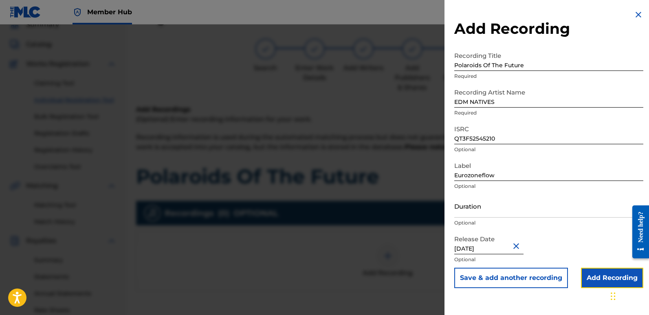
click at [590, 279] on input "Add Recording" at bounding box center [612, 278] width 62 height 20
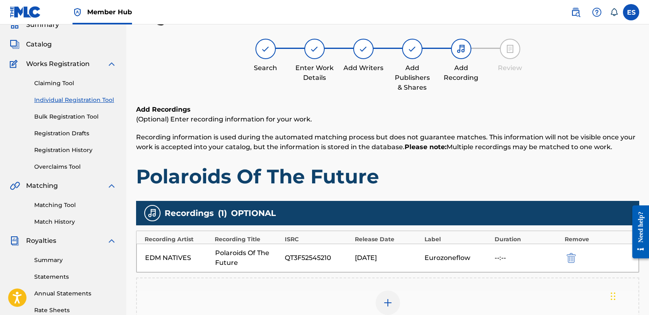
scroll to position [190, 0]
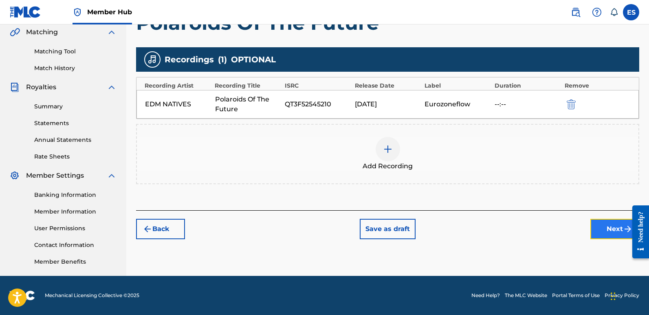
click at [606, 232] on button "Next" at bounding box center [614, 229] width 49 height 20
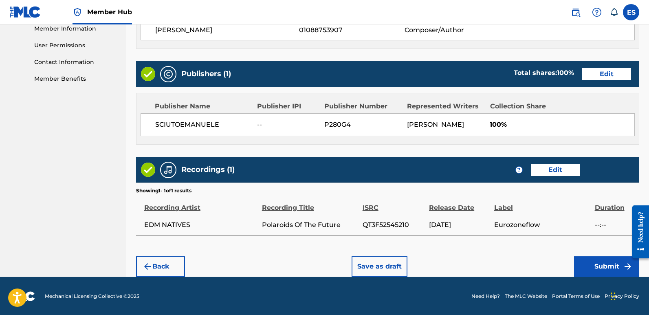
scroll to position [374, 0]
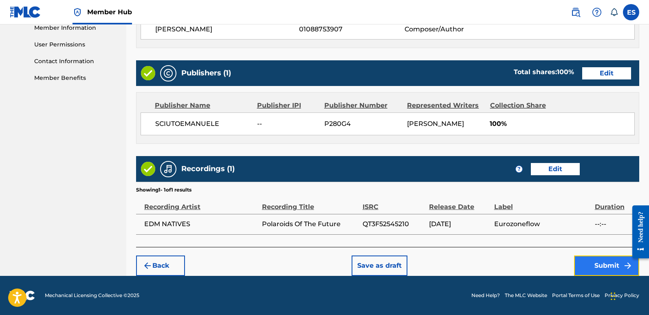
click at [606, 271] on button "Submit" at bounding box center [606, 265] width 65 height 20
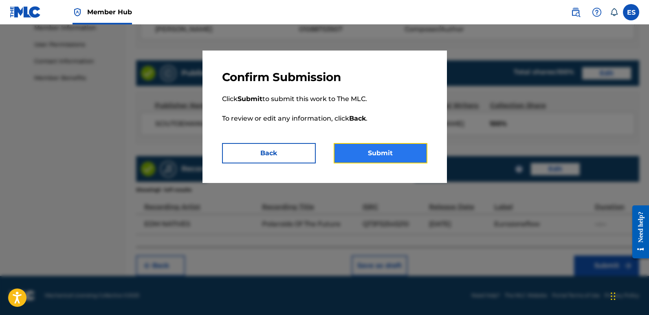
click at [414, 155] on button "Submit" at bounding box center [381, 153] width 94 height 20
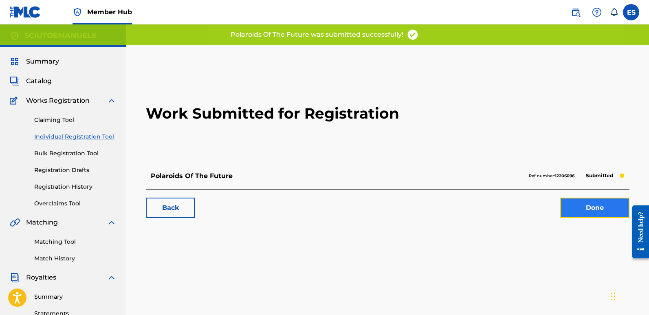
click at [591, 210] on link "Done" at bounding box center [594, 208] width 69 height 20
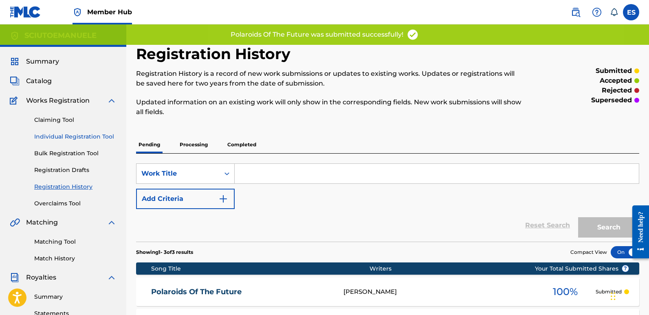
click at [105, 137] on link "Individual Registration Tool" at bounding box center [75, 136] width 82 height 9
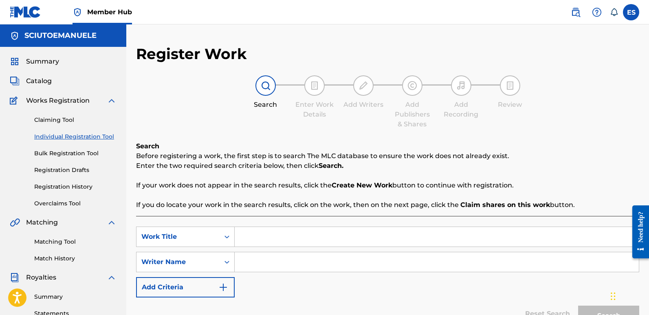
click at [254, 231] on input "Search Form" at bounding box center [437, 237] width 404 height 20
paste input "[DATE] Falls As Light"
type input "[DATE] Falls As Light"
click at [268, 262] on input "Search Form" at bounding box center [437, 262] width 404 height 20
type input "emanuelesciuto"
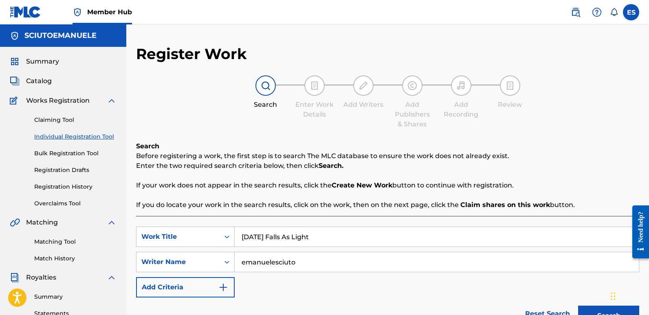
click at [578, 305] on button "Search" at bounding box center [608, 315] width 61 height 20
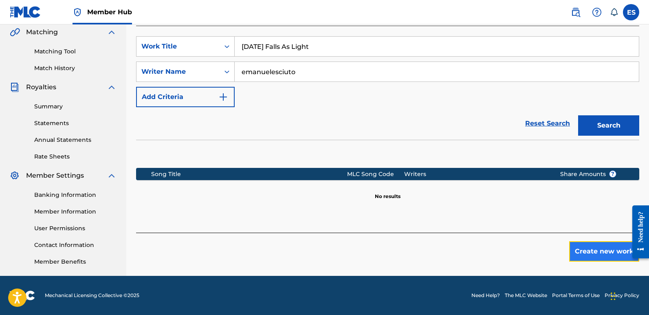
click at [593, 258] on button "Create new work" at bounding box center [604, 251] width 70 height 20
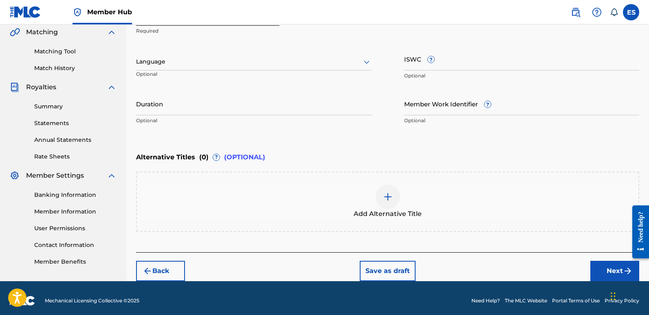
click at [197, 66] on div at bounding box center [253, 62] width 235 height 10
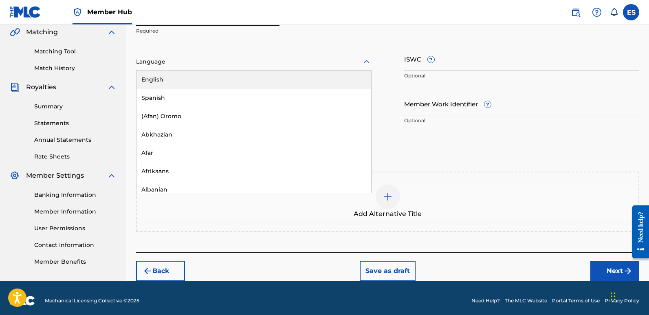
click at [178, 79] on div "English" at bounding box center [253, 79] width 235 height 18
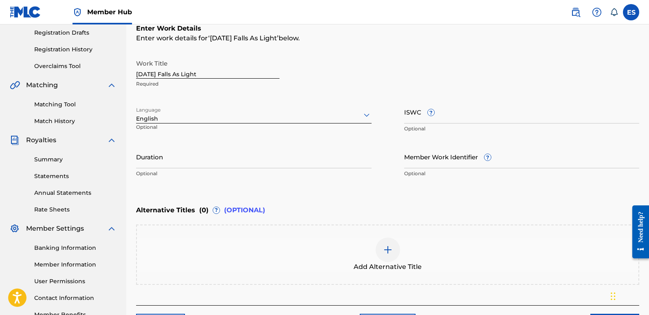
scroll to position [195, 0]
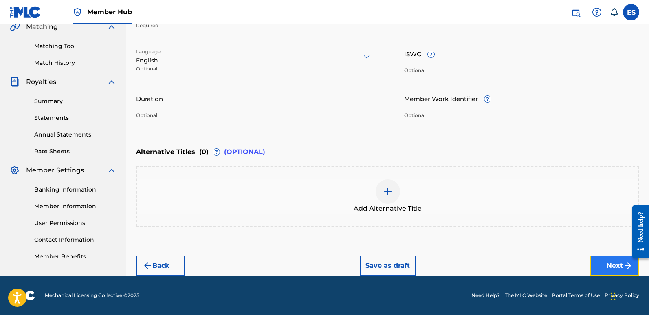
click at [613, 261] on button "Next" at bounding box center [614, 265] width 49 height 20
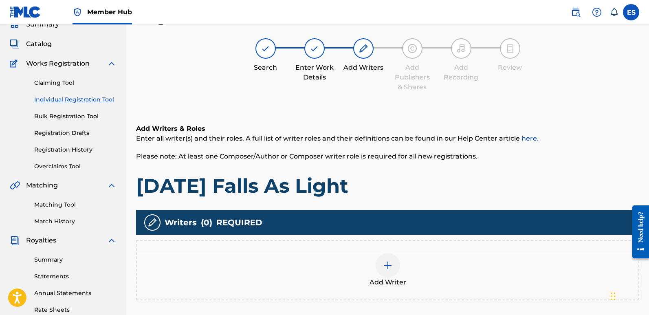
scroll to position [37, 0]
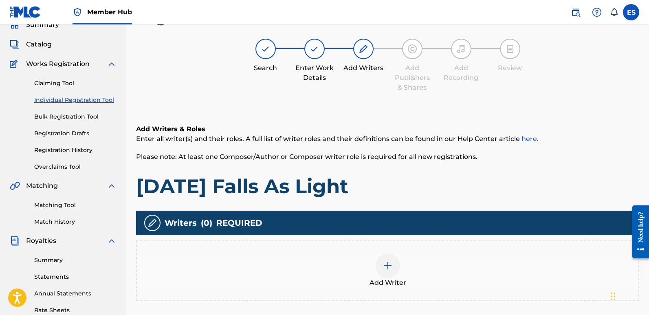
click at [380, 268] on div at bounding box center [388, 265] width 24 height 24
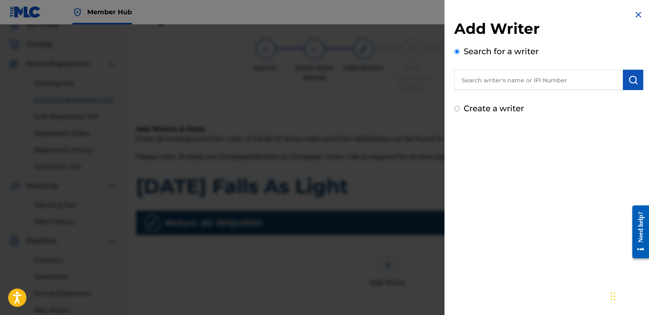
click at [483, 84] on input "text" at bounding box center [538, 80] width 169 height 20
type input "emanuelesciuto"
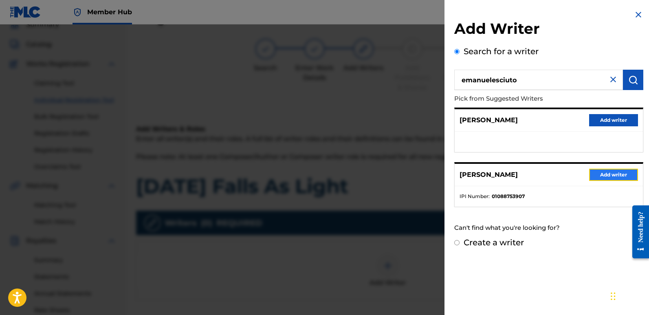
click at [604, 178] on button "Add writer" at bounding box center [613, 175] width 49 height 12
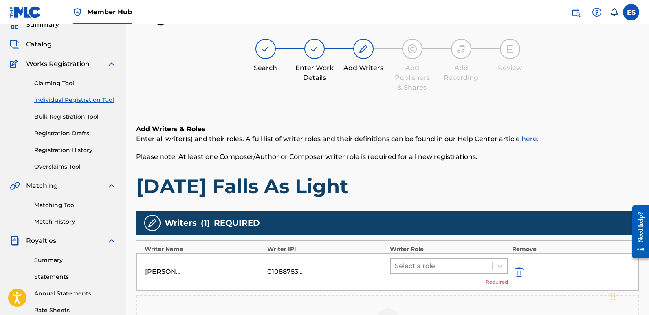
click at [443, 267] on div at bounding box center [441, 265] width 93 height 11
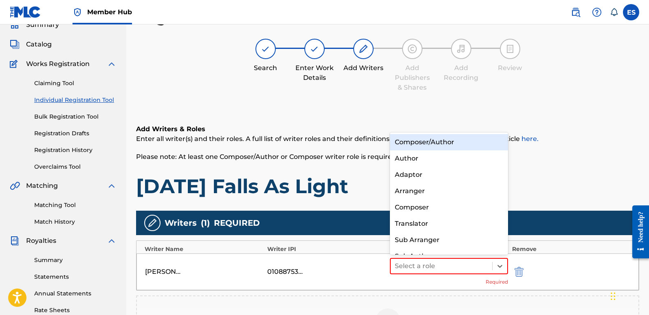
click at [437, 143] on div "Composer/Author" at bounding box center [449, 142] width 118 height 16
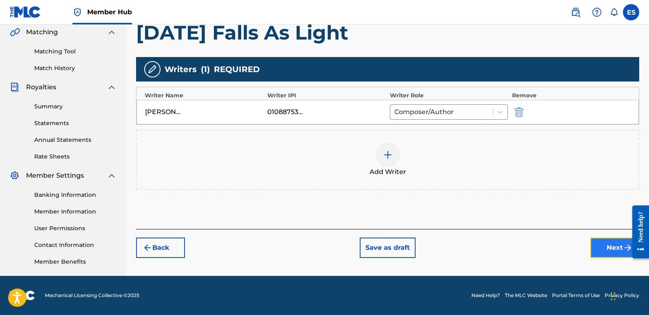
click at [602, 248] on button "Next" at bounding box center [614, 247] width 49 height 20
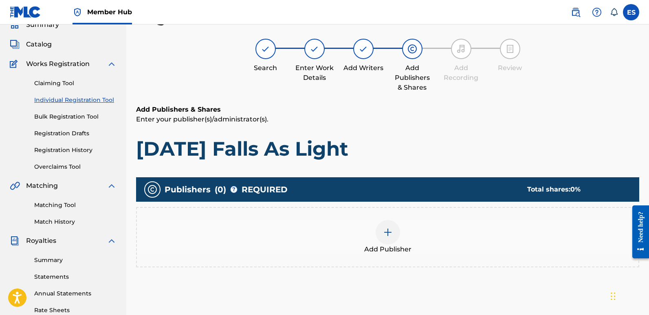
click at [395, 236] on div at bounding box center [388, 232] width 24 height 24
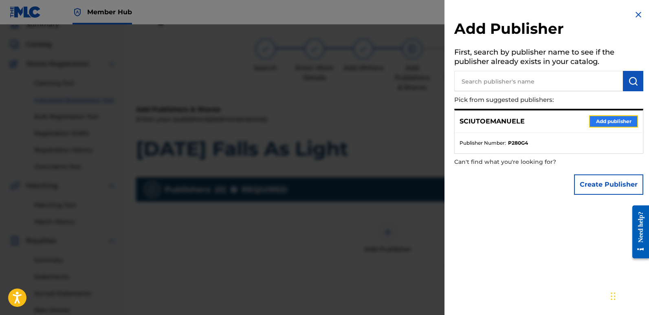
click at [622, 120] on button "Add publisher" at bounding box center [613, 121] width 49 height 12
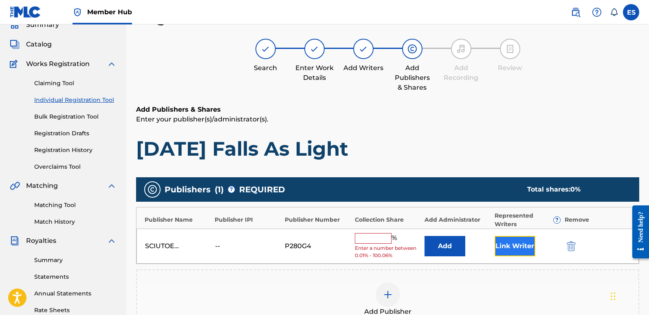
click at [512, 252] on button "Link Writer" at bounding box center [514, 246] width 41 height 20
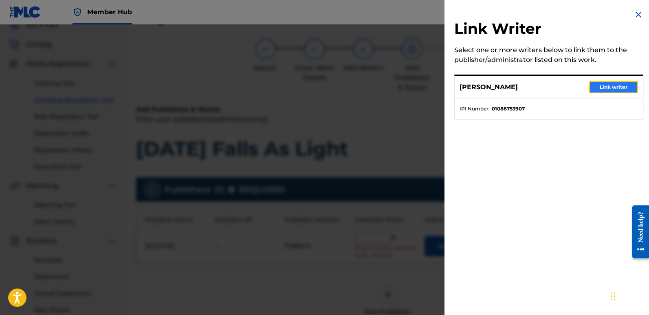
click at [599, 83] on button "Link writer" at bounding box center [613, 87] width 49 height 12
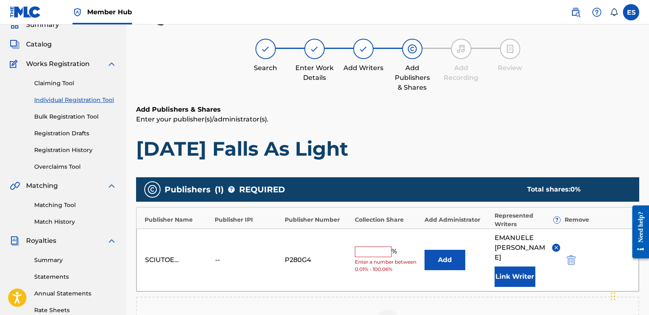
click at [368, 250] on input "text" at bounding box center [373, 251] width 37 height 11
type input "100"
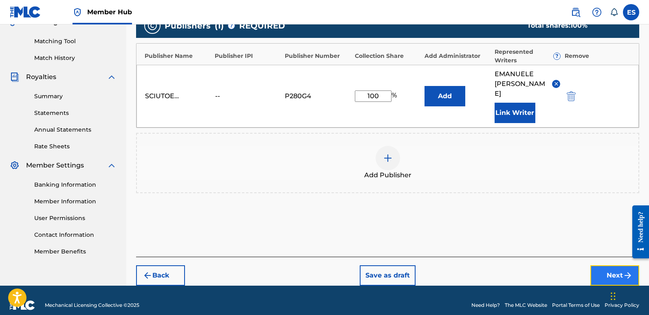
click at [598, 267] on button "Next" at bounding box center [614, 275] width 49 height 20
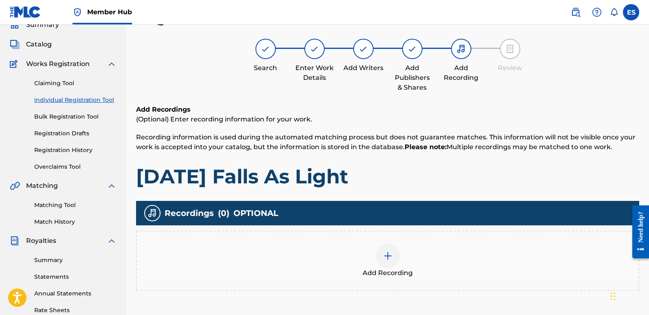
click at [392, 266] on div at bounding box center [388, 256] width 24 height 24
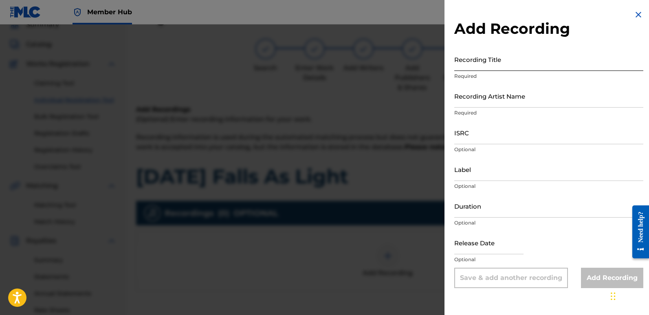
click at [492, 64] on input "Recording Title" at bounding box center [548, 59] width 189 height 23
paste input "[DATE] Falls As Light"
type input "[DATE] Falls As Light"
click at [519, 94] on input "Recording Artist Name" at bounding box center [548, 95] width 189 height 23
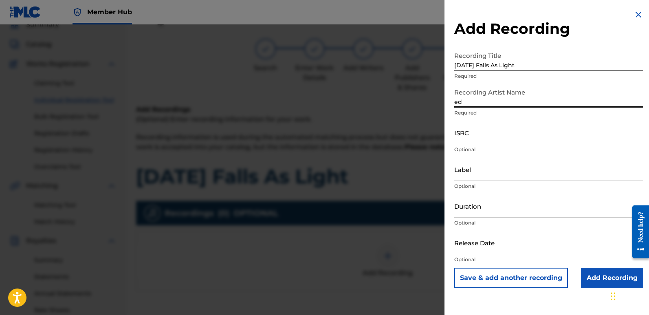
type input "EDM NATIVES"
click at [484, 134] on input "ISRC" at bounding box center [548, 132] width 189 height 23
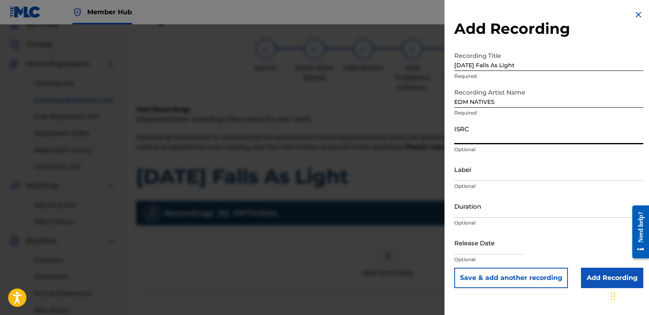
paste input "QT3F52545211"
type input "QT3F52545211"
click at [512, 178] on input "Label" at bounding box center [548, 169] width 189 height 23
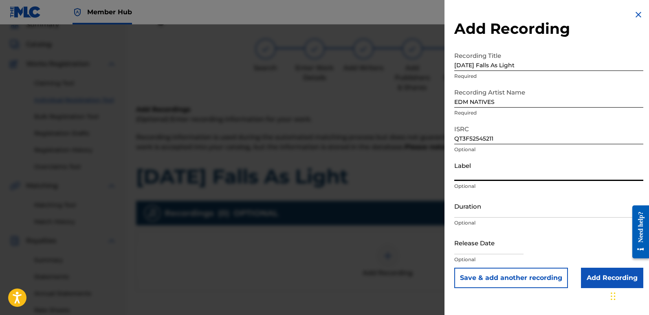
type input "Eurozoneflow"
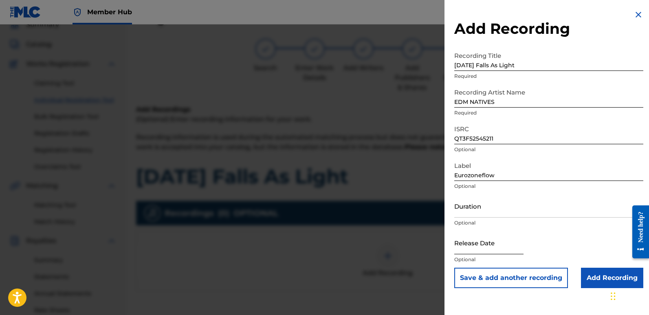
click at [482, 246] on input "text" at bounding box center [488, 242] width 69 height 23
select select "8"
select select "2025"
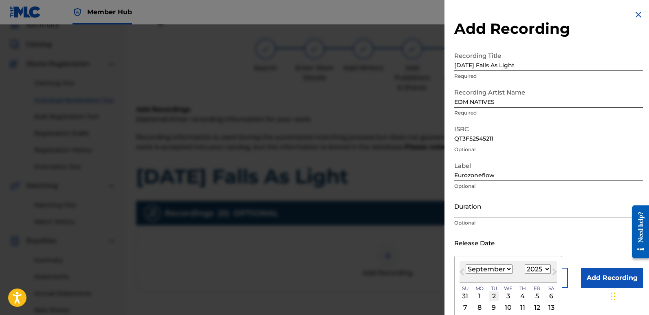
click at [493, 296] on div "2" at bounding box center [494, 296] width 10 height 10
type input "[DATE]"
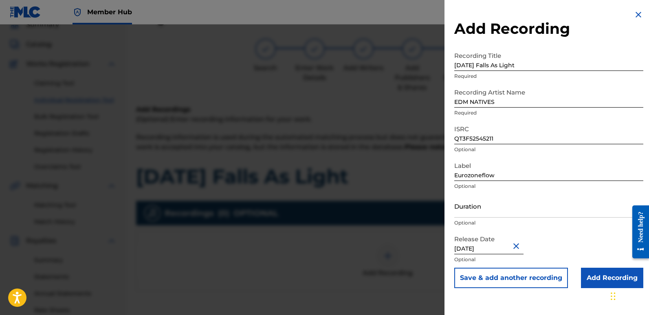
click at [490, 246] on input "[DATE]" at bounding box center [488, 242] width 69 height 23
select select "8"
select select "2025"
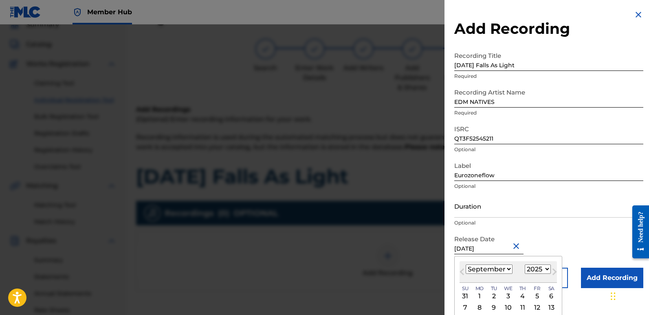
type input "[DATE]"
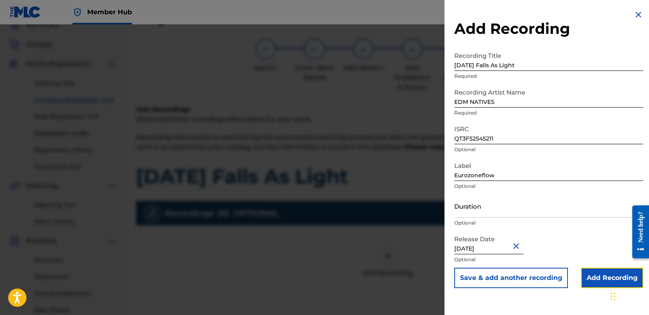
click at [598, 277] on input "Add Recording" at bounding box center [612, 278] width 62 height 20
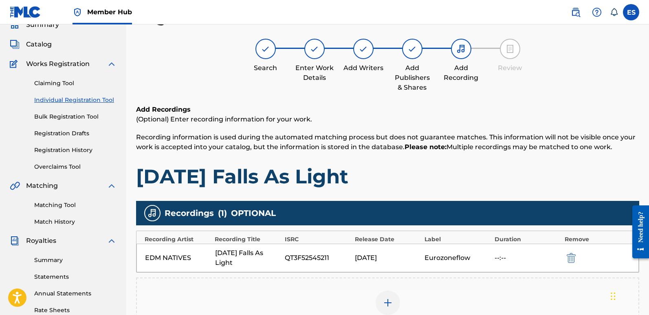
scroll to position [190, 0]
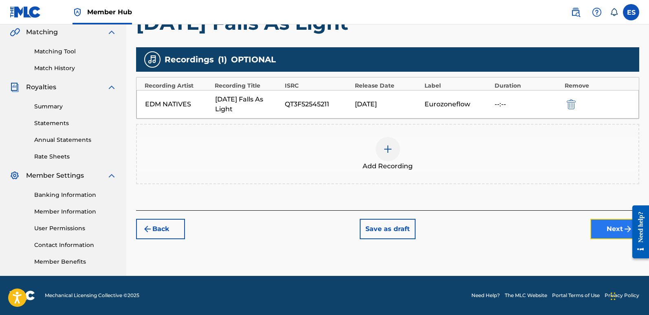
click at [613, 228] on button "Next" at bounding box center [614, 229] width 49 height 20
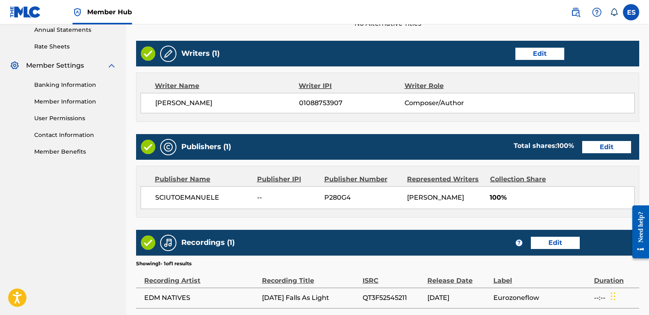
scroll to position [374, 0]
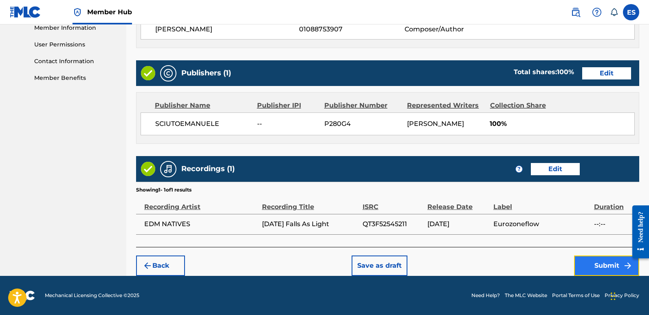
click at [603, 264] on button "Submit" at bounding box center [606, 265] width 65 height 20
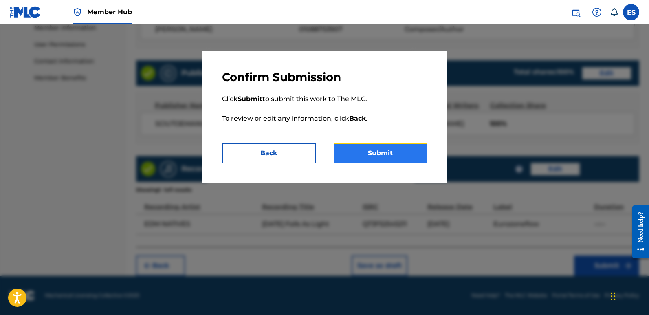
click at [400, 149] on button "Submit" at bounding box center [381, 153] width 94 height 20
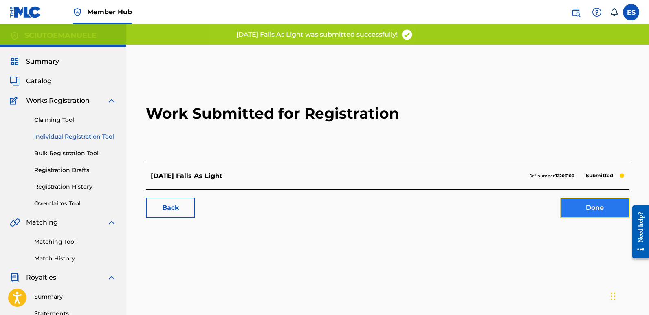
click at [587, 209] on link "Done" at bounding box center [594, 208] width 69 height 20
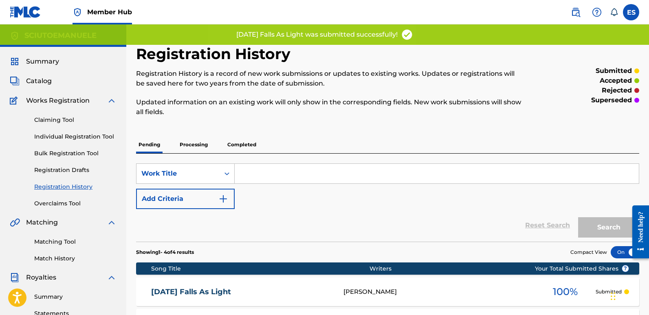
click at [60, 60] on div "Summary" at bounding box center [63, 62] width 107 height 10
click at [46, 61] on span "Summary" at bounding box center [42, 62] width 33 height 10
